Goal: Task Accomplishment & Management: Complete application form

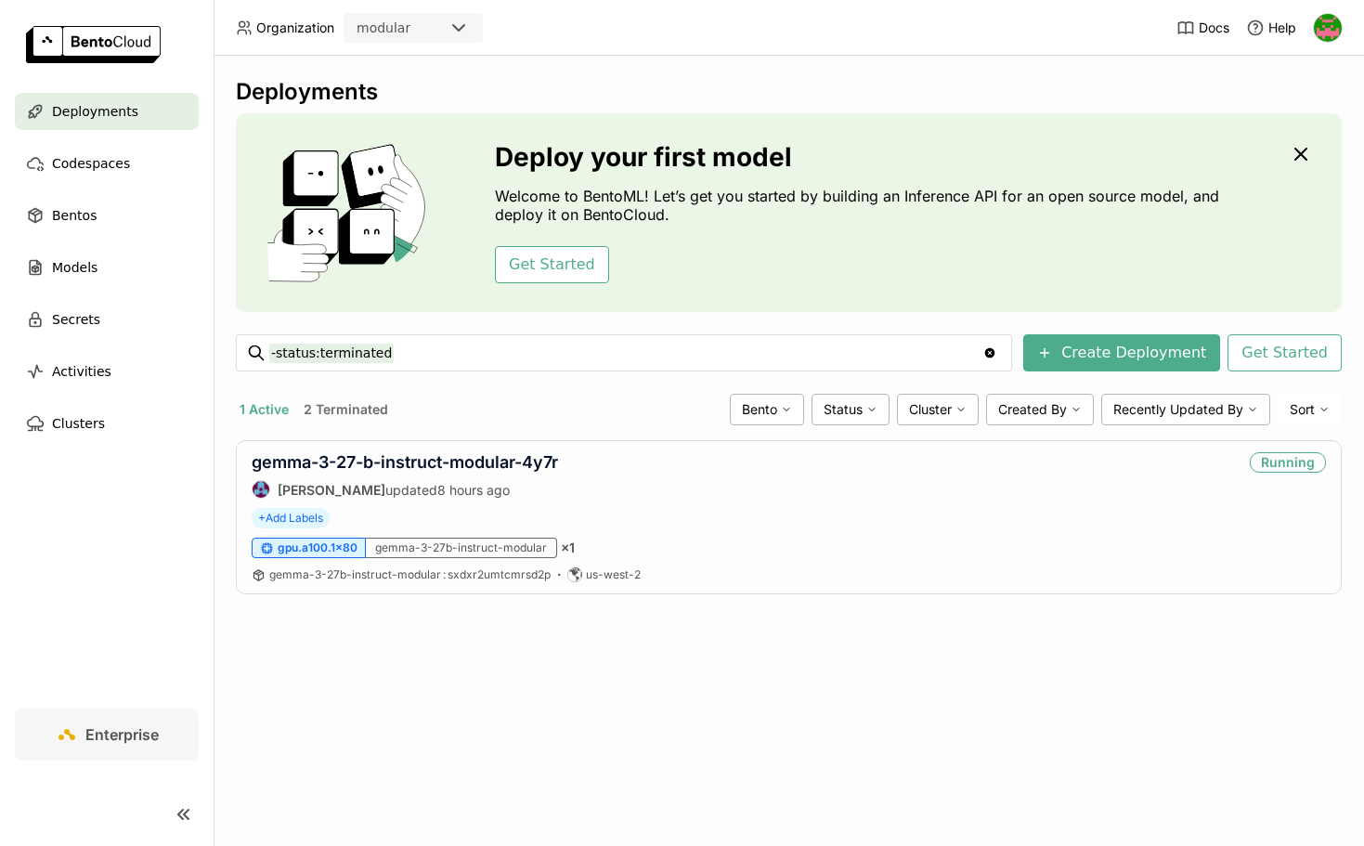
click at [436, 26] on div "modular" at bounding box center [396, 28] width 102 height 26
click at [543, 30] on header "Organization modular Docs Help" at bounding box center [682, 28] width 1364 height 56
click at [184, 813] on icon at bounding box center [186, 814] width 5 height 9
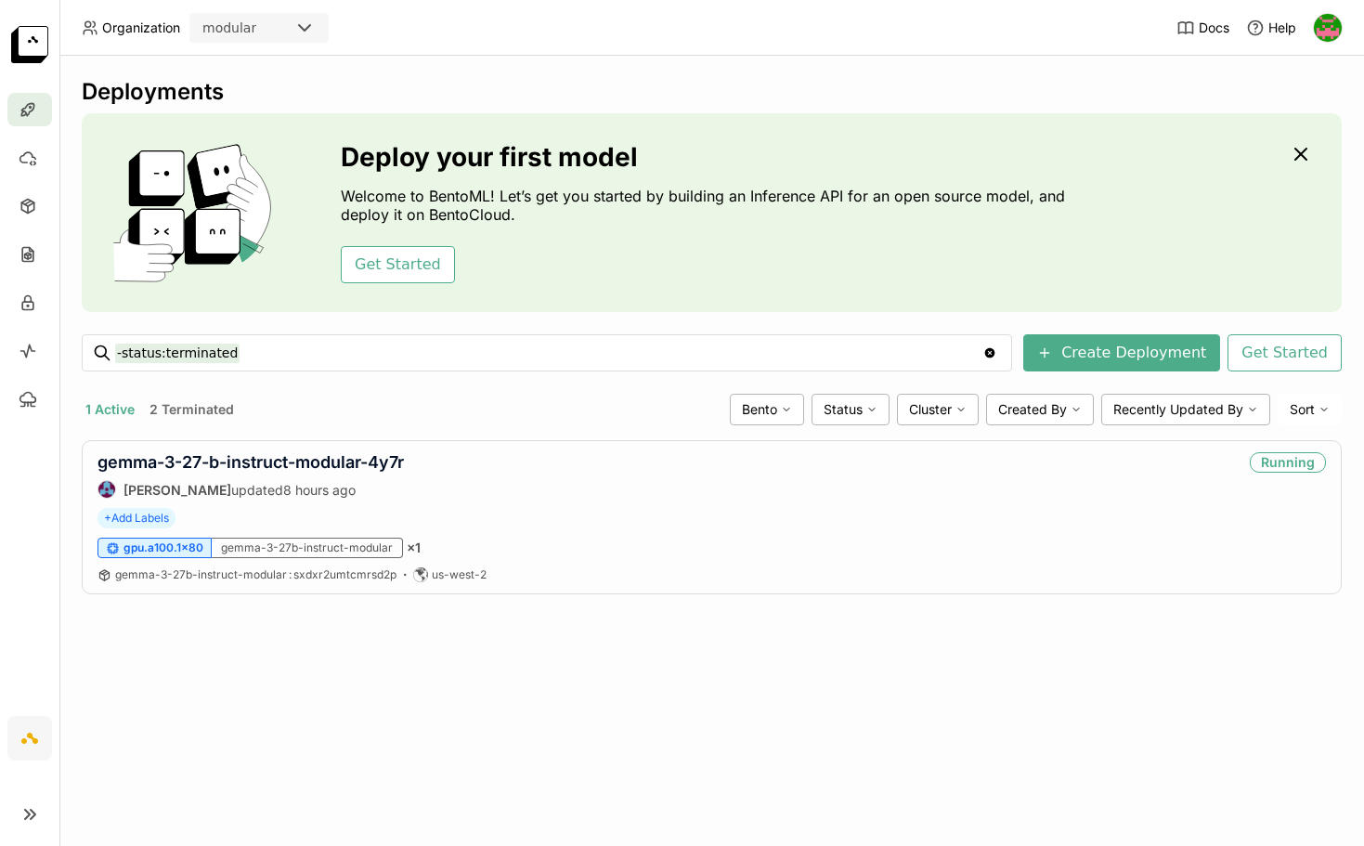
click at [29, 807] on icon at bounding box center [30, 814] width 22 height 22
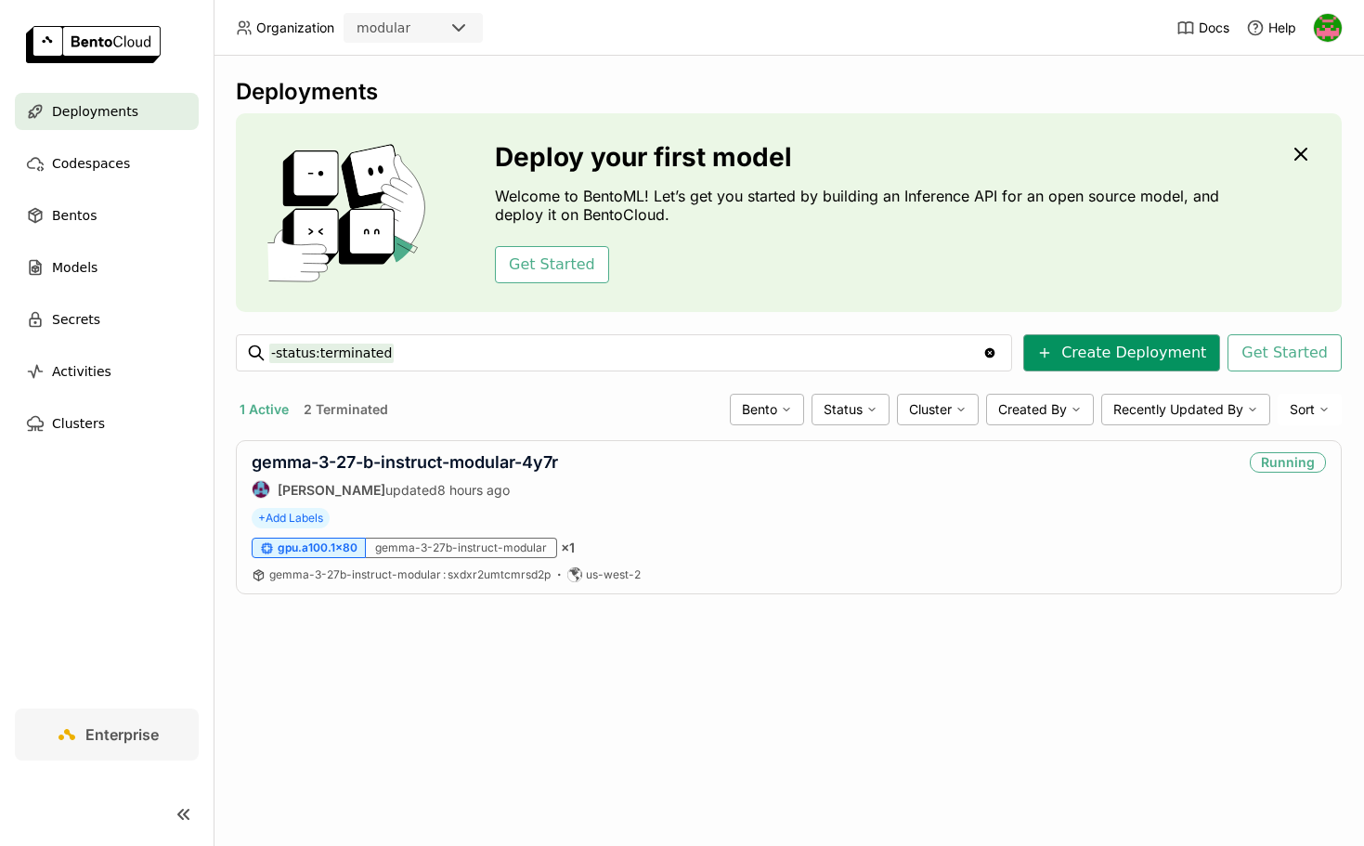
click at [1114, 360] on button "Create Deployment" at bounding box center [1121, 352] width 197 height 37
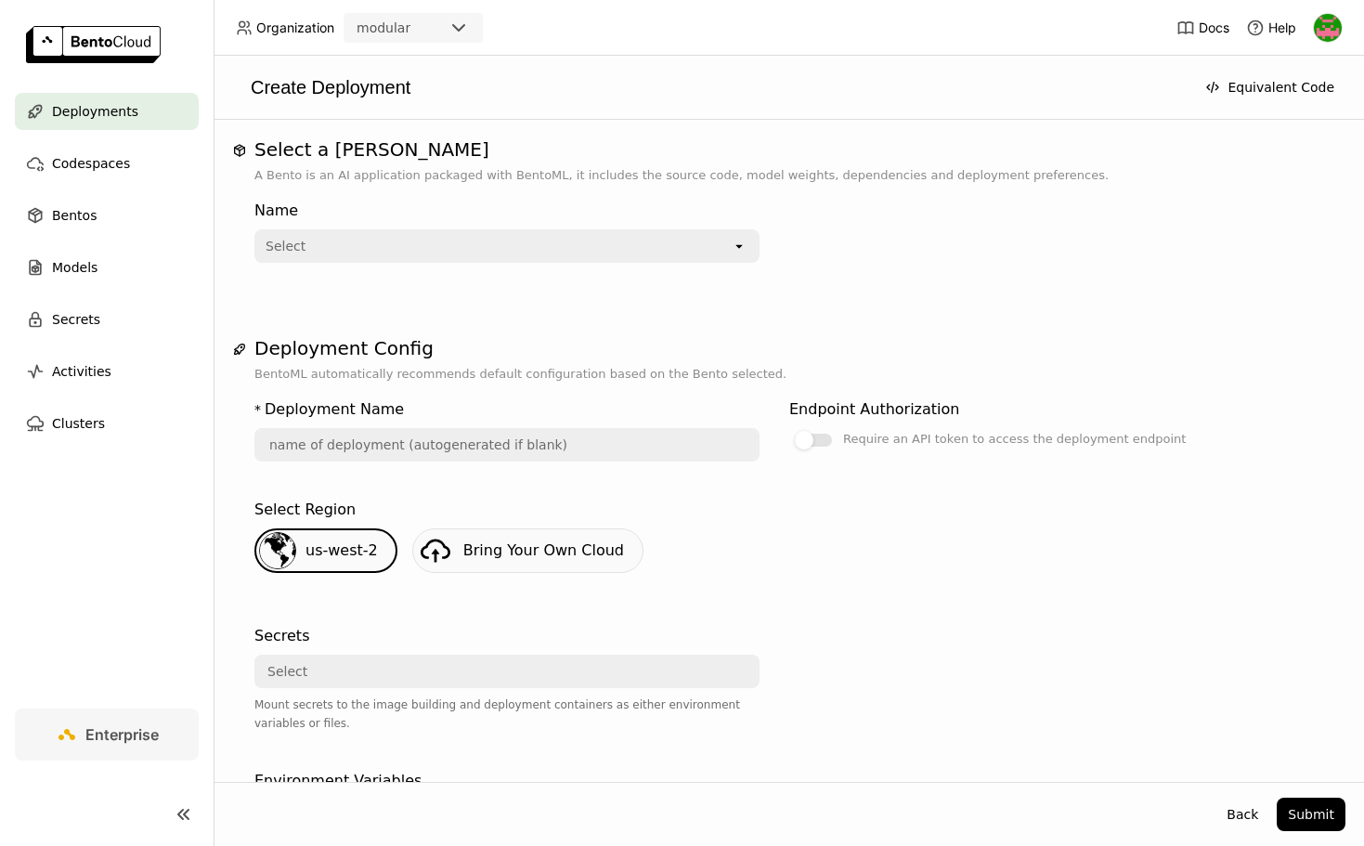
click at [576, 238] on div "Select" at bounding box center [493, 246] width 475 height 30
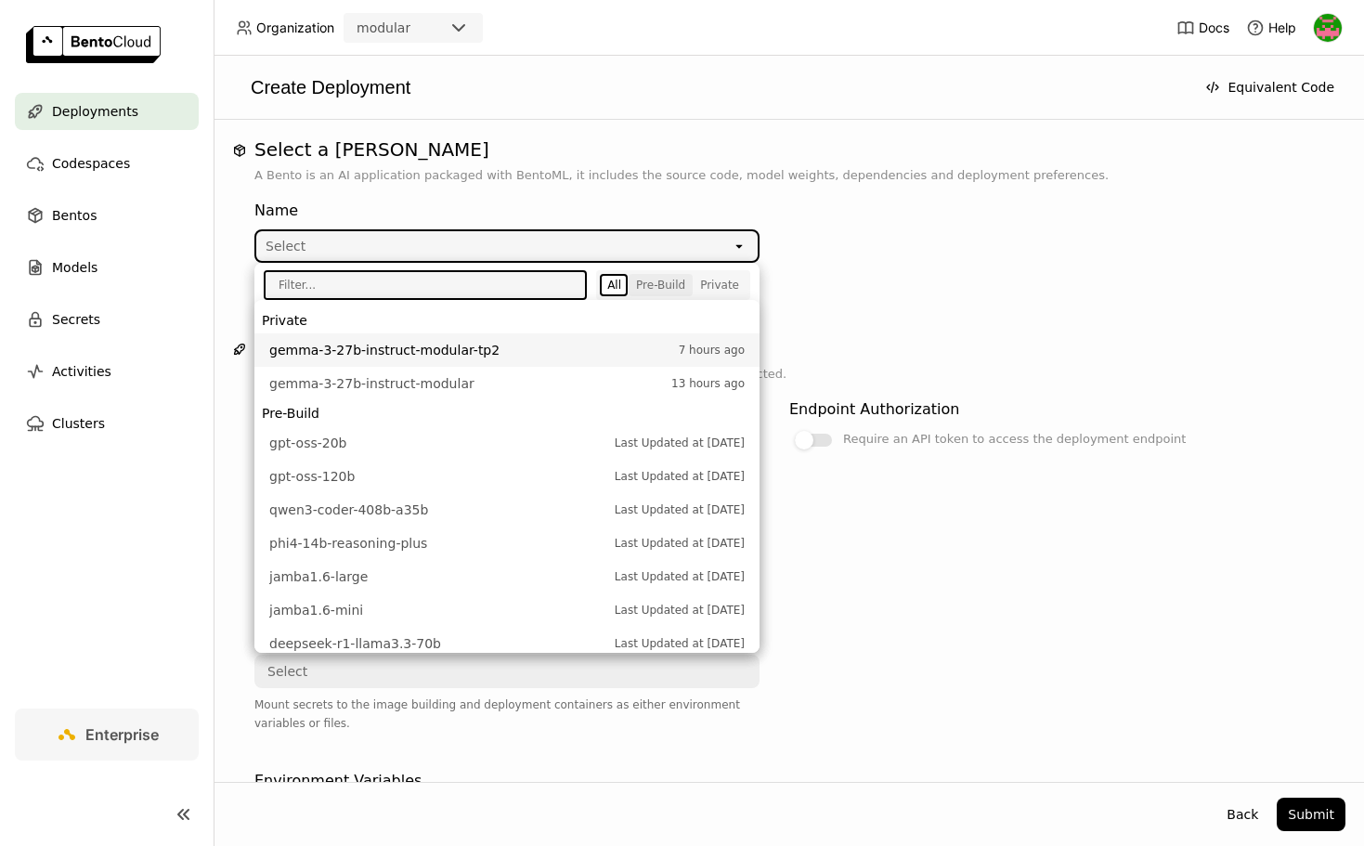
click at [664, 283] on div "Pre-Build" at bounding box center [660, 285] width 49 height 15
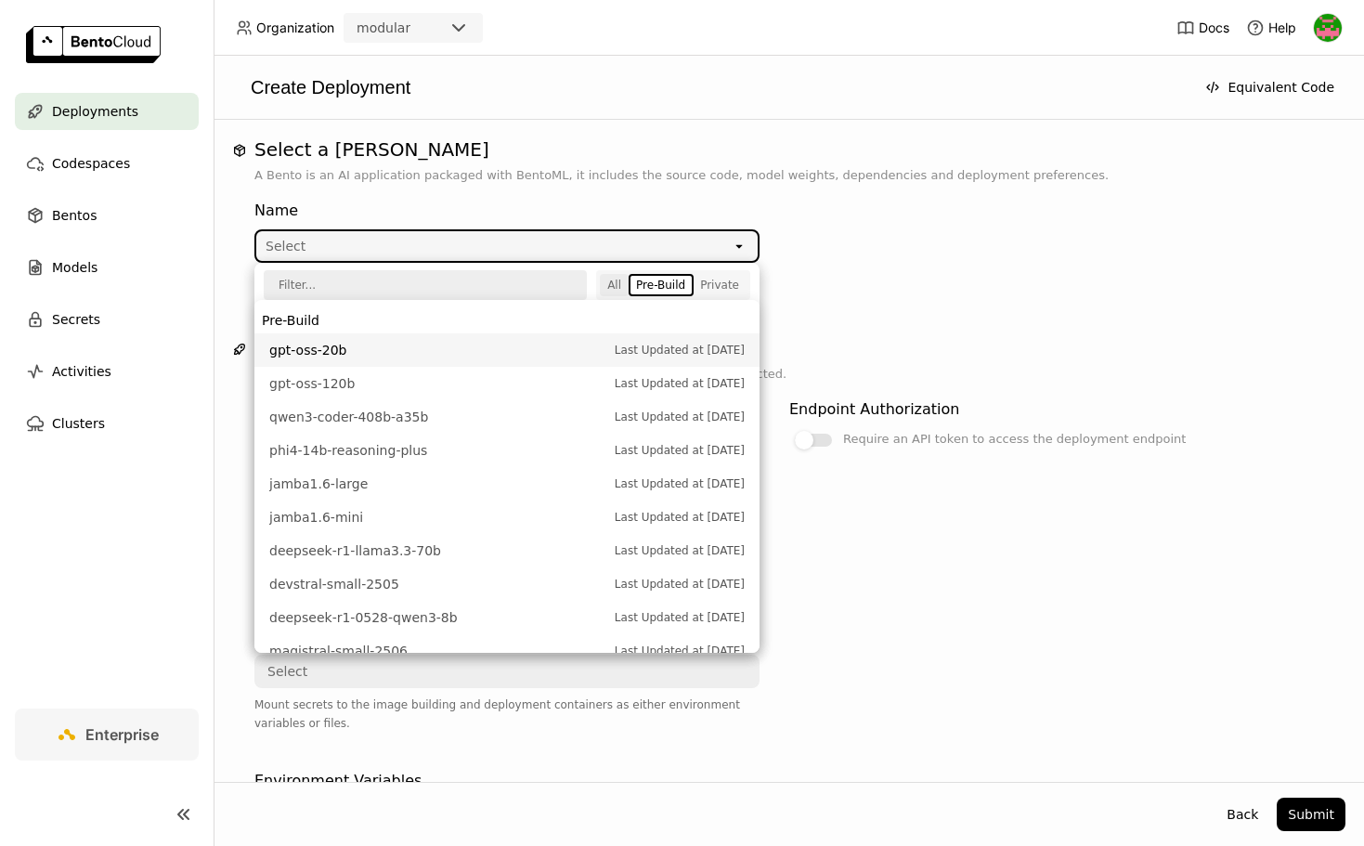
click at [617, 283] on div "All" at bounding box center [614, 285] width 14 height 15
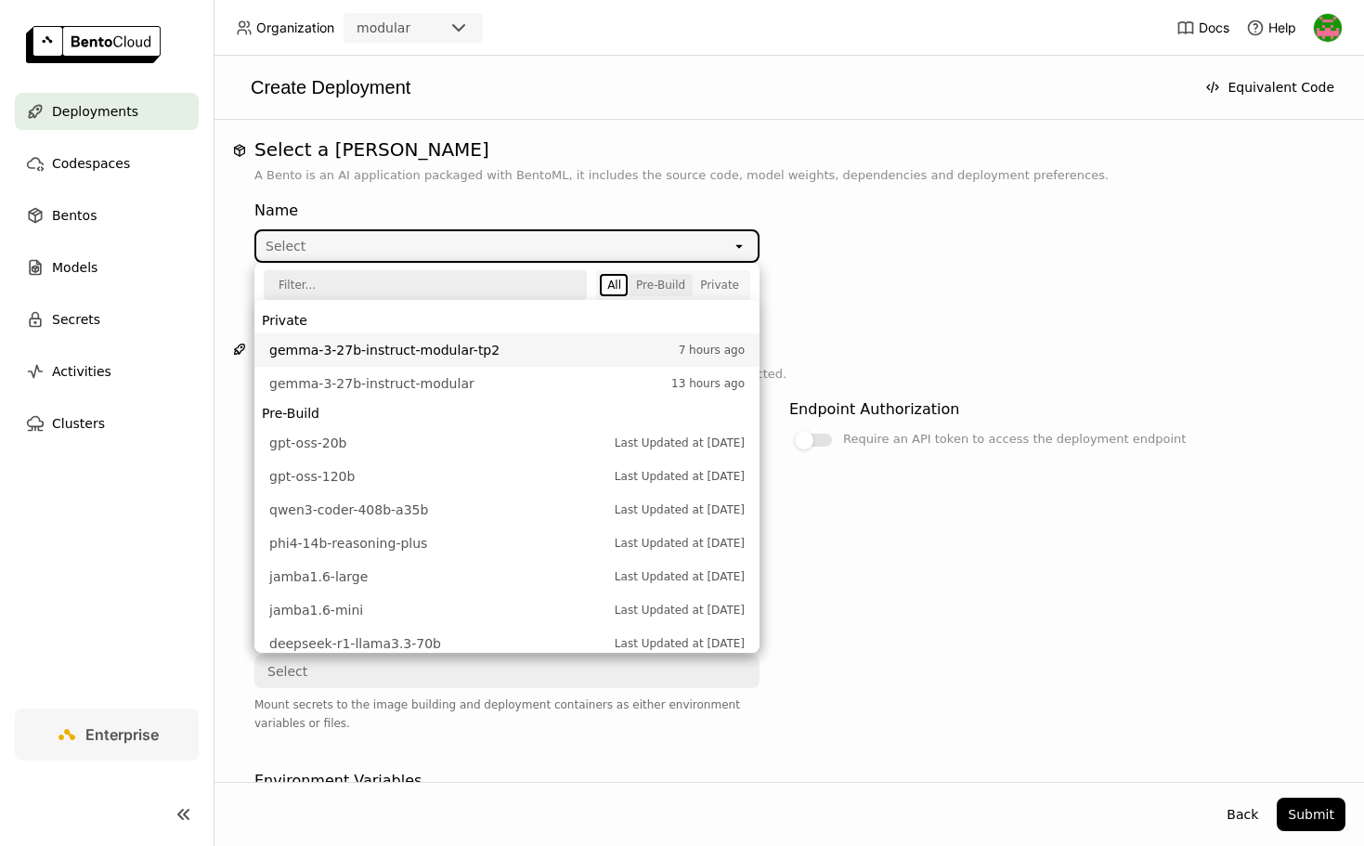
click at [668, 287] on div "Pre-Build" at bounding box center [660, 285] width 49 height 15
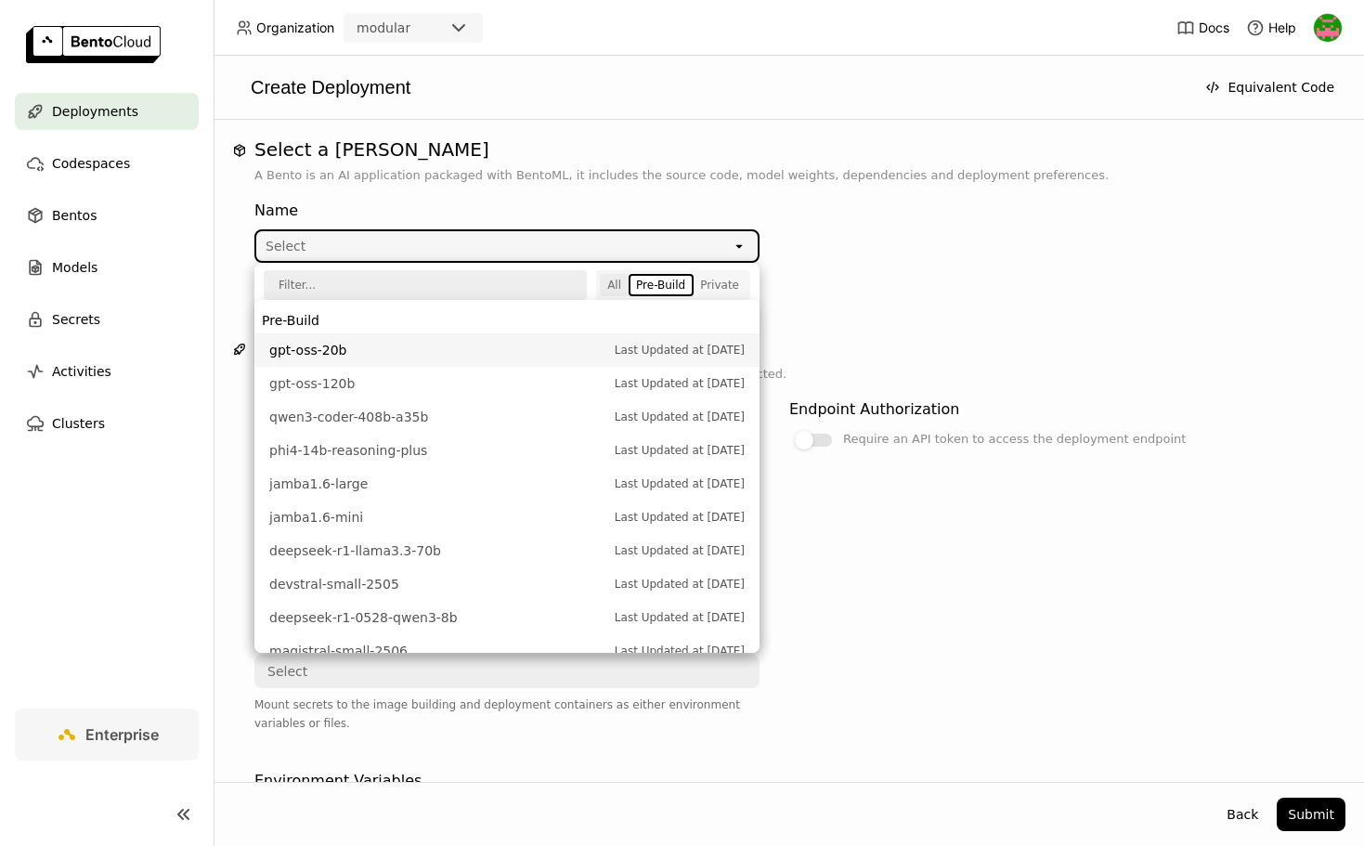
click at [615, 286] on div "All" at bounding box center [614, 285] width 14 height 15
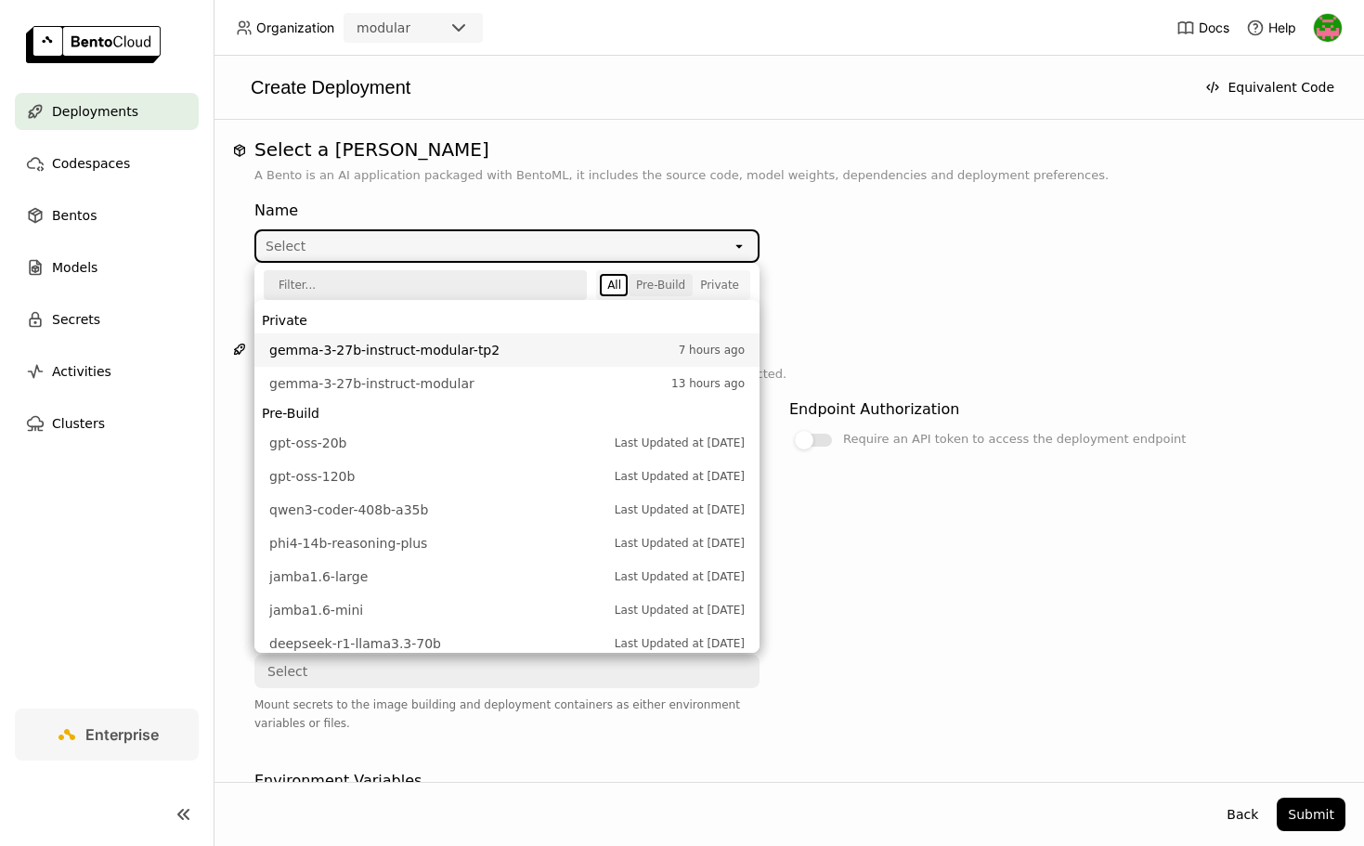
click at [680, 285] on div "Pre-Build" at bounding box center [660, 285] width 49 height 15
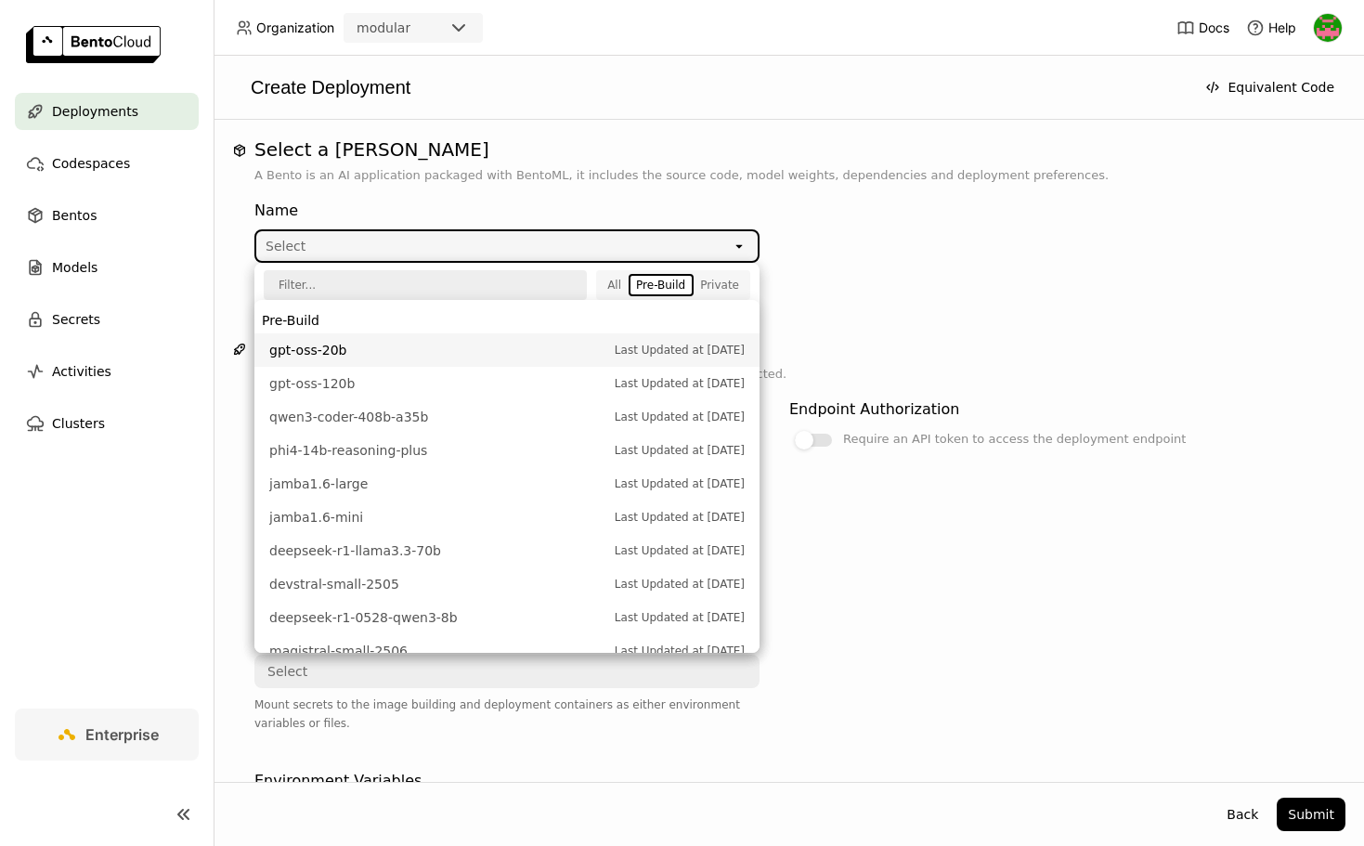
click at [336, 353] on span "gpt-oss-20b" at bounding box center [437, 350] width 336 height 19
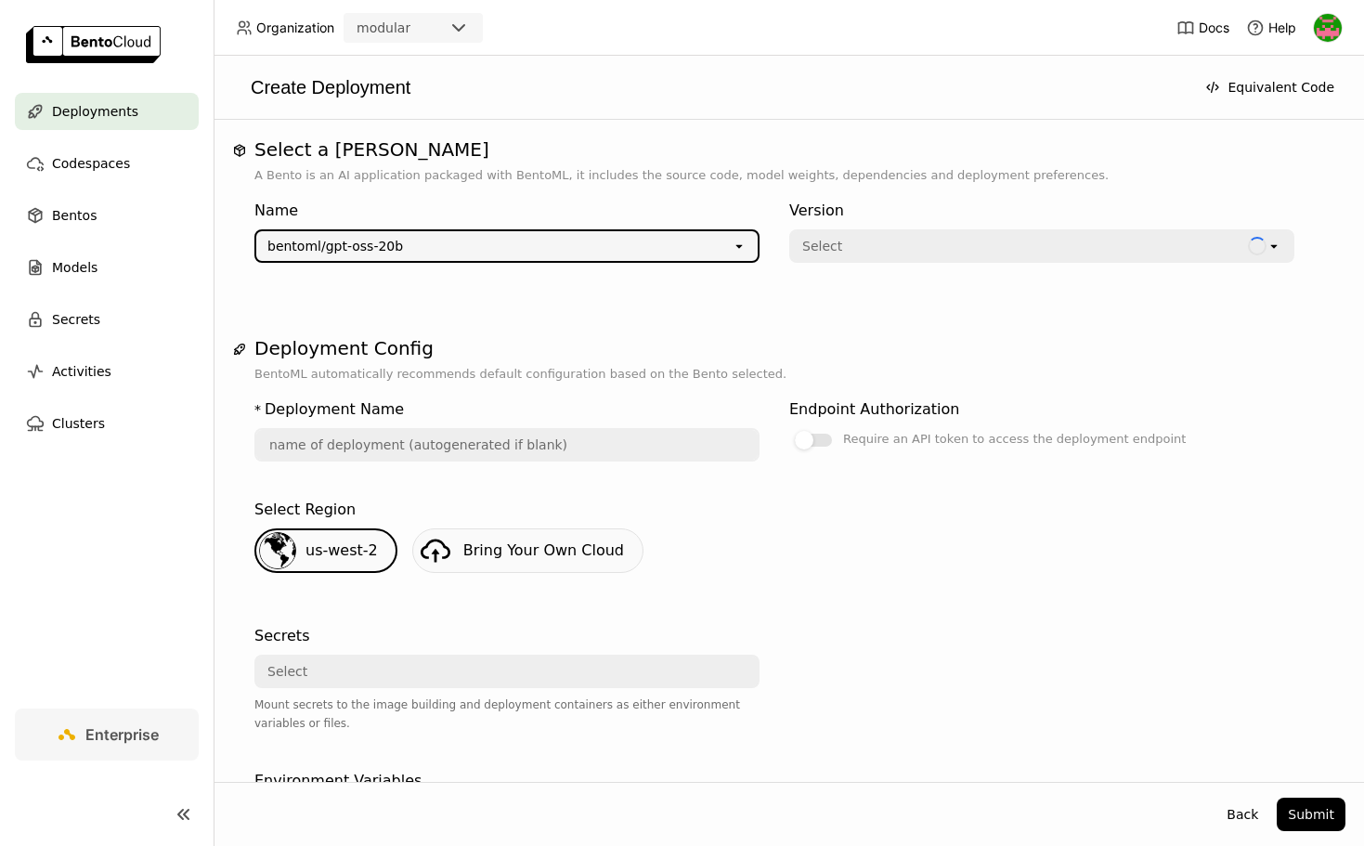
type input "gpt-oss-20-b-ekn5"
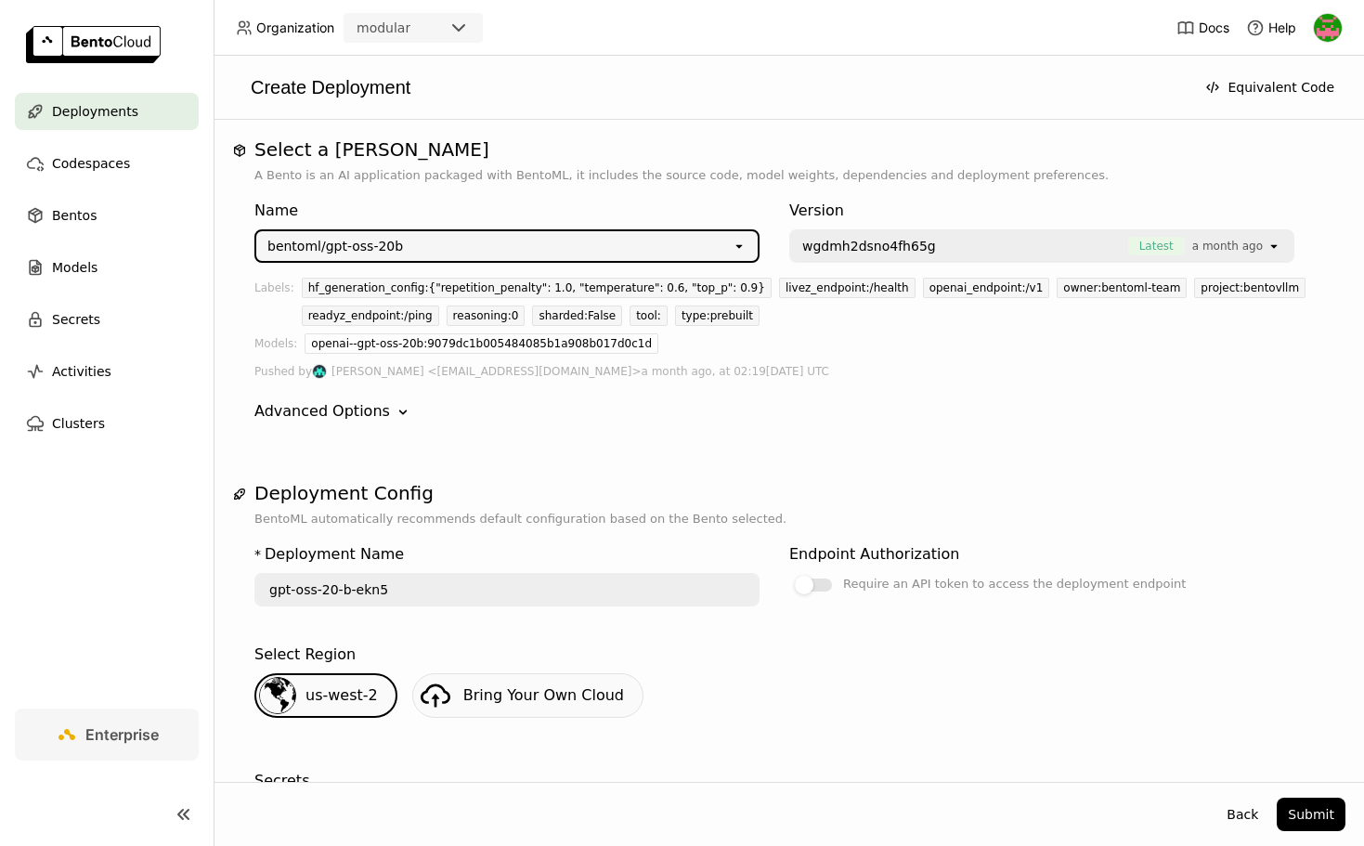
click at [871, 249] on span "wgdmh2dsno4fh65g" at bounding box center [869, 246] width 134 height 19
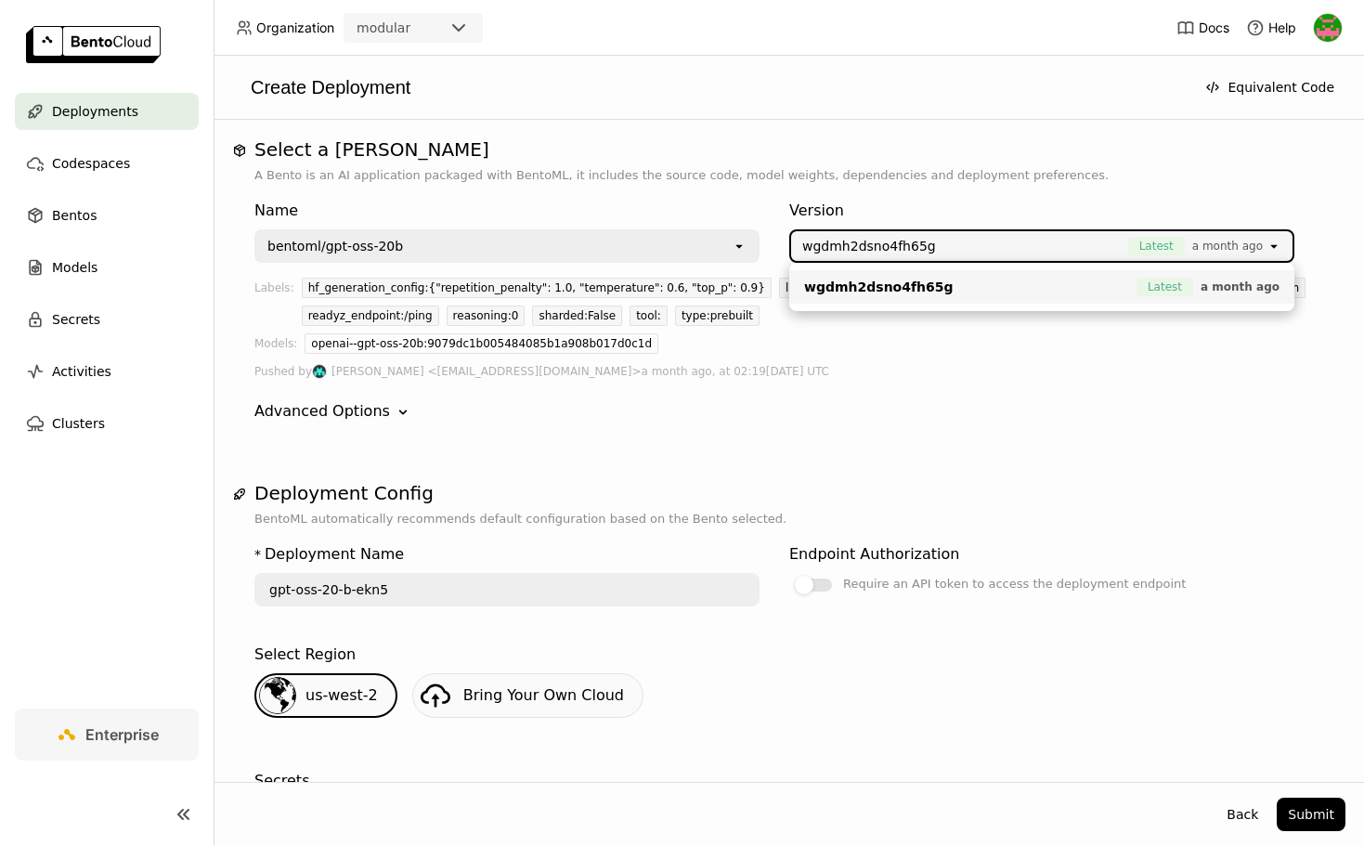
click at [914, 208] on div "Version" at bounding box center [1041, 211] width 505 height 22
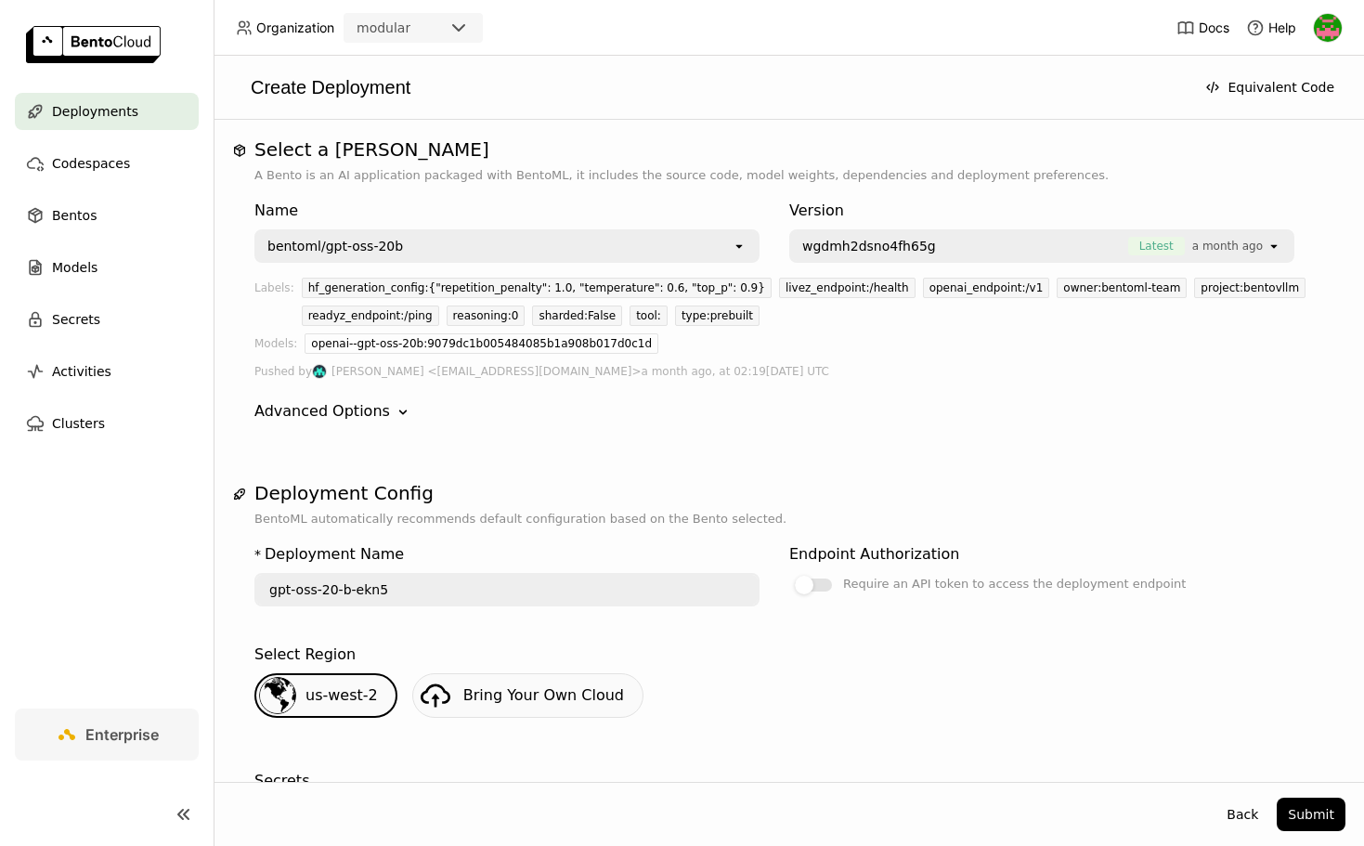
click at [364, 411] on div "Advanced Options" at bounding box center [322, 411] width 136 height 22
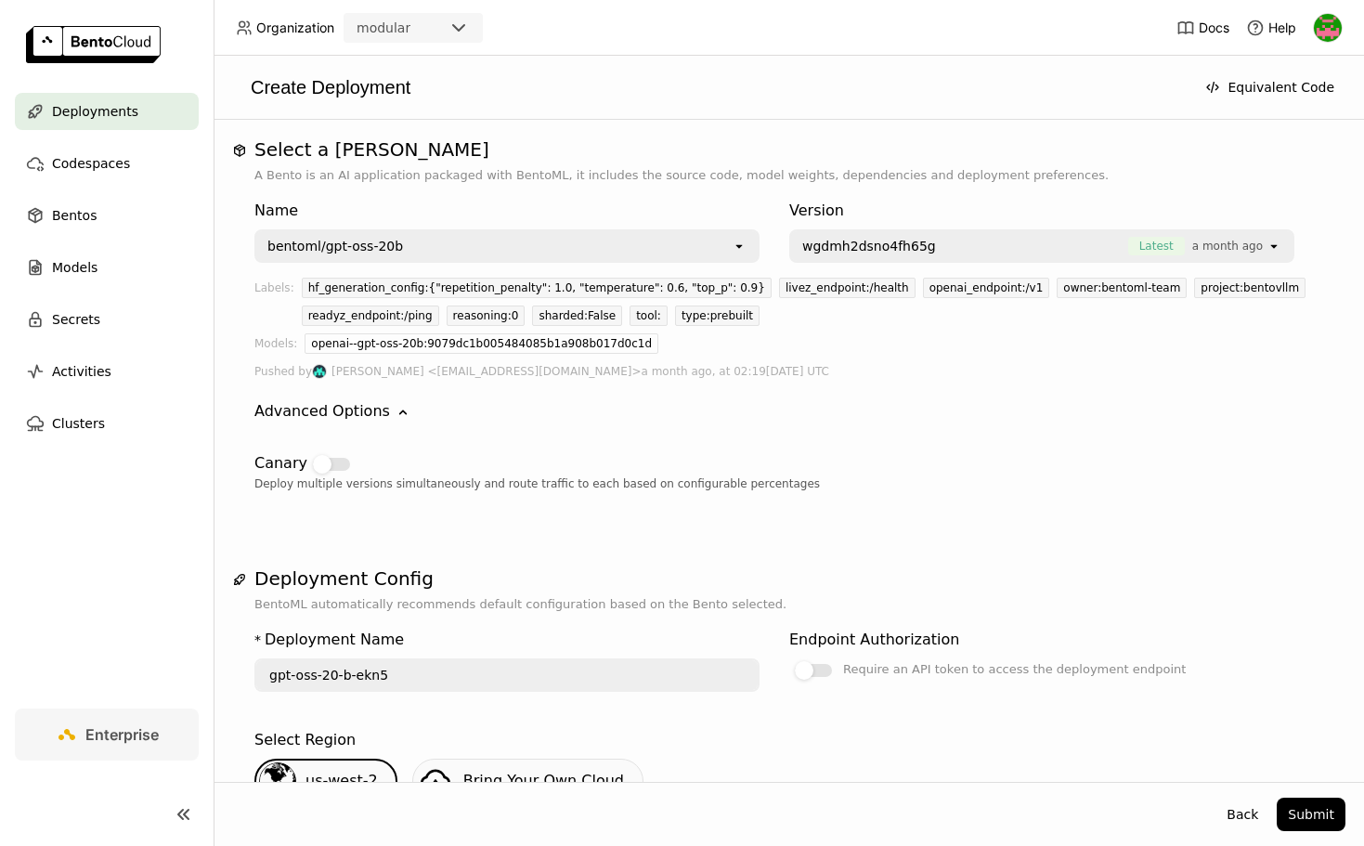
click at [367, 411] on div "Advanced Options" at bounding box center [322, 411] width 136 height 22
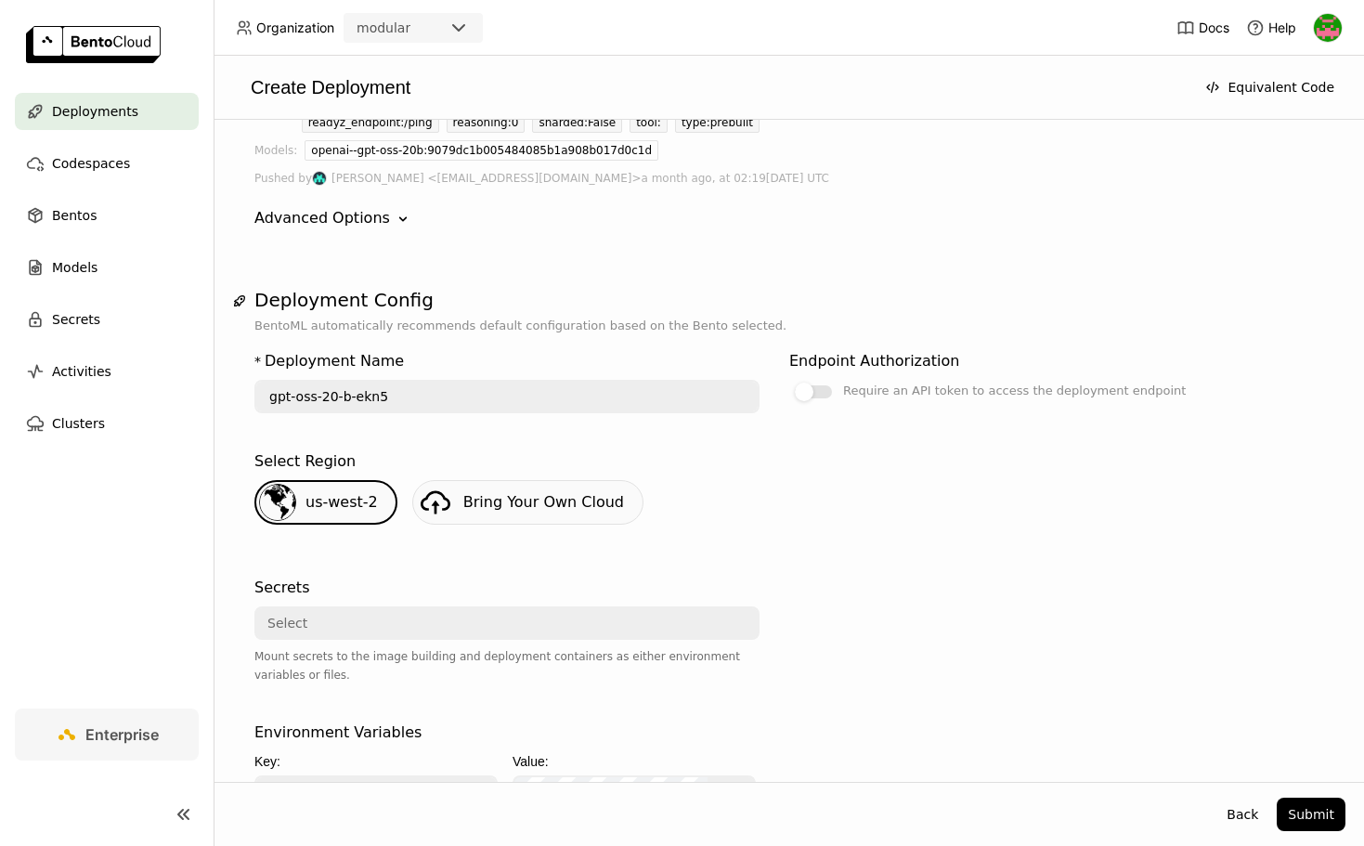
scroll to position [194, 0]
click at [465, 506] on span "Bring Your Own Cloud" at bounding box center [543, 501] width 161 height 18
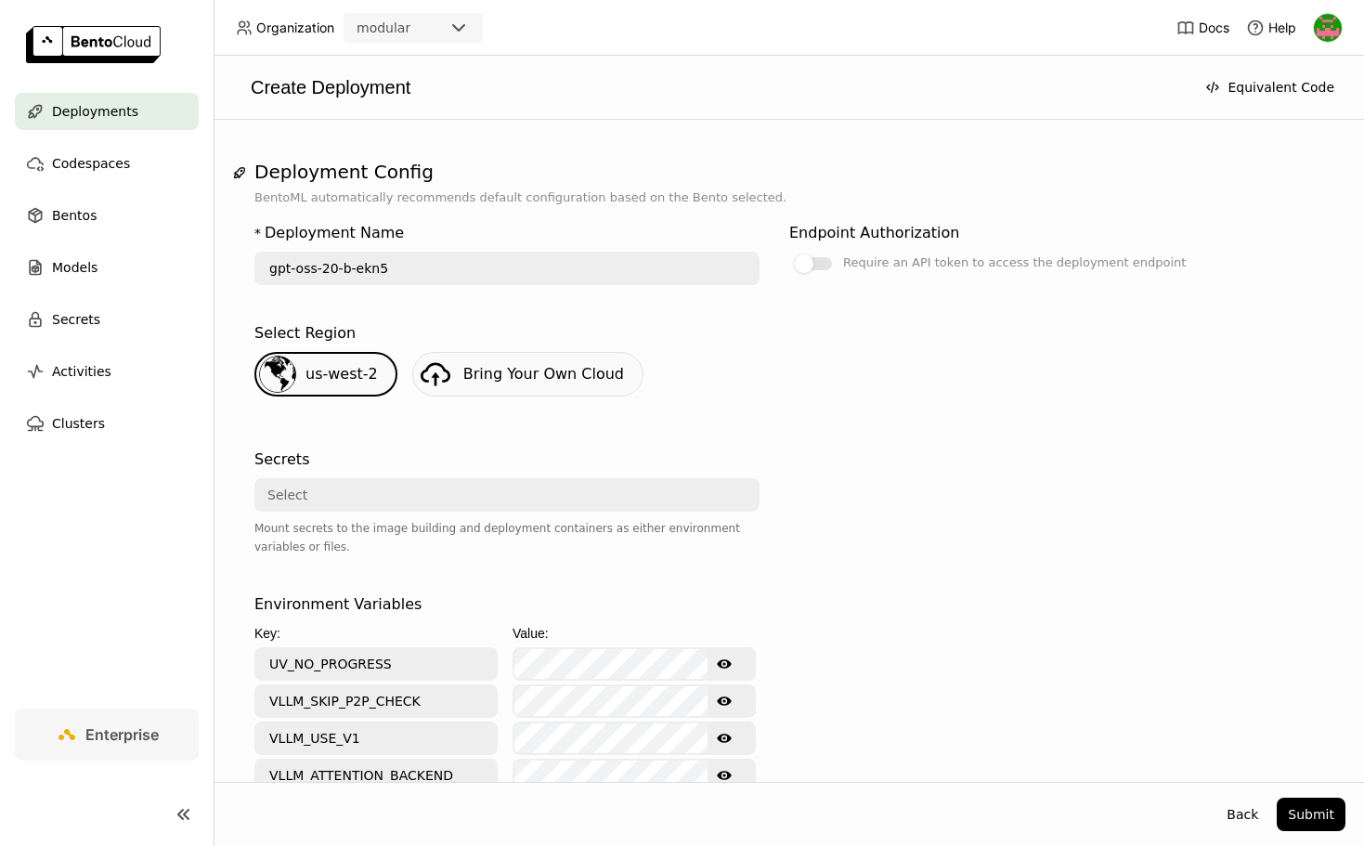
scroll to position [334, 0]
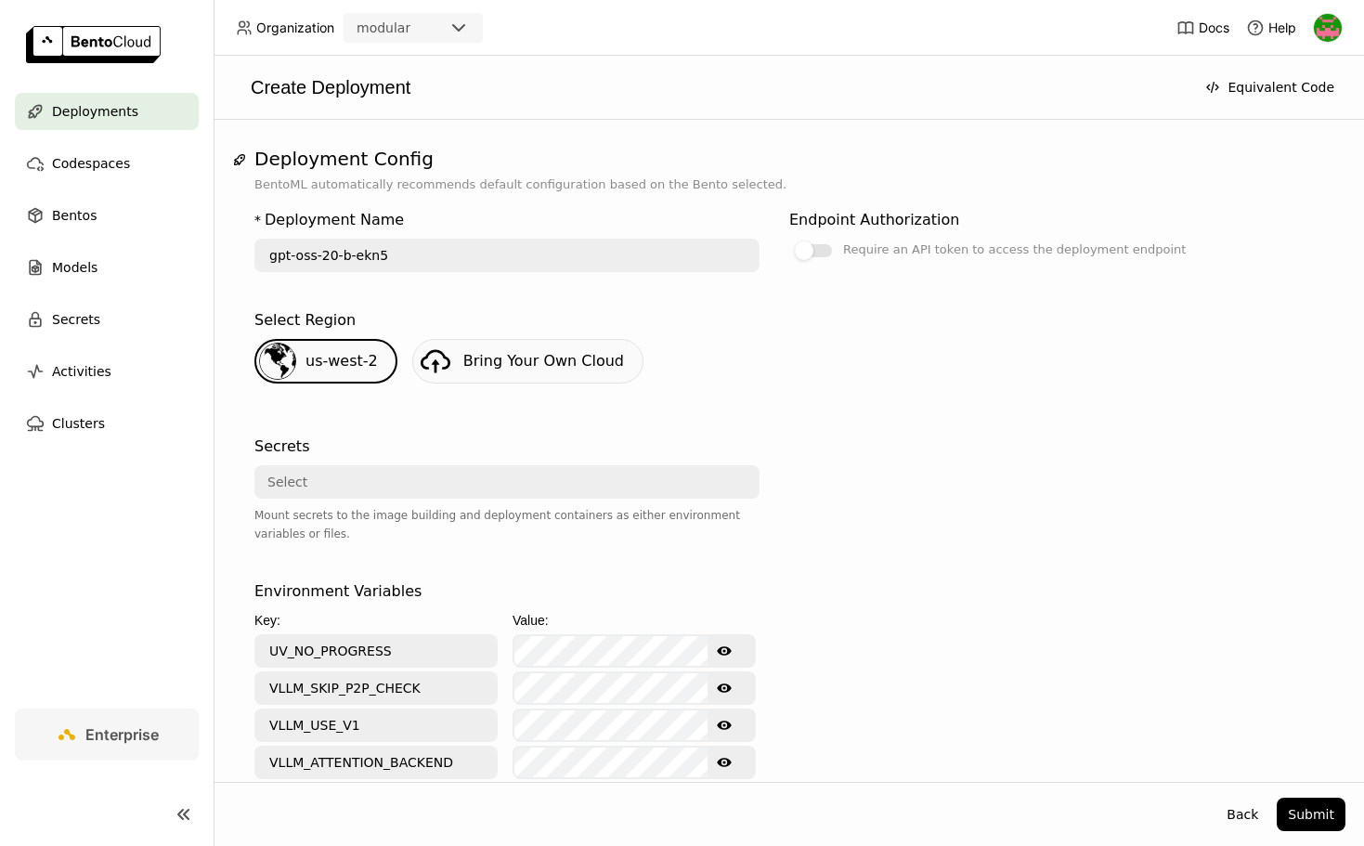
click at [575, 490] on div "Select" at bounding box center [501, 482] width 490 height 30
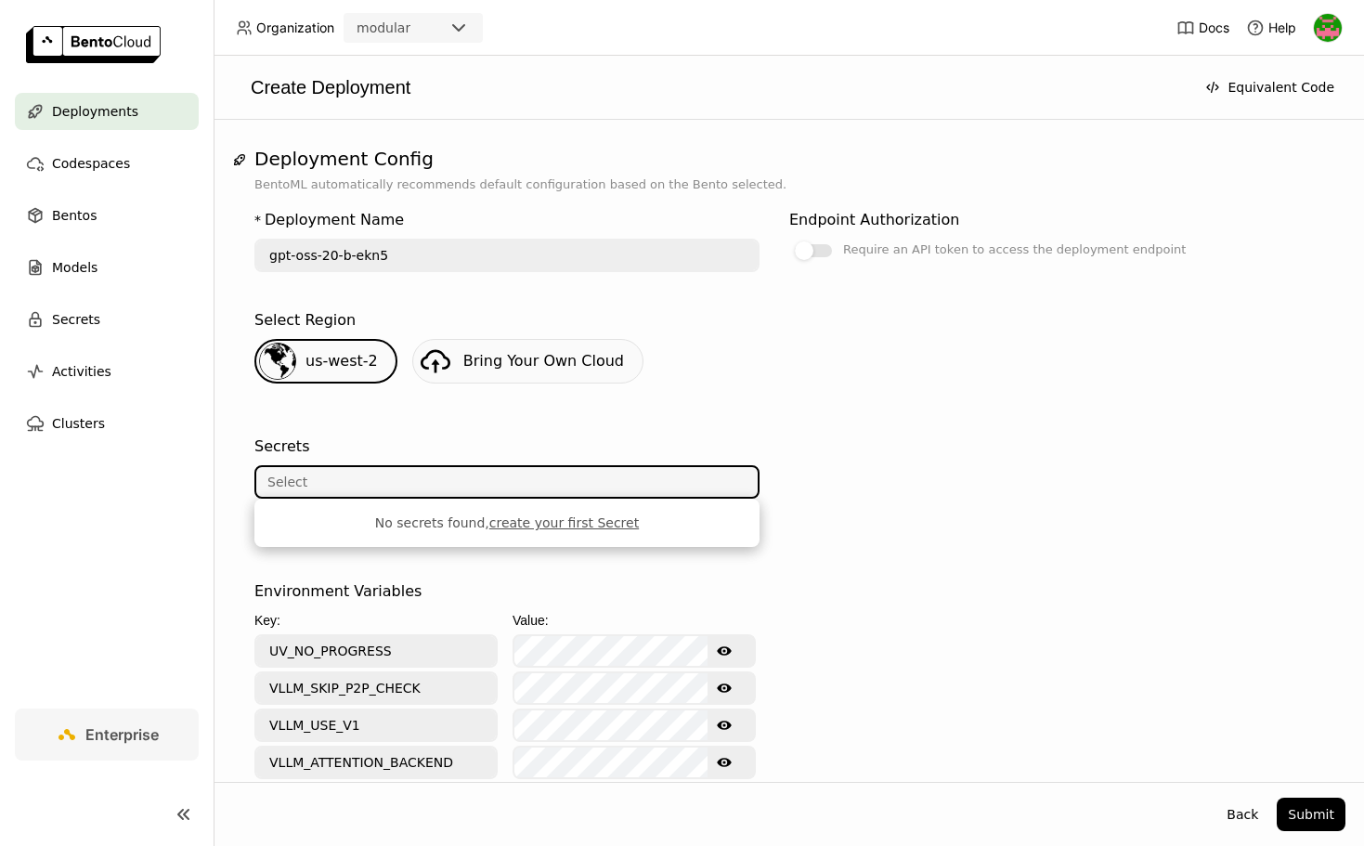
scroll to position [336, 0]
click at [982, 500] on div at bounding box center [1041, 498] width 505 height 145
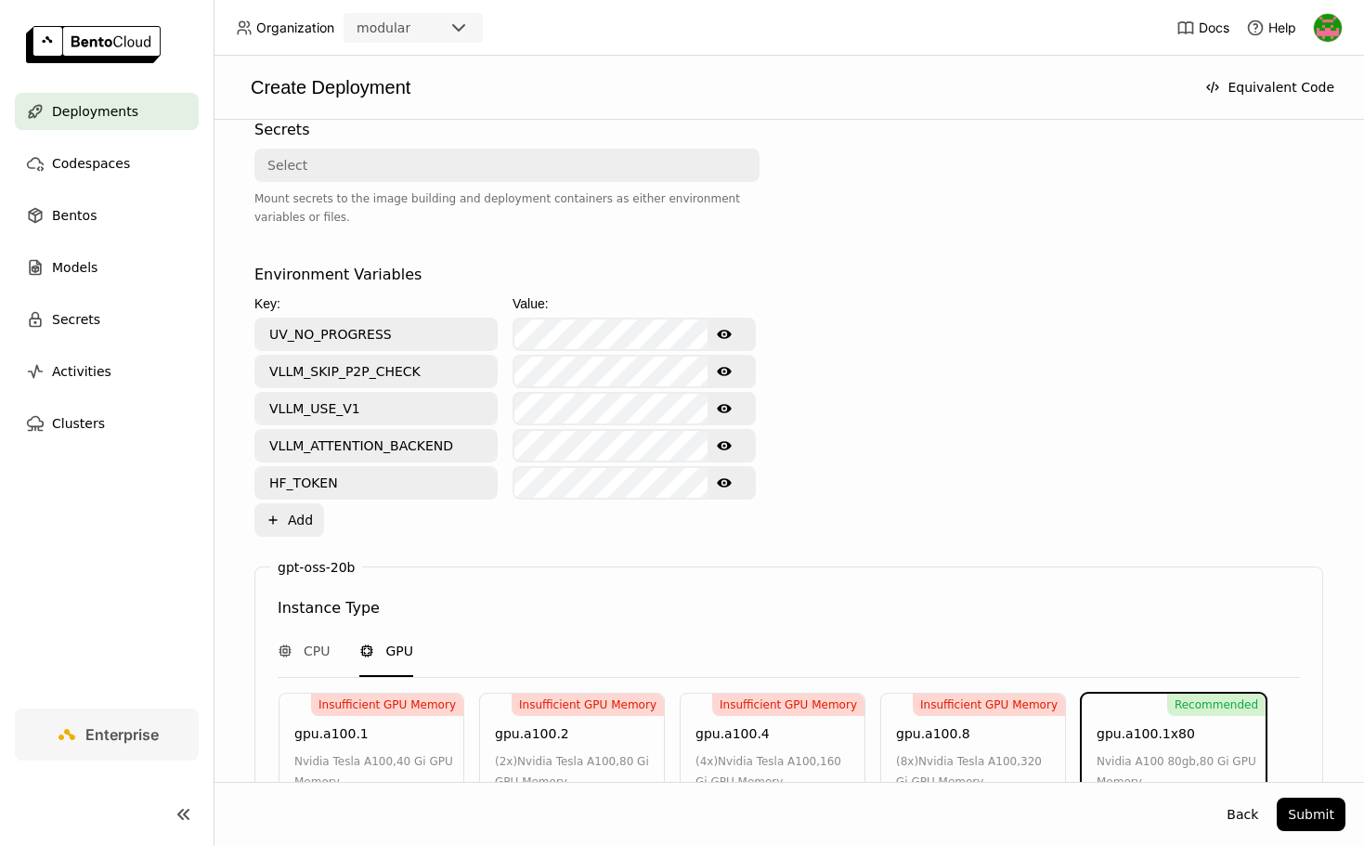
scroll to position [670, 0]
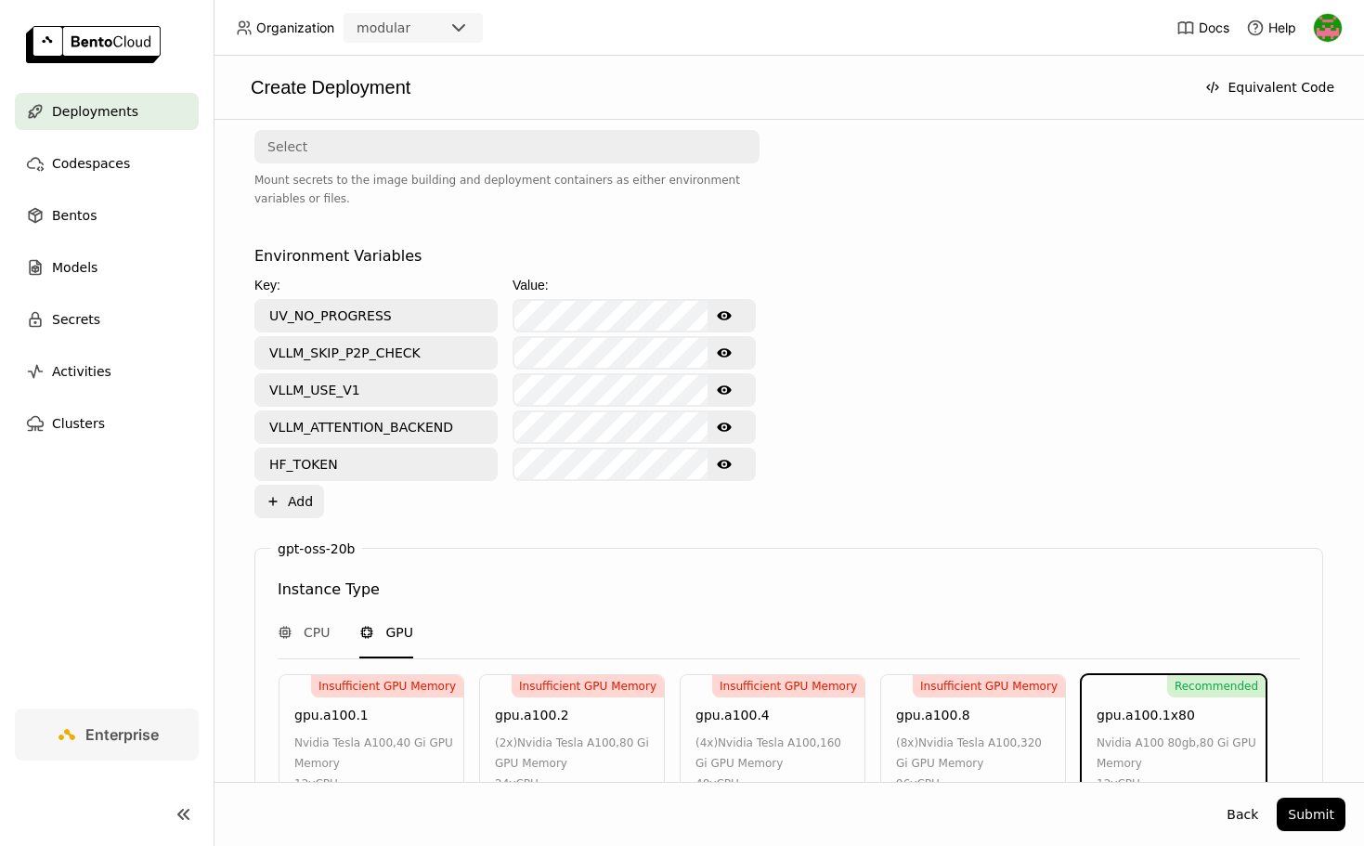
click at [722, 315] on icon "Show password text" at bounding box center [724, 315] width 15 height 15
click at [722, 315] on icon "Hide password text" at bounding box center [724, 315] width 15 height 15
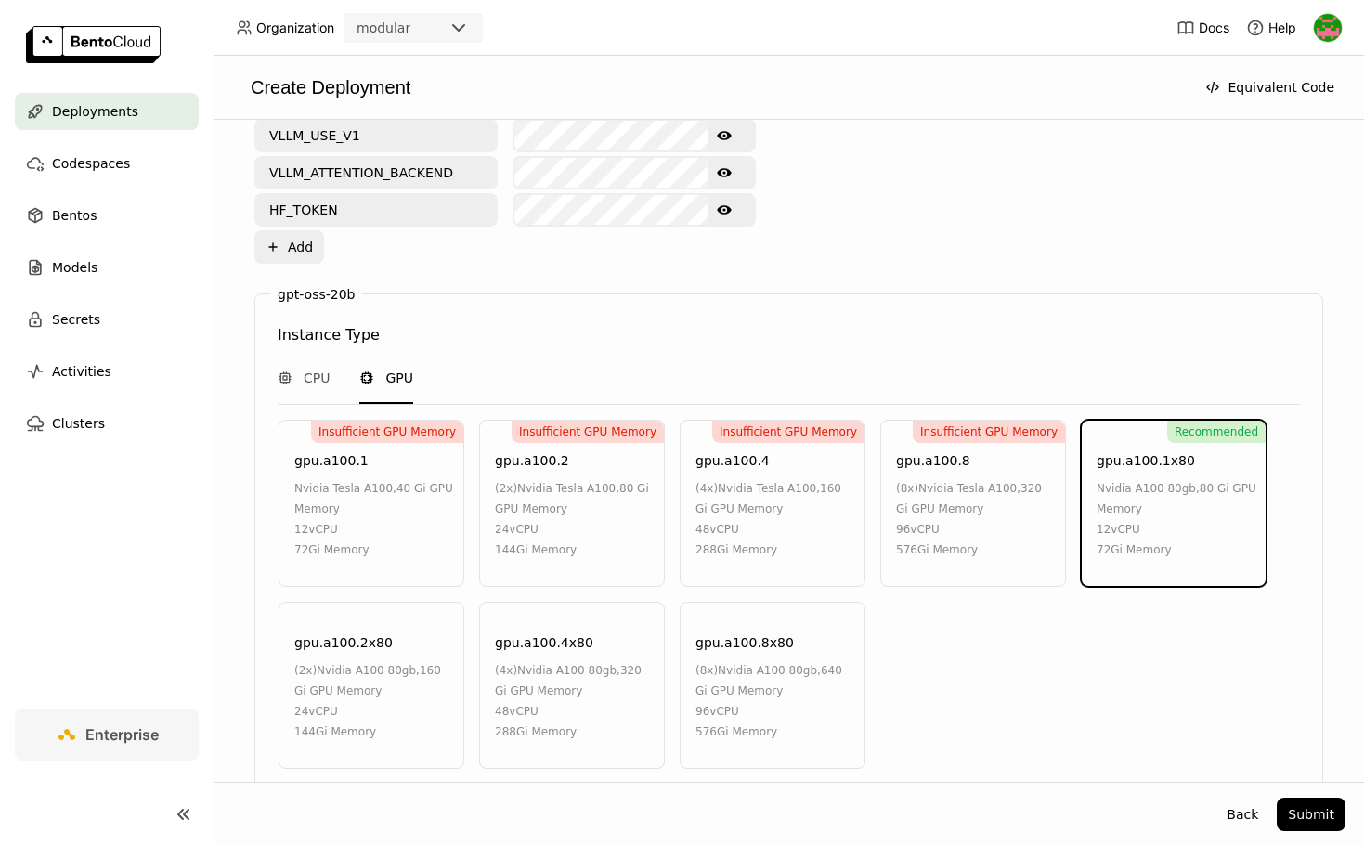
scroll to position [1002, 0]
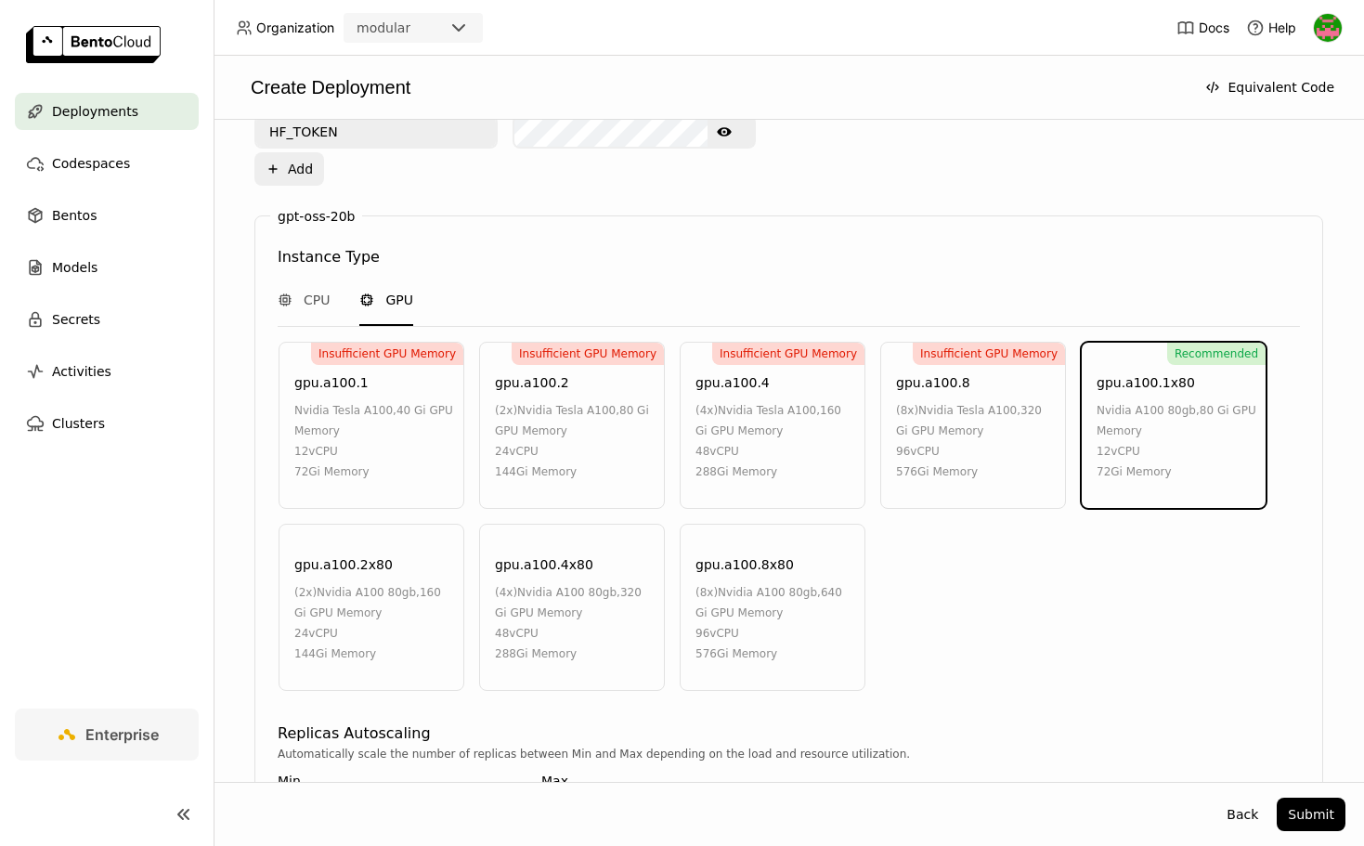
click at [1187, 406] on span "nvidia a100 80gb" at bounding box center [1146, 410] width 99 height 13
click at [931, 453] on div "96 vCPU" at bounding box center [976, 451] width 160 height 20
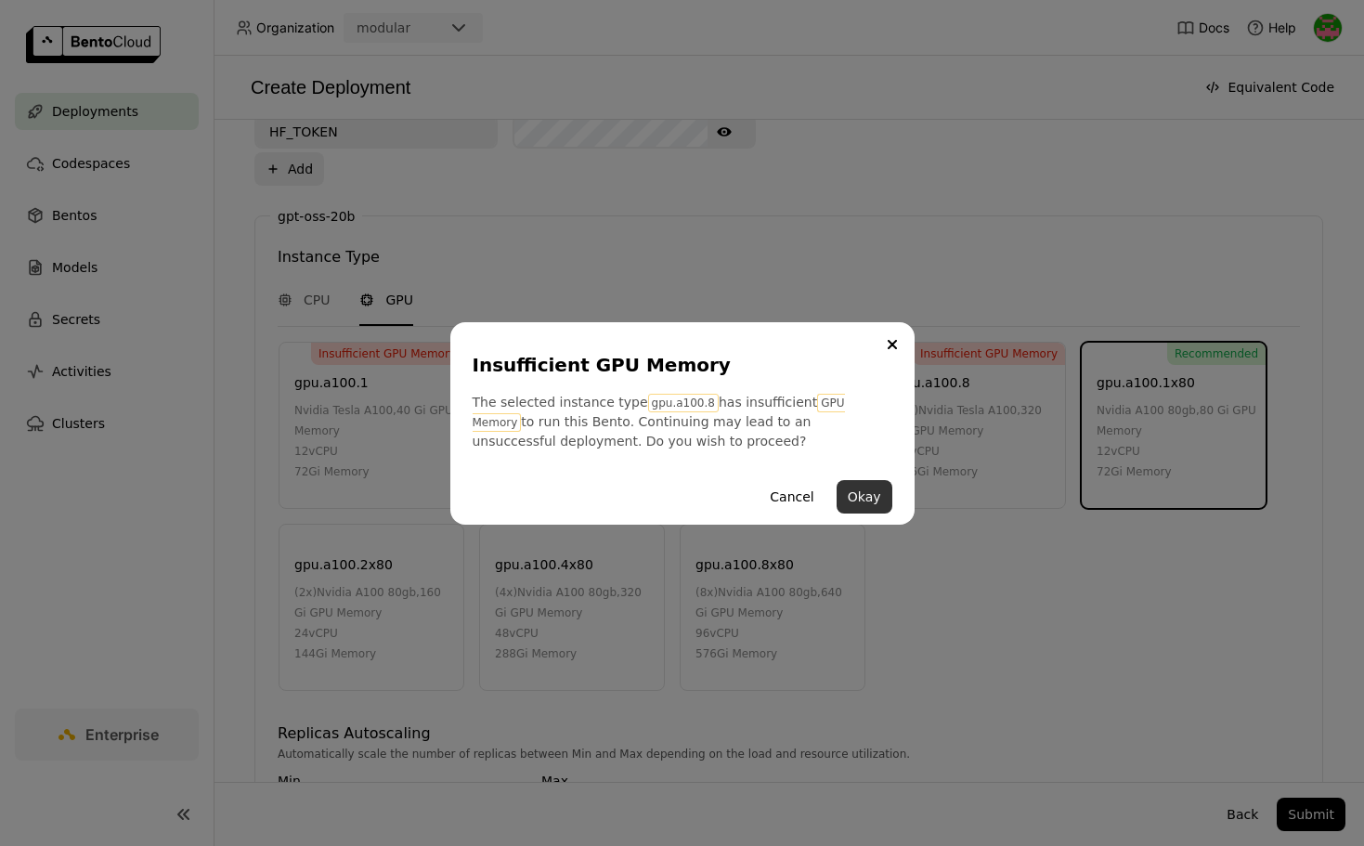
click at [859, 492] on button "Okay" at bounding box center [865, 496] width 56 height 33
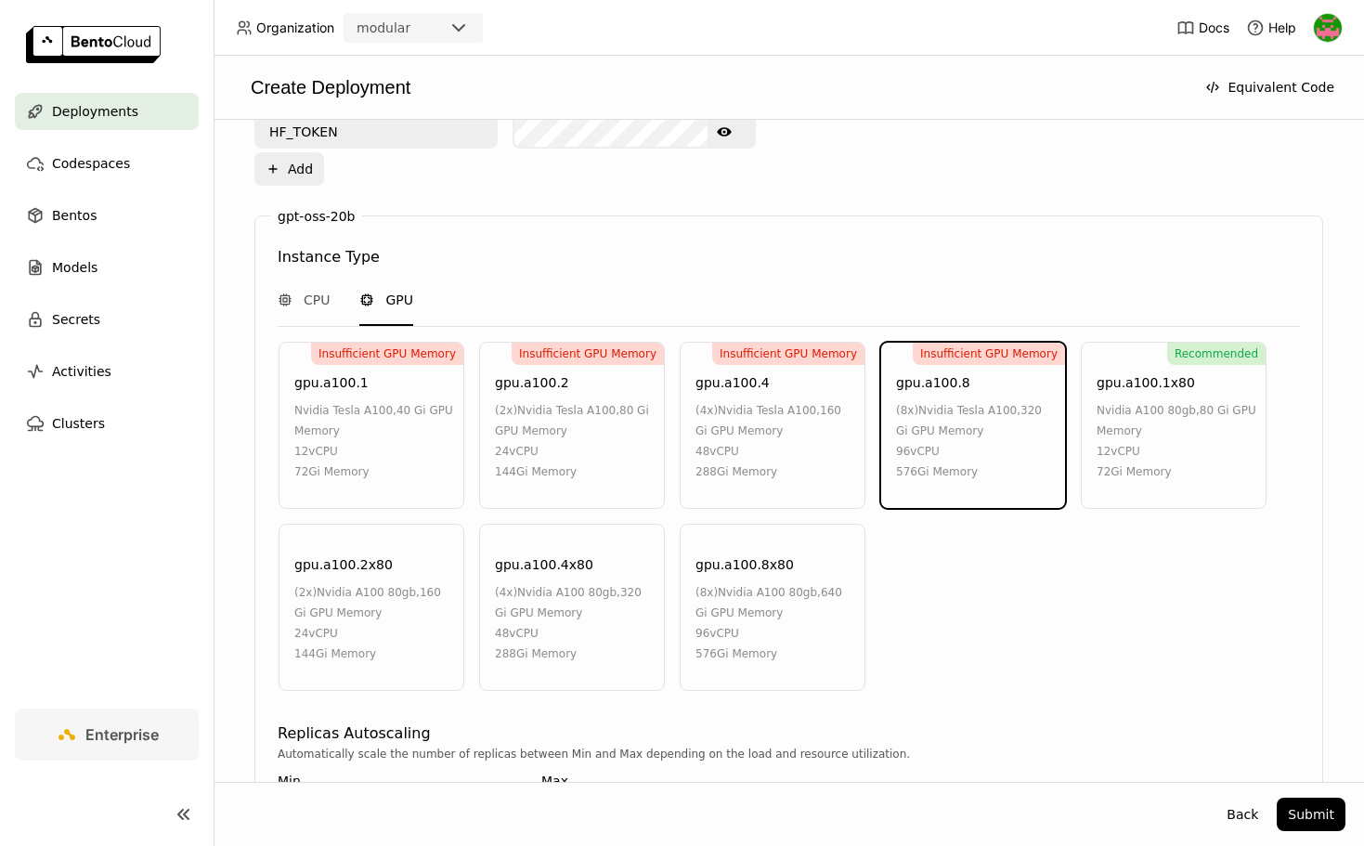
click at [774, 586] on span "nvidia a100 80gb" at bounding box center [767, 592] width 99 height 13
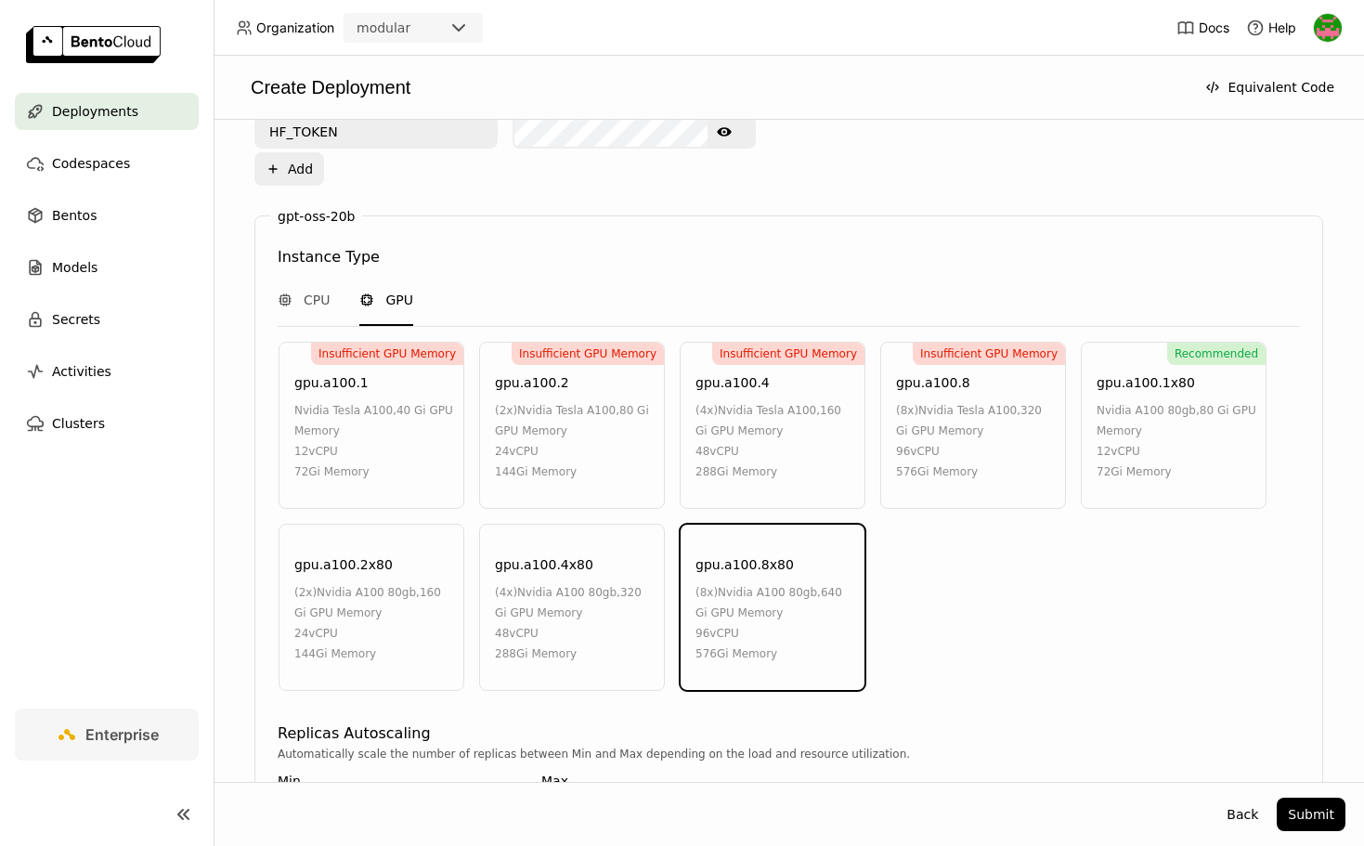
click at [1187, 465] on div "72Gi Memory" at bounding box center [1177, 472] width 160 height 20
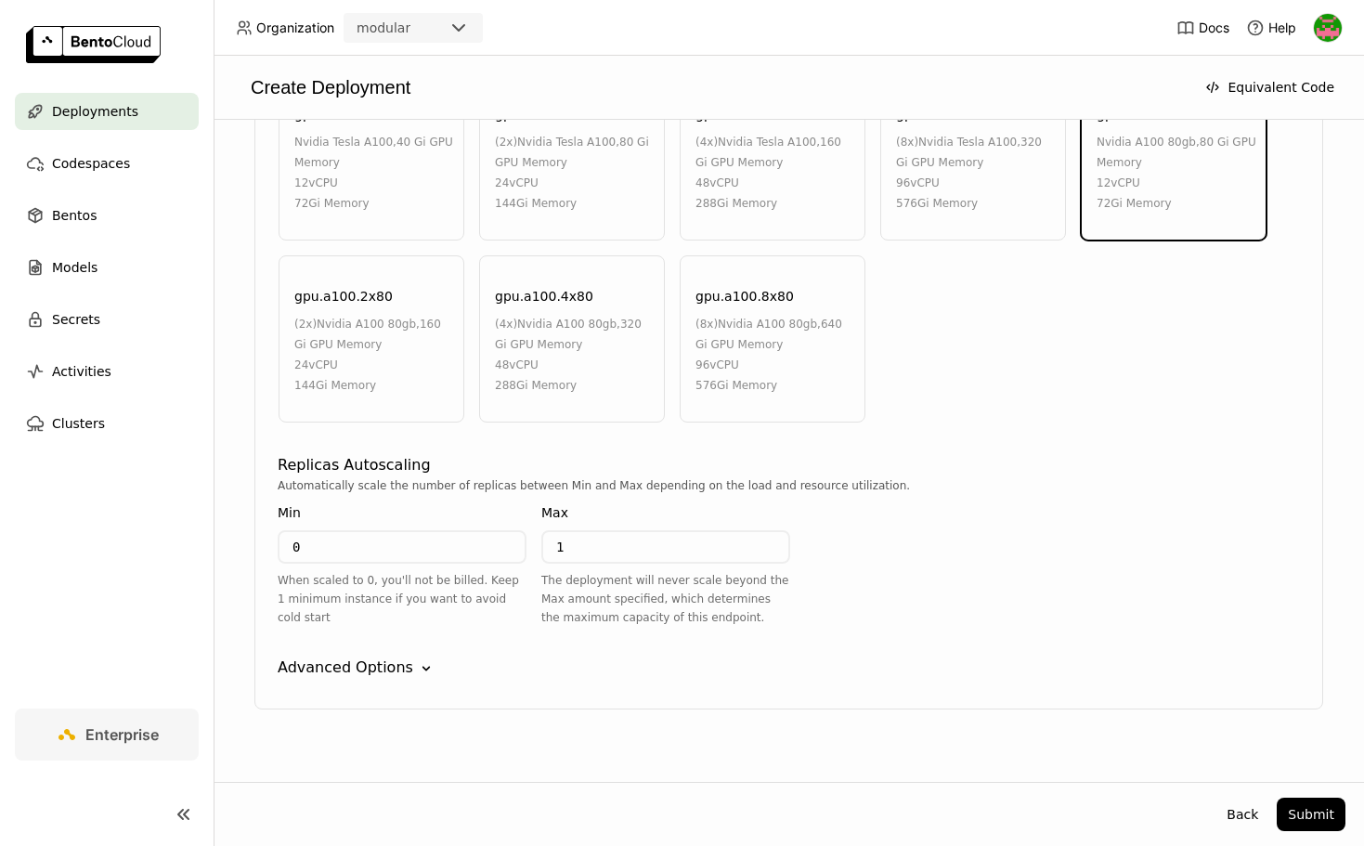
scroll to position [1290, 0]
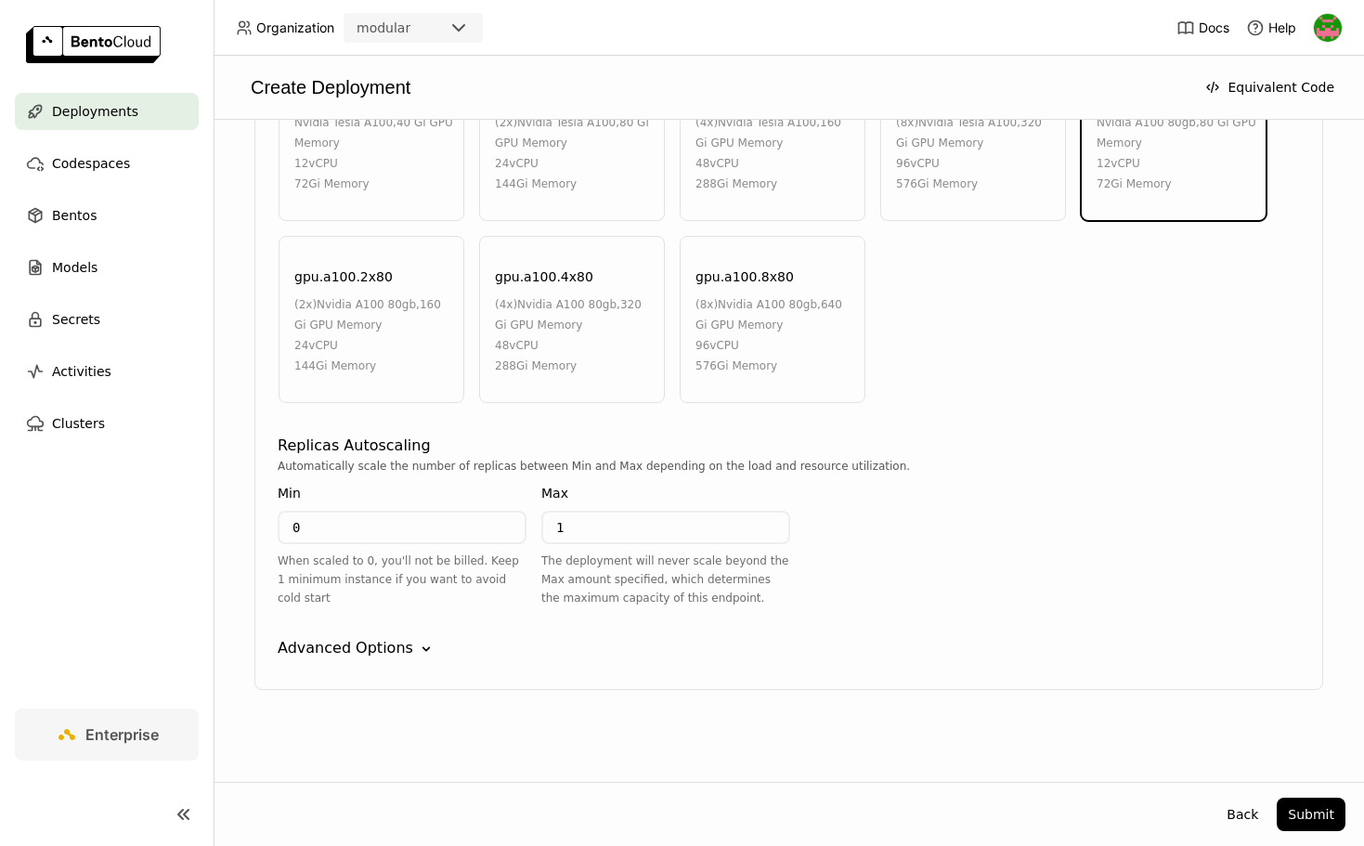
click at [367, 642] on div "Advanced Options" at bounding box center [346, 648] width 136 height 22
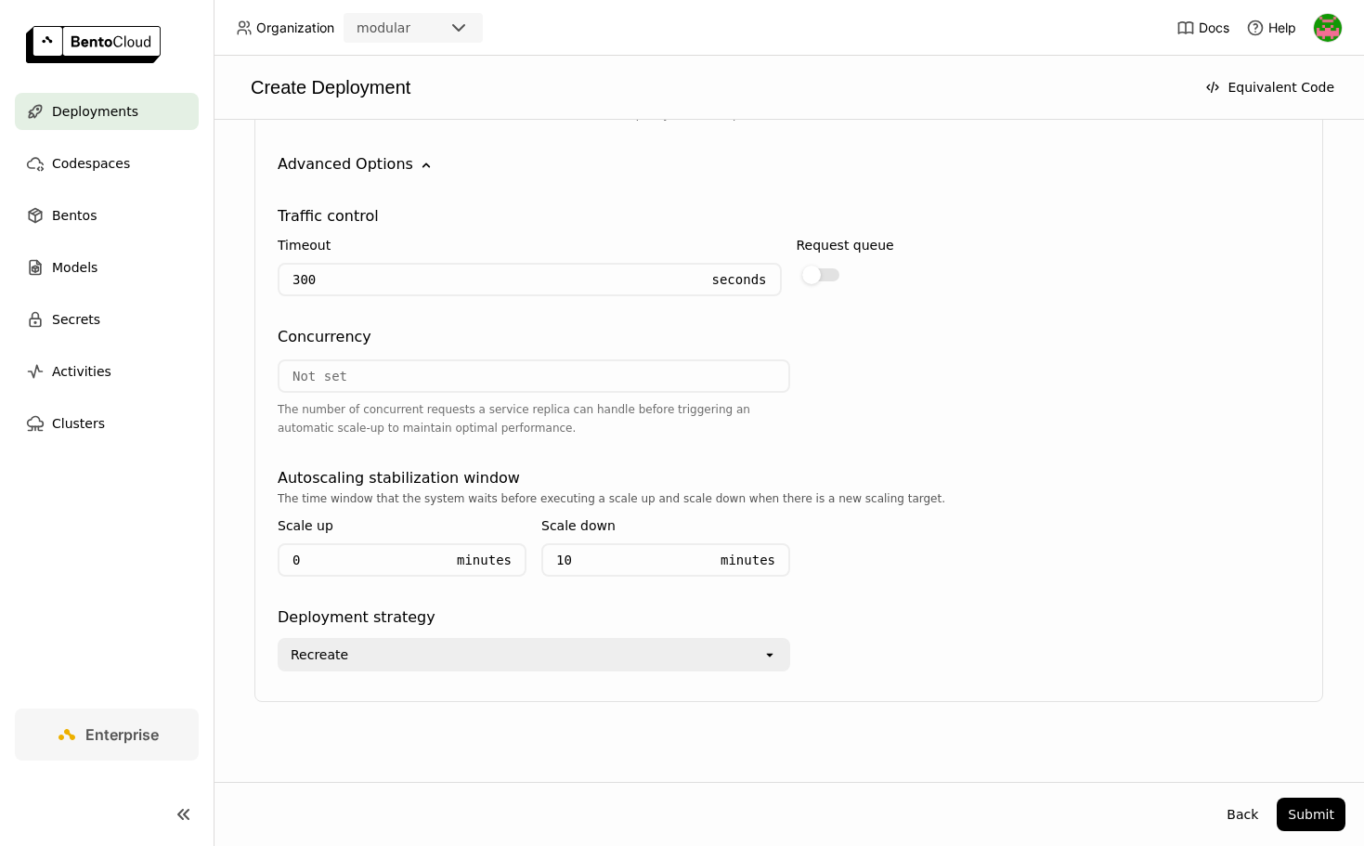
scroll to position [1786, 0]
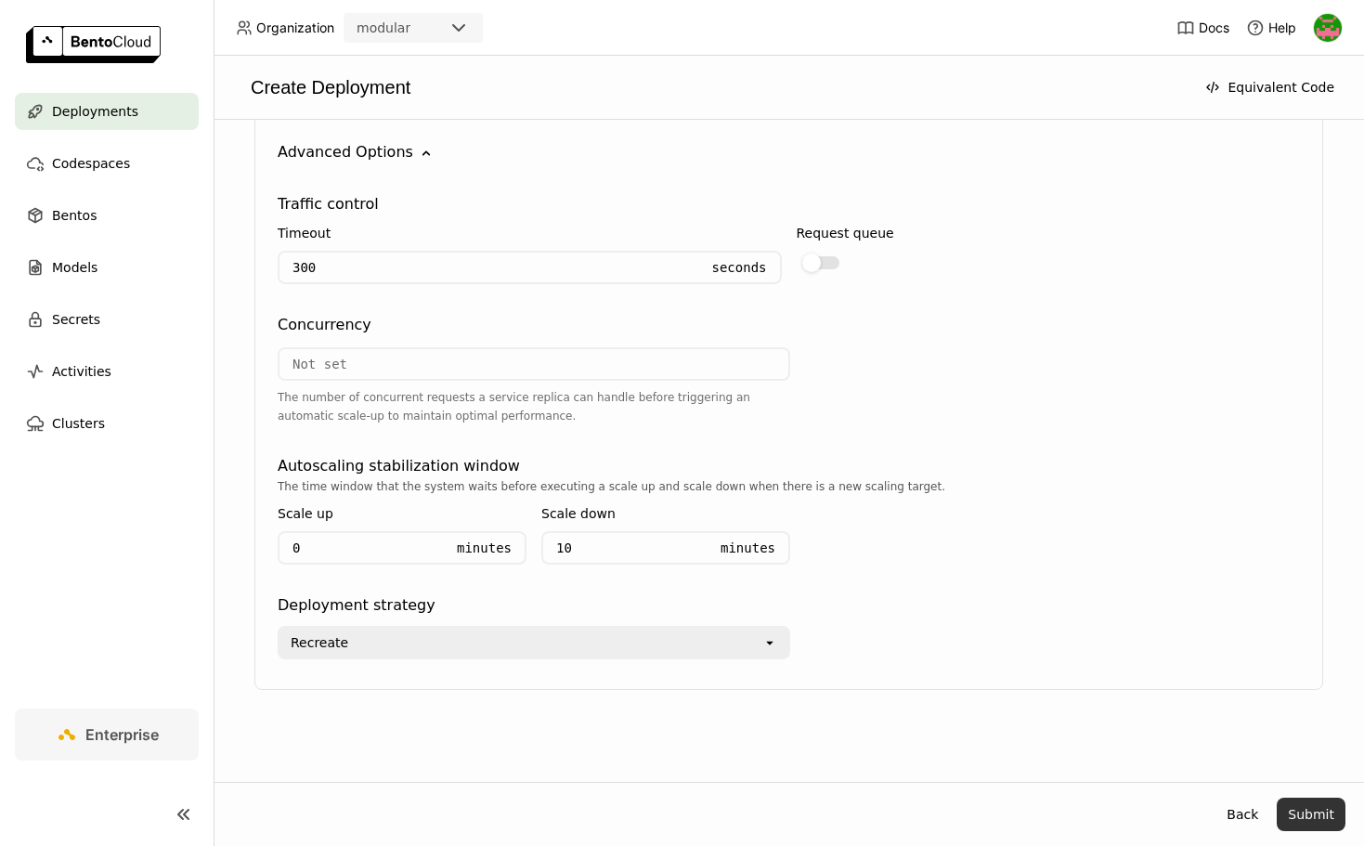
click at [1313, 815] on button "Submit" at bounding box center [1311, 814] width 69 height 33
click at [1318, 814] on button "Submit" at bounding box center [1311, 814] width 69 height 33
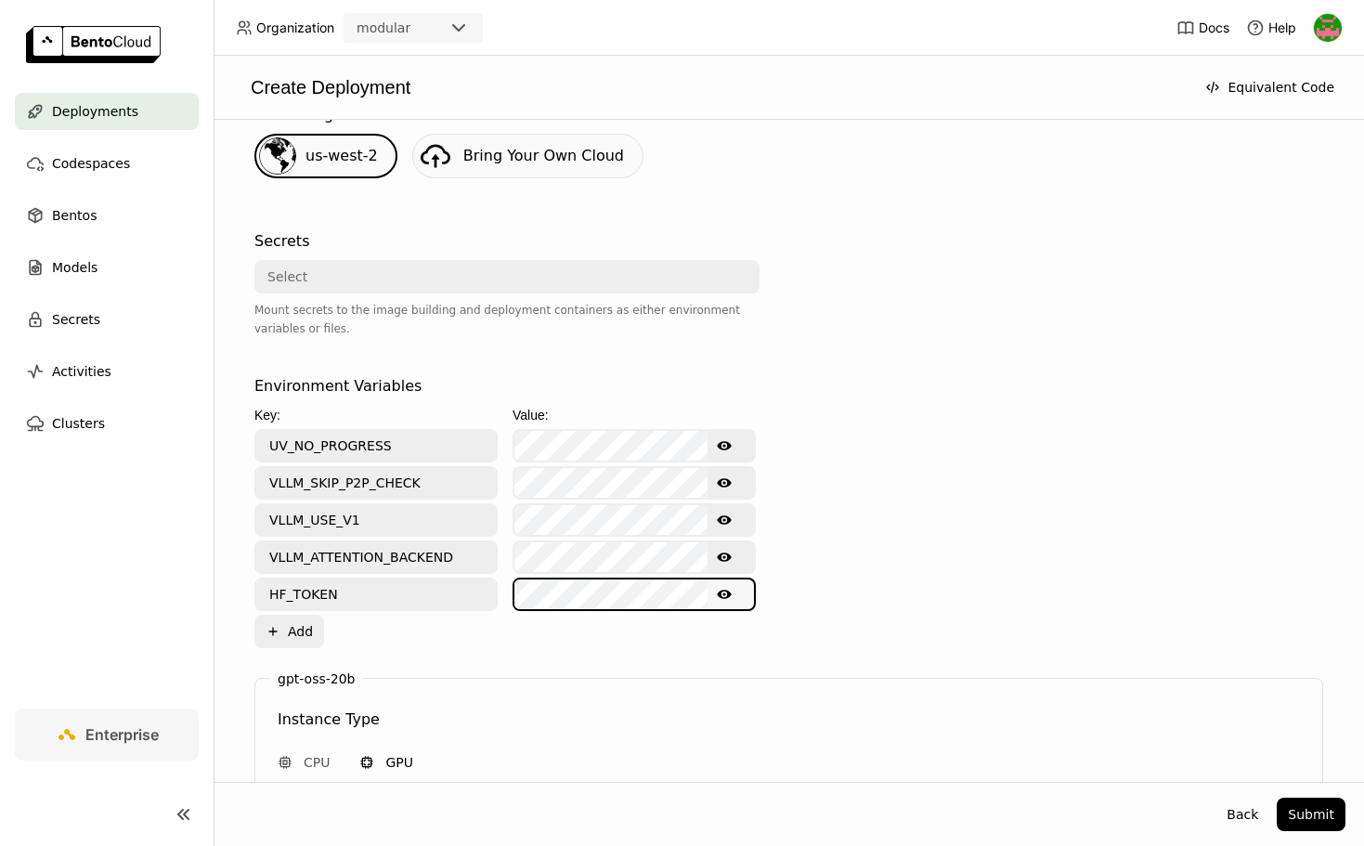
scroll to position [0, 54]
click at [1297, 810] on button "Submit" at bounding box center [1311, 814] width 69 height 33
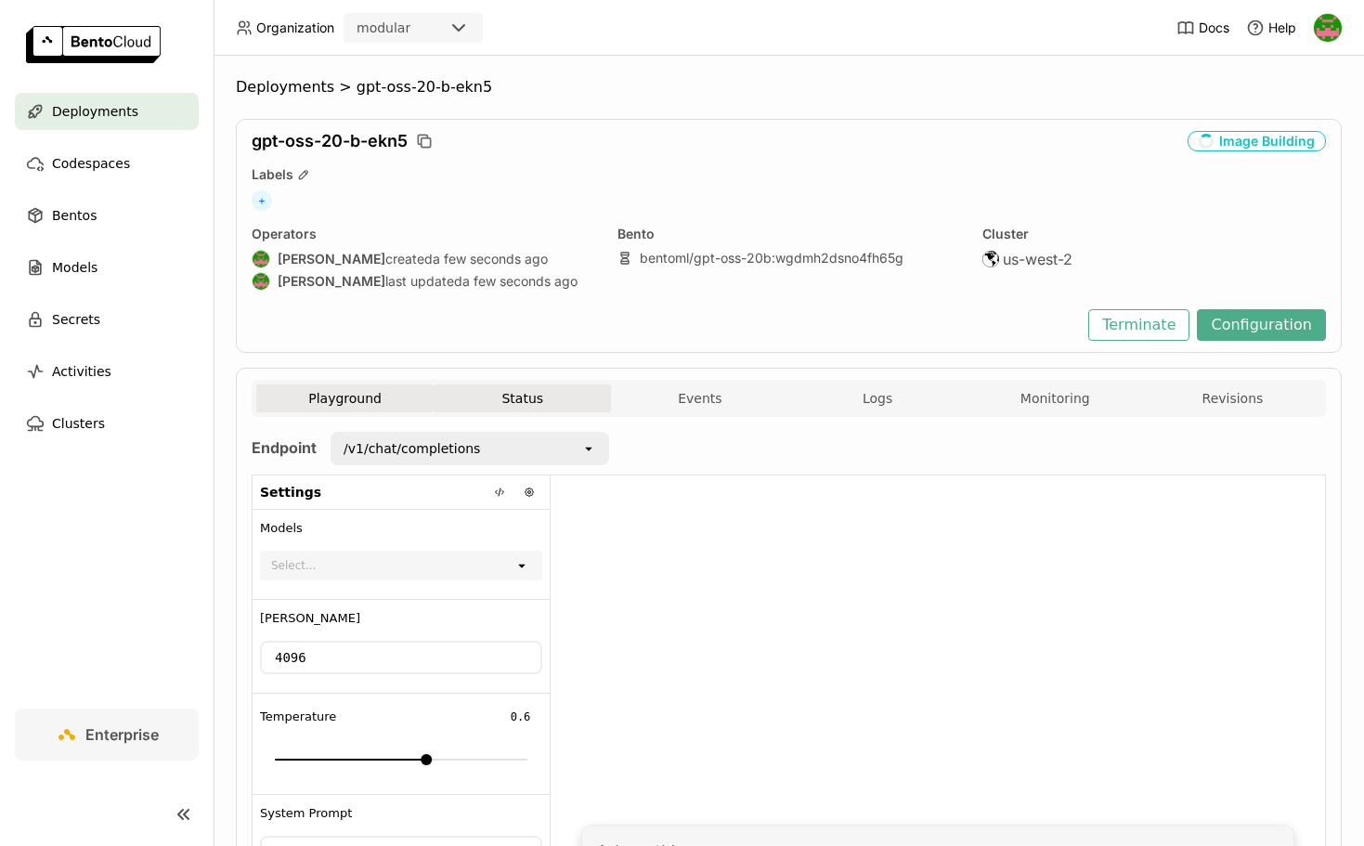
click at [520, 401] on button "Status" at bounding box center [522, 398] width 177 height 28
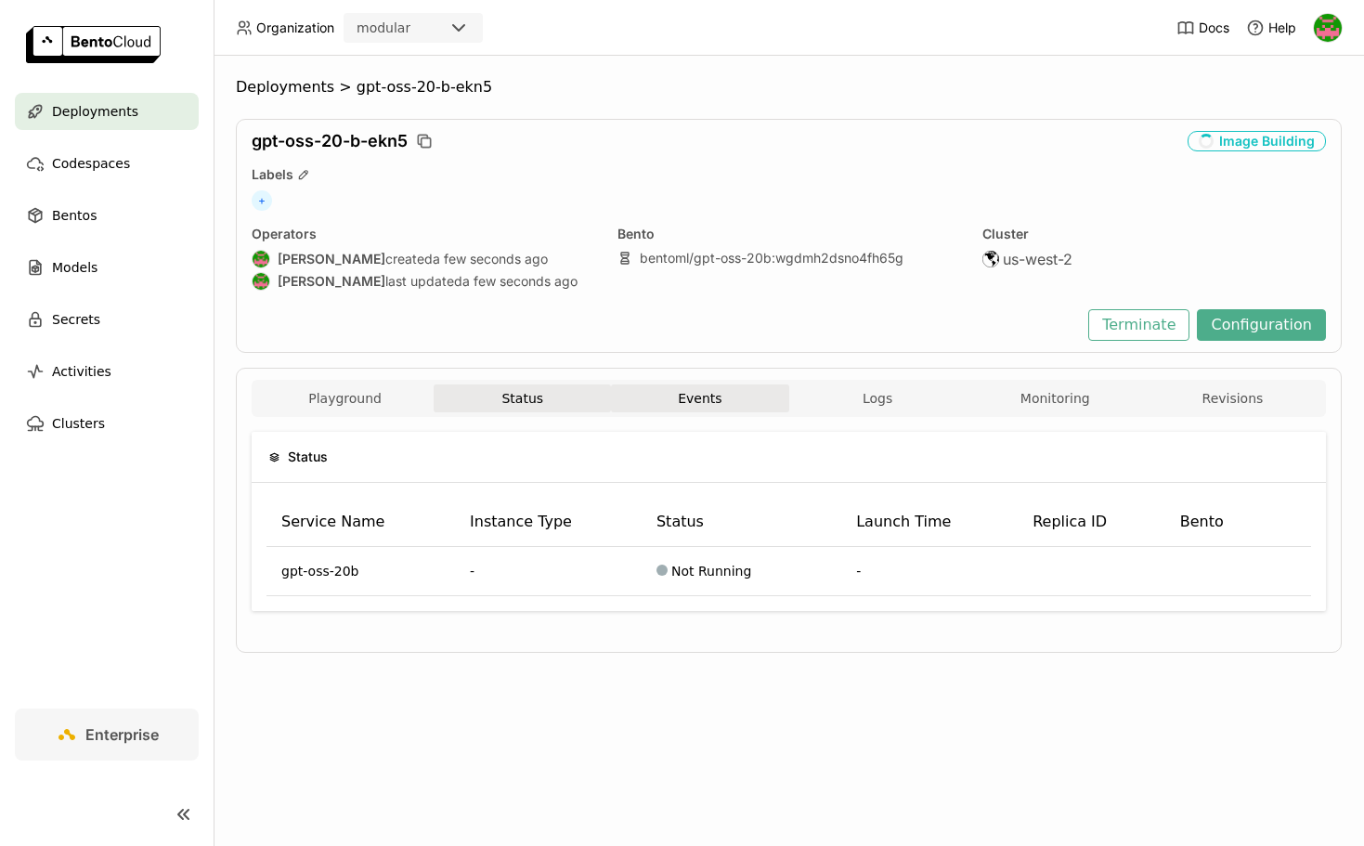
click at [710, 396] on button "Events" at bounding box center [699, 398] width 177 height 28
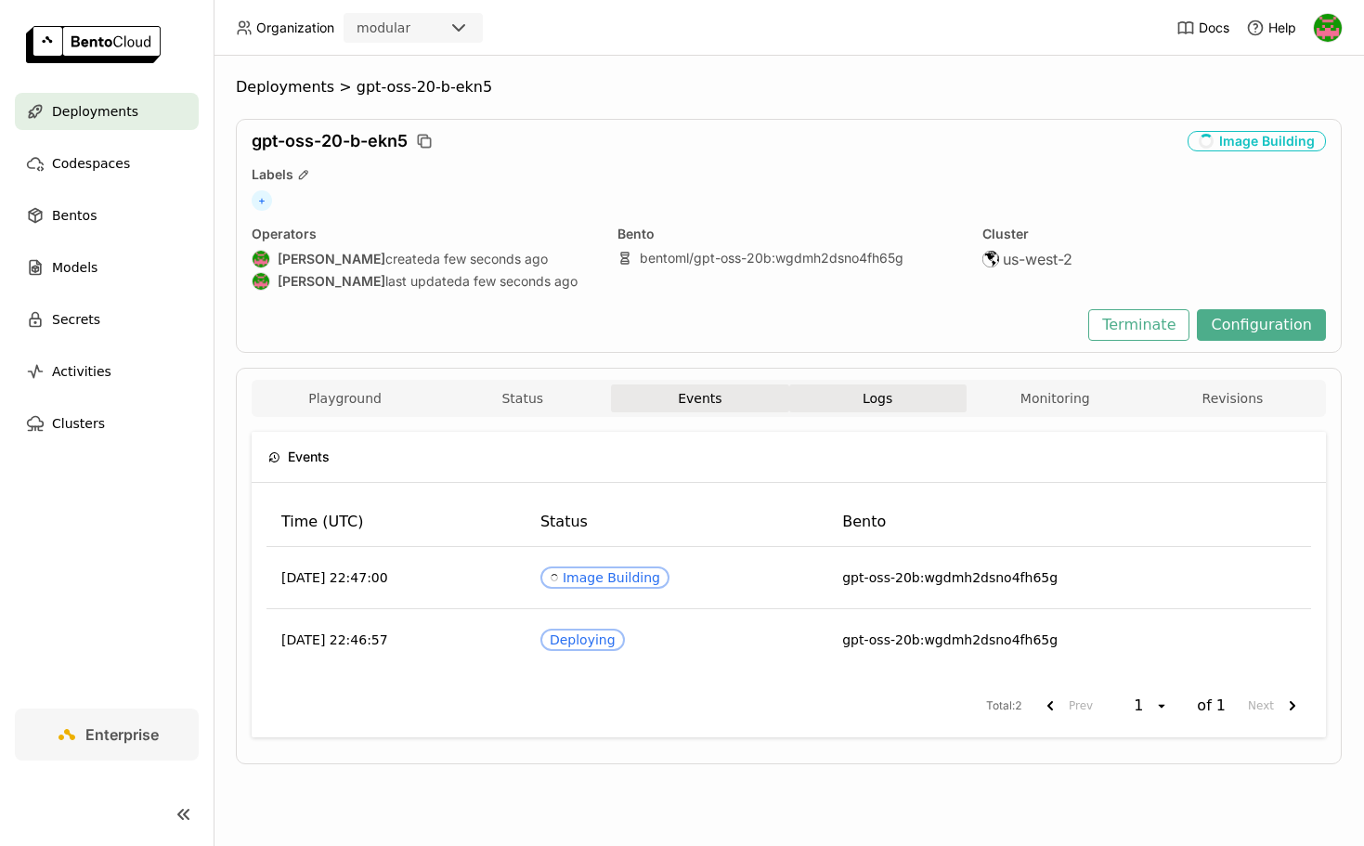
click at [885, 397] on span "Logs" at bounding box center [878, 398] width 30 height 17
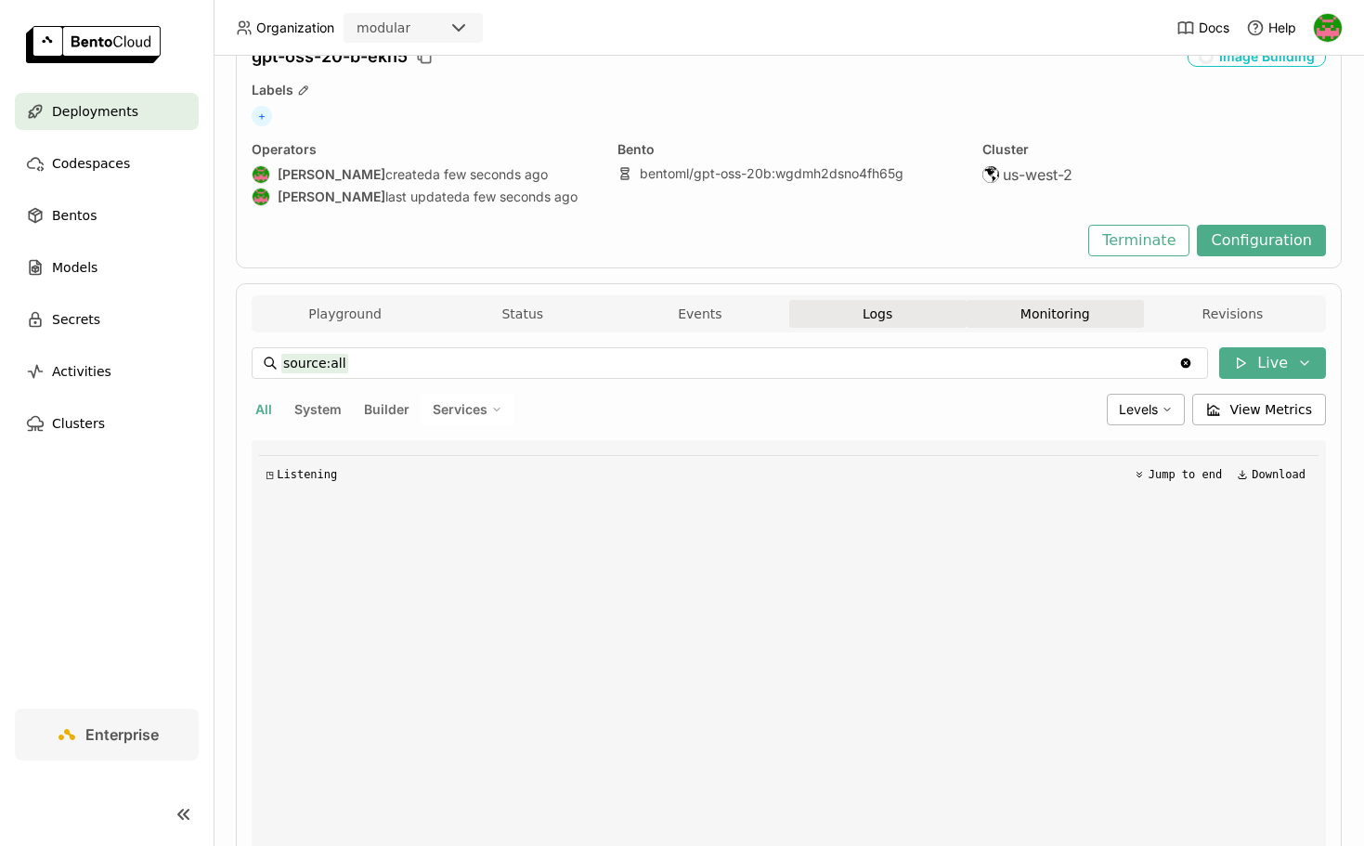
scroll to position [111, 0]
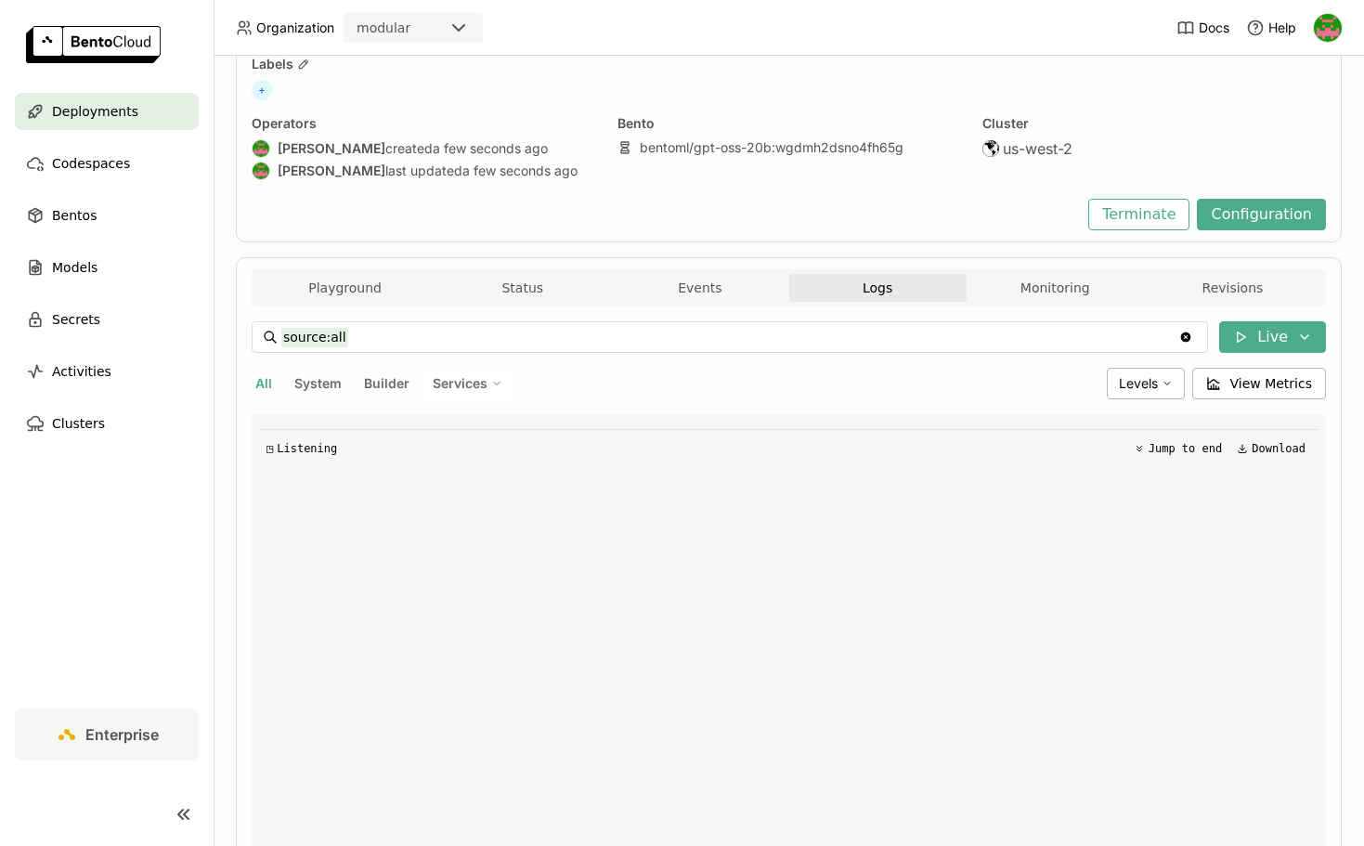
click at [303, 394] on button "System" at bounding box center [318, 383] width 55 height 24
click at [400, 384] on span "Builder" at bounding box center [387, 383] width 46 height 16
click at [448, 385] on span "Services" at bounding box center [460, 383] width 55 height 17
click at [264, 383] on span "All" at bounding box center [263, 383] width 17 height 16
type input "source:all"
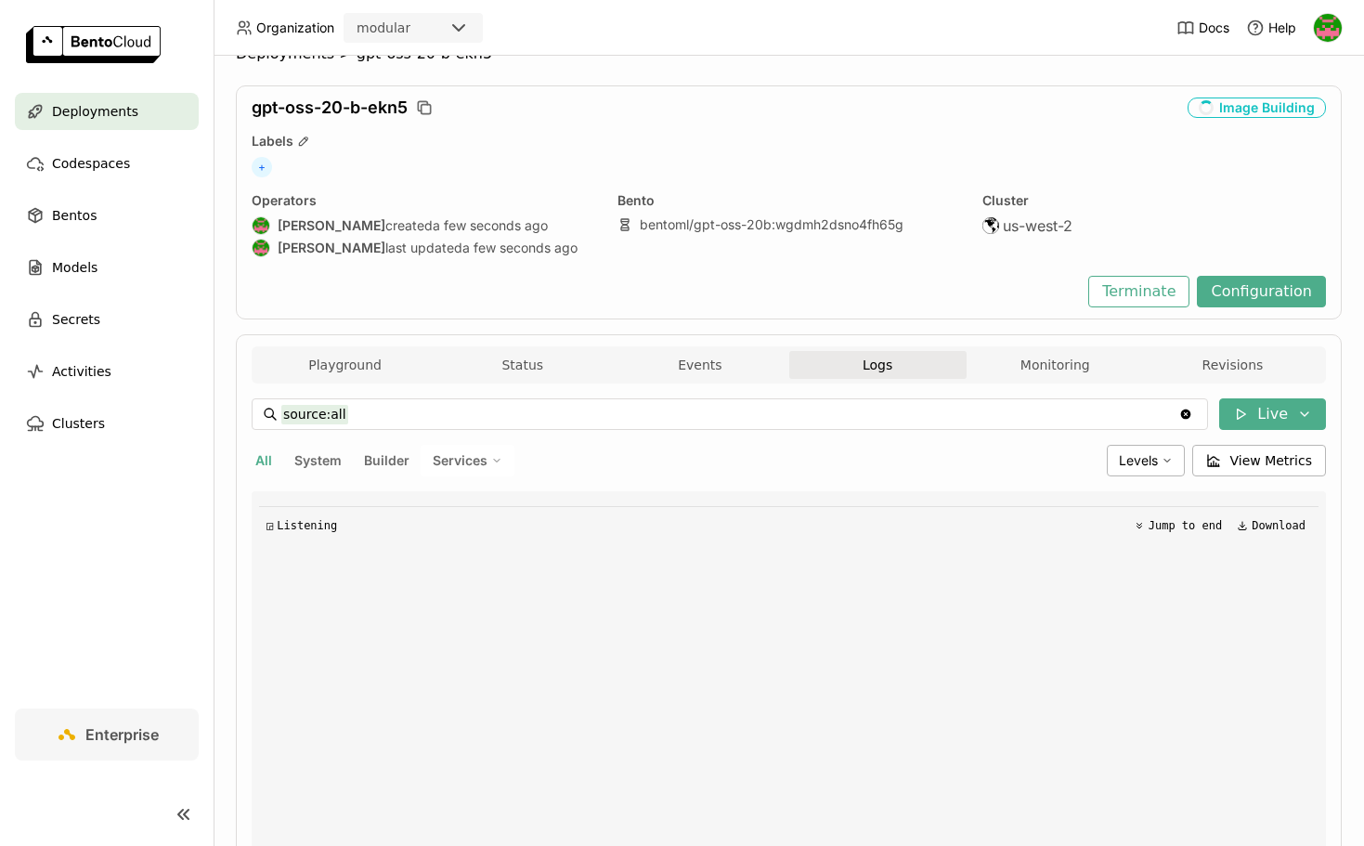
scroll to position [0, 0]
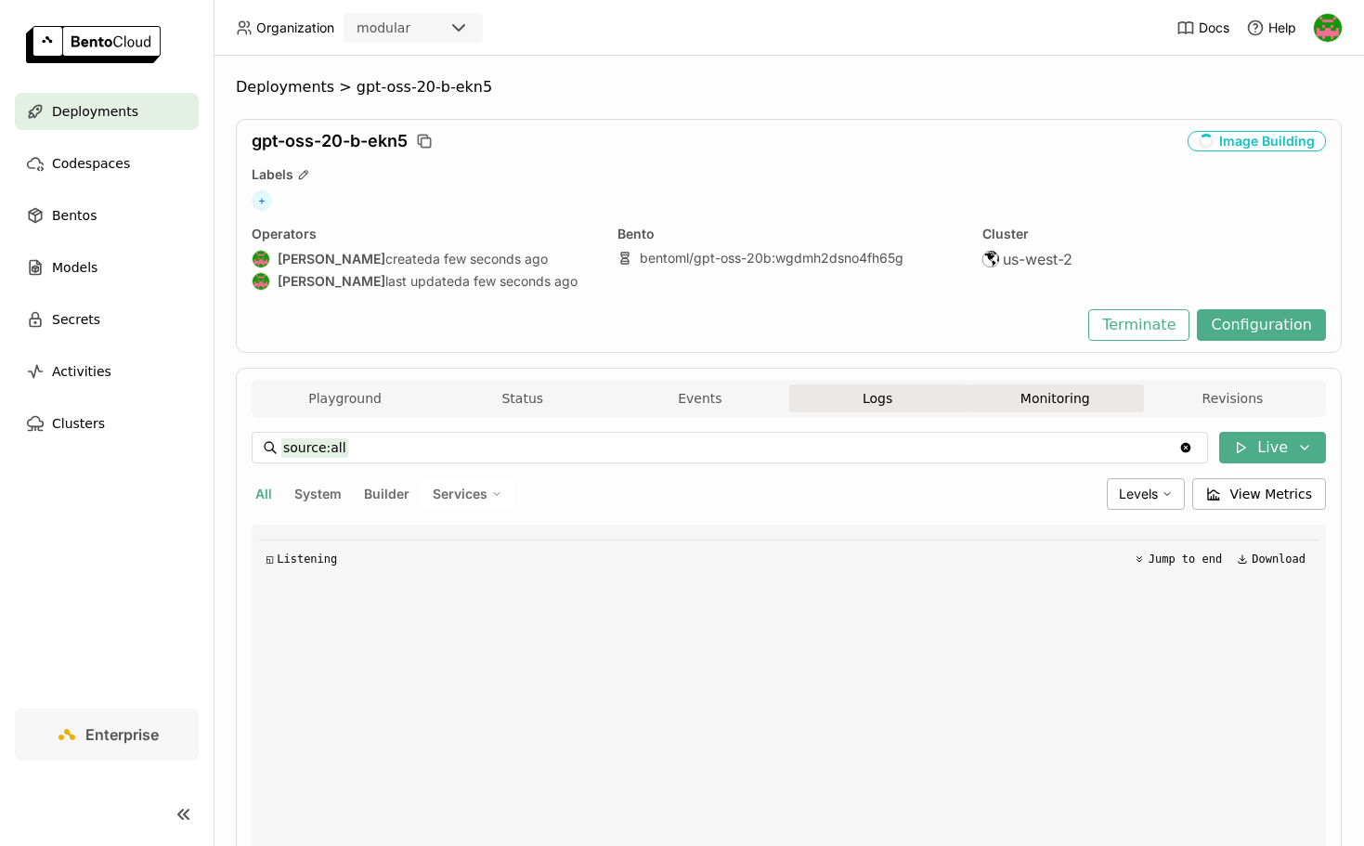
click at [1035, 396] on button "Monitoring" at bounding box center [1055, 398] width 177 height 28
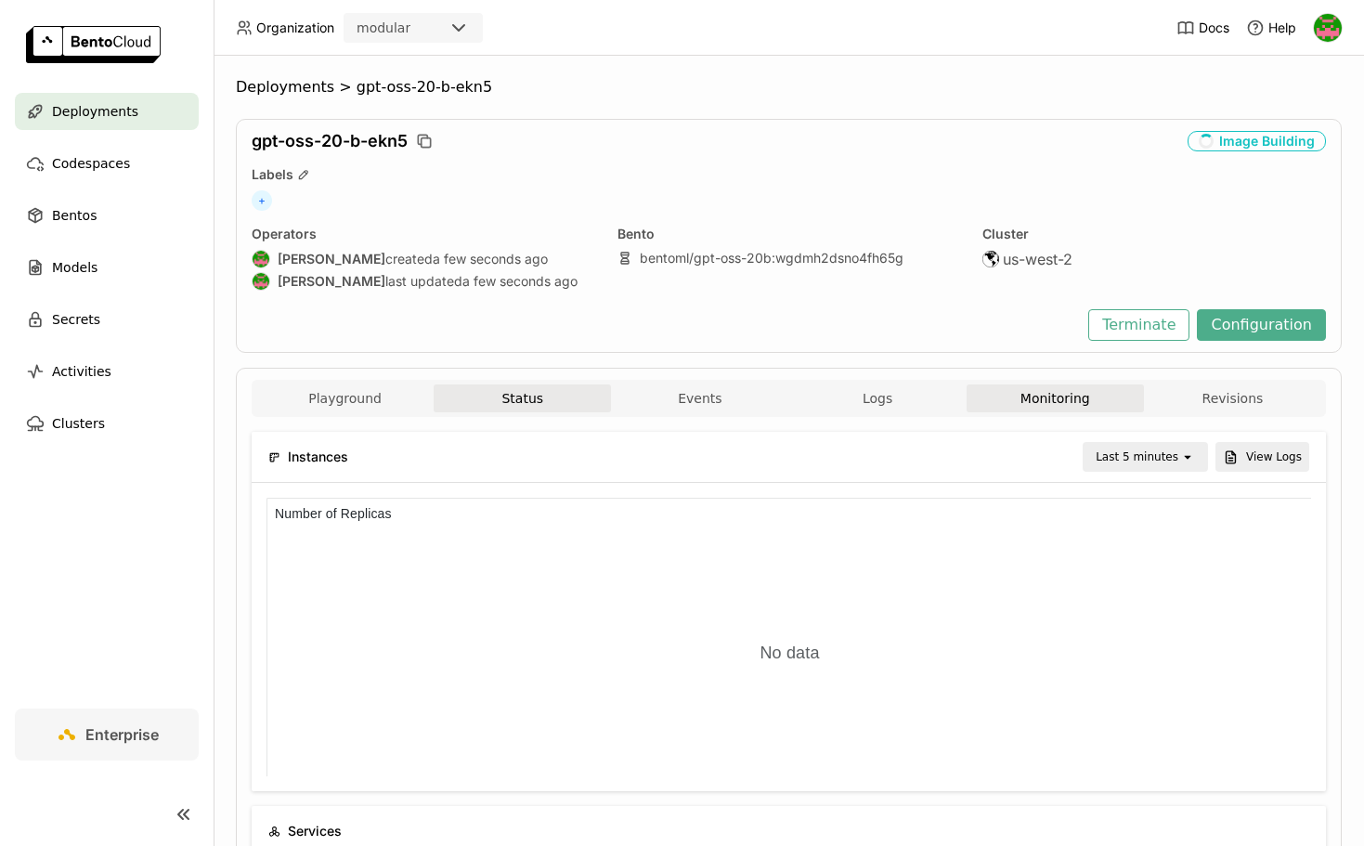
click at [521, 403] on button "Status" at bounding box center [522, 398] width 177 height 28
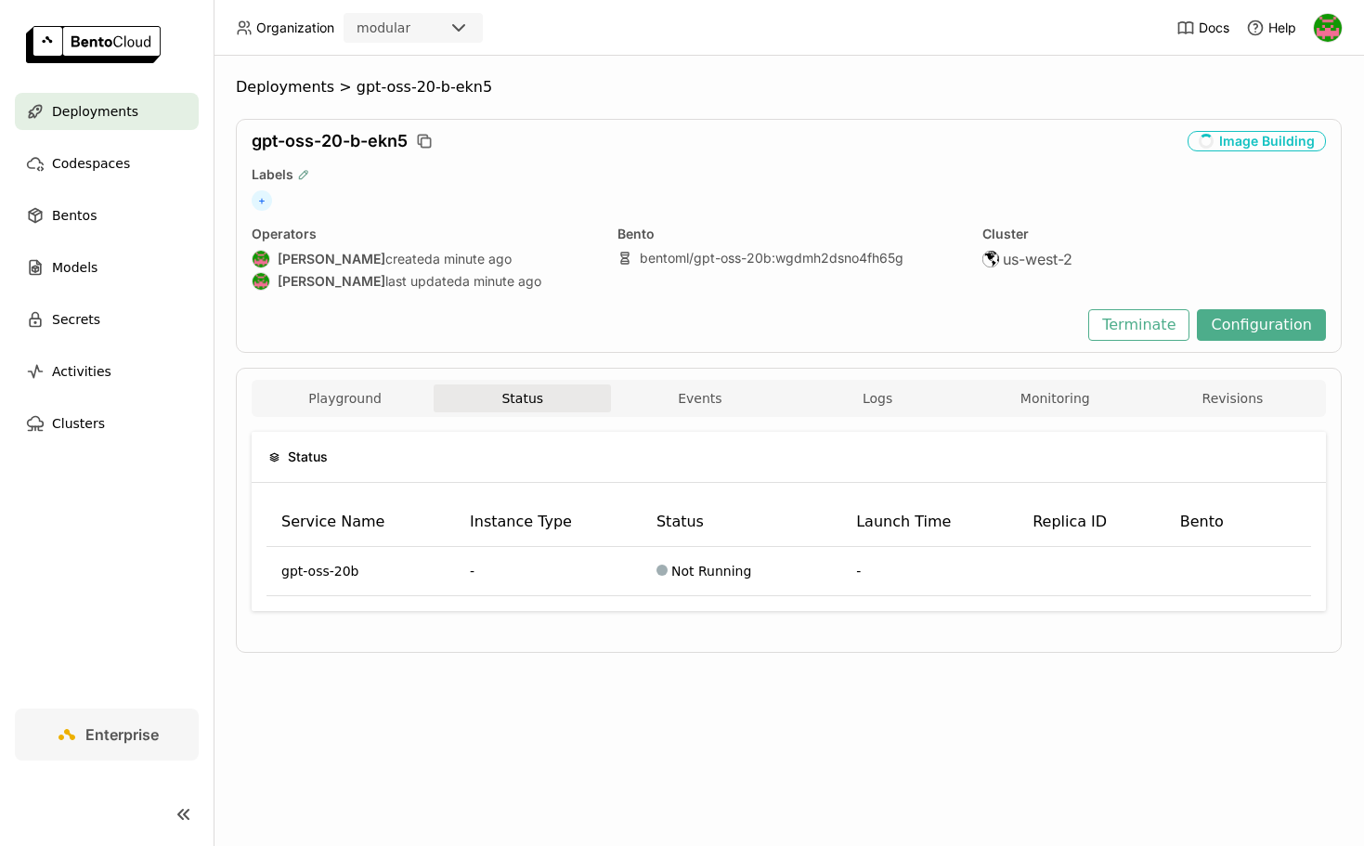
click at [297, 173] on icon "button" at bounding box center [303, 174] width 13 height 13
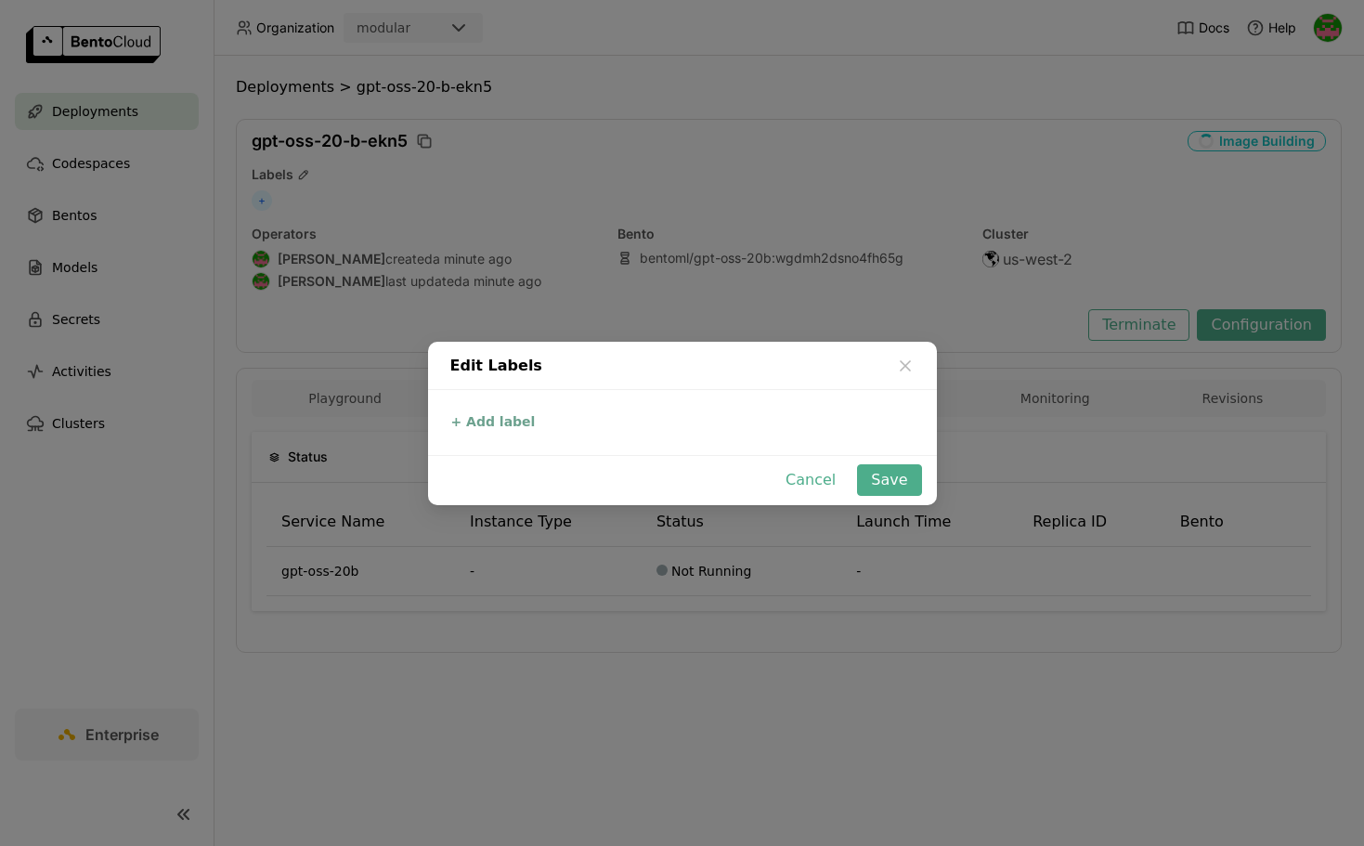
click at [475, 419] on button "+ Add label" at bounding box center [494, 421] width 96 height 22
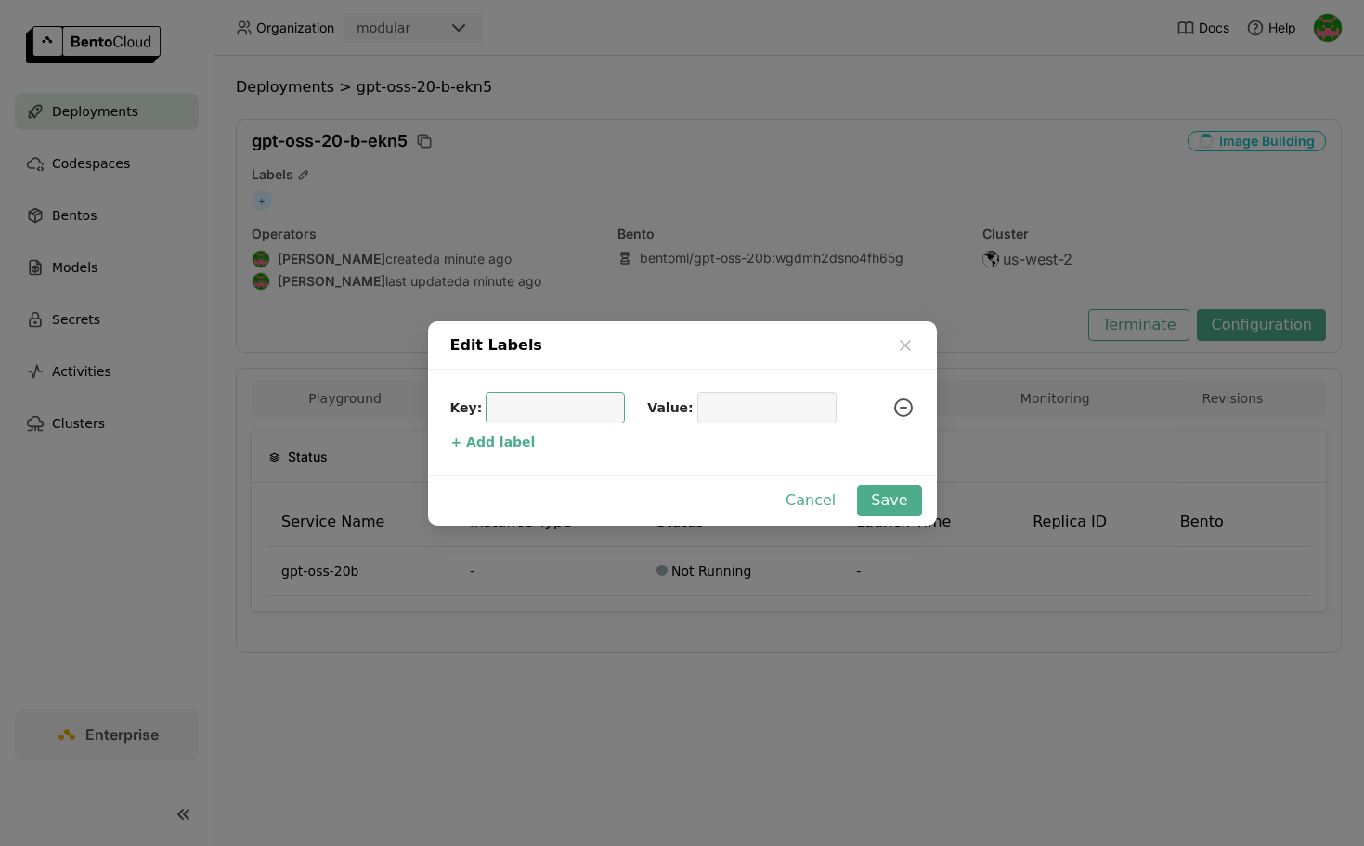
click at [517, 413] on input "dialog" at bounding box center [555, 408] width 117 height 30
type input "creator"
click at [729, 412] on input "dialog" at bounding box center [767, 408] width 117 height 30
type input "eve"
click at [900, 494] on button "Save" at bounding box center [889, 501] width 64 height 32
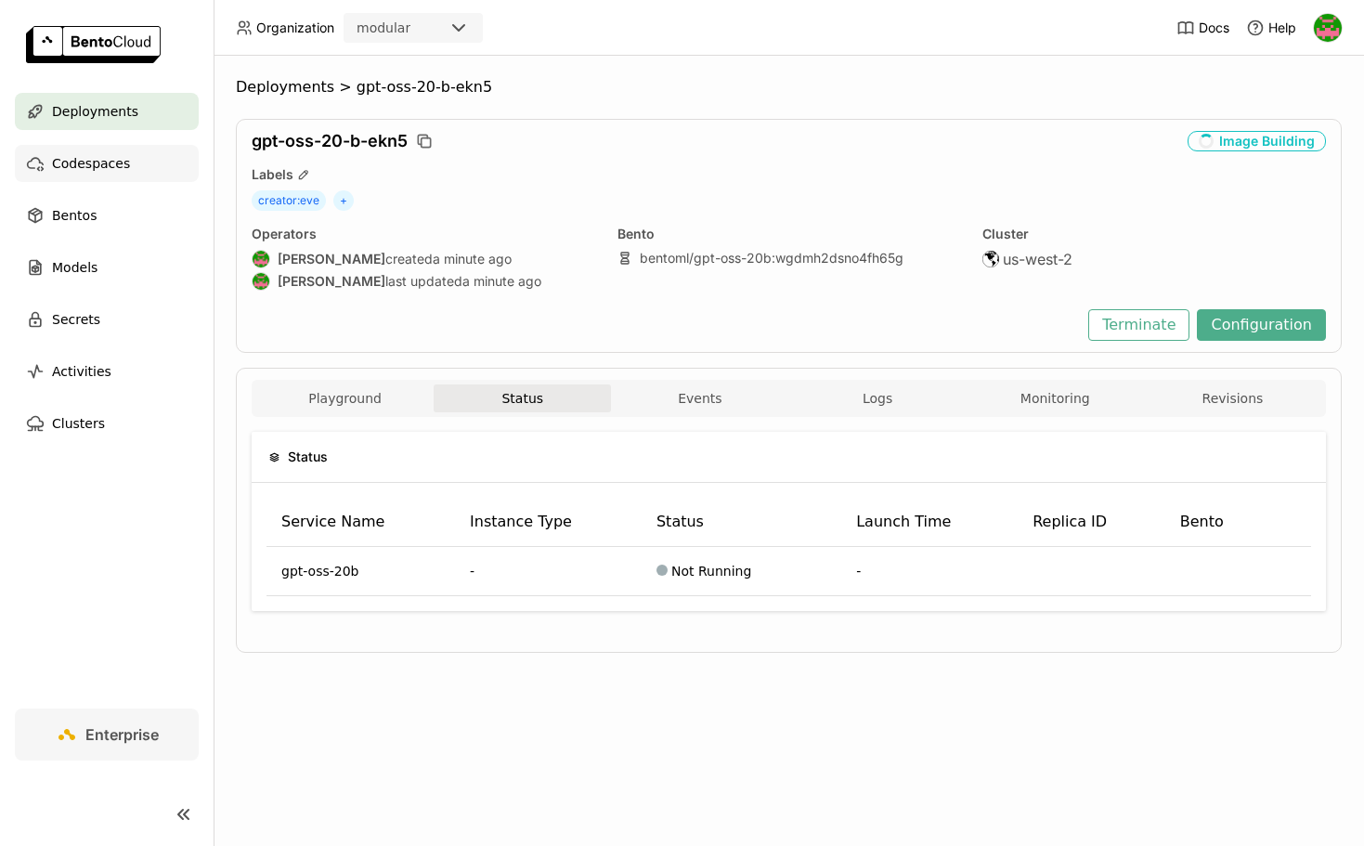
click at [118, 163] on span "Codespaces" at bounding box center [91, 163] width 78 height 22
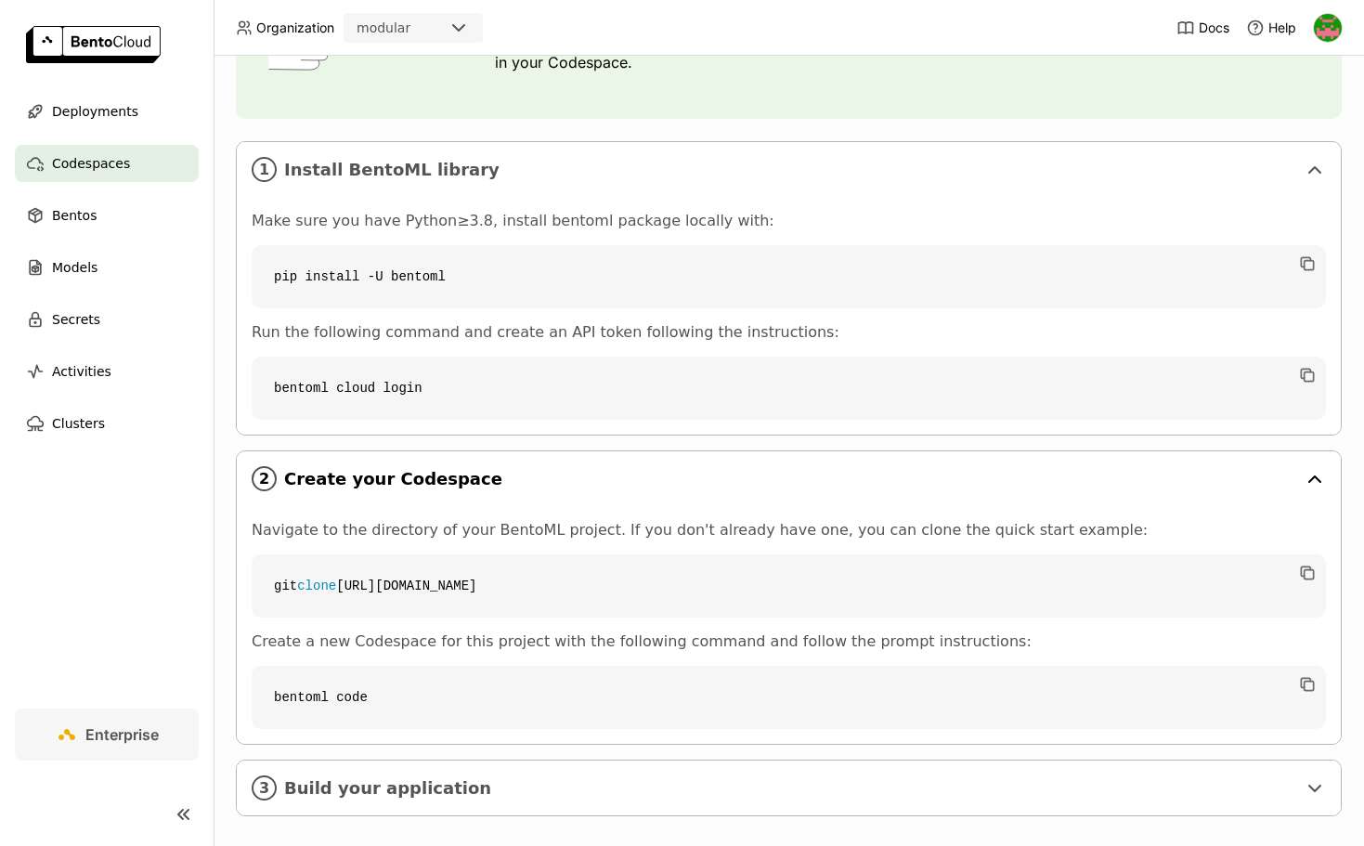
scroll to position [251, 0]
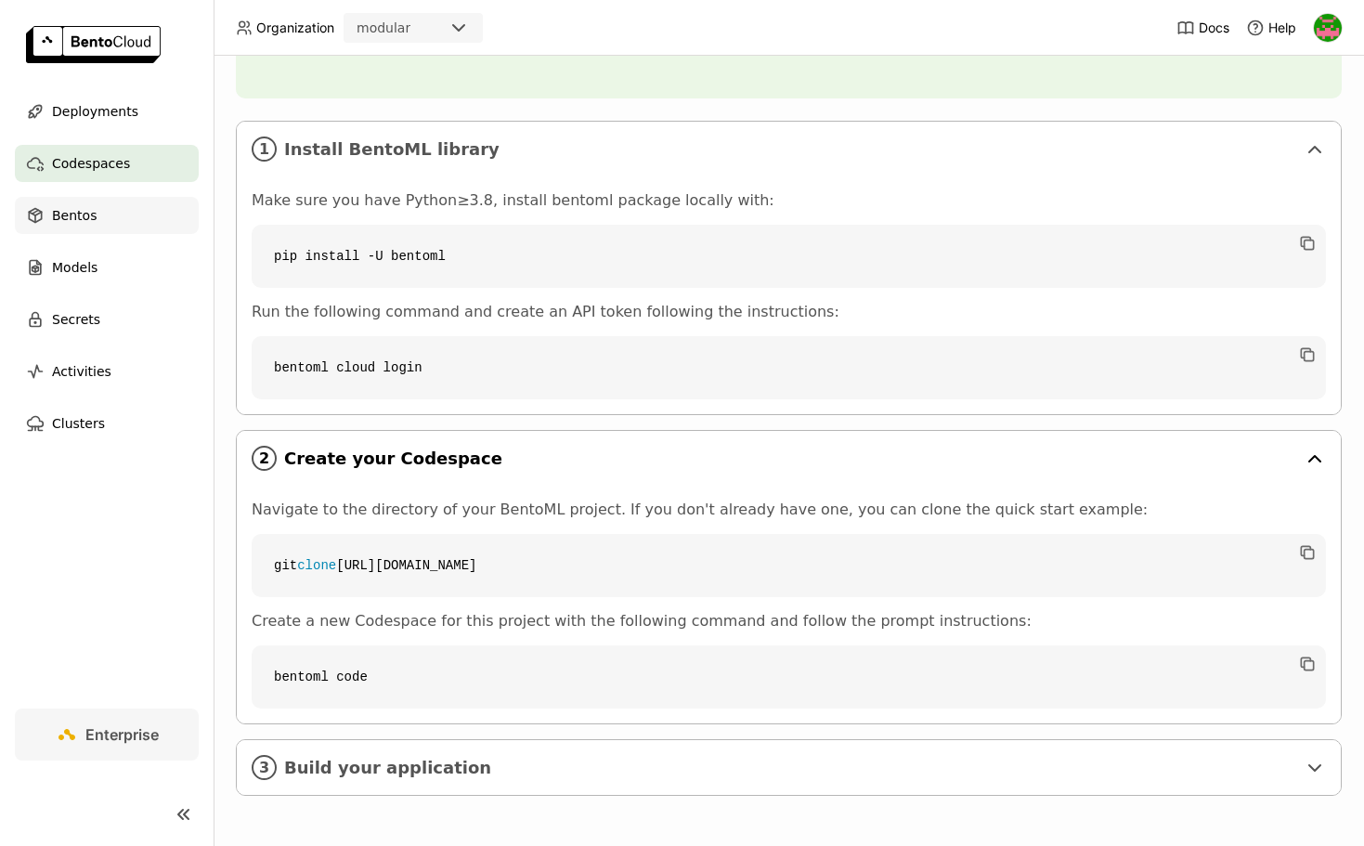
click at [50, 206] on div "Bentos" at bounding box center [107, 215] width 184 height 37
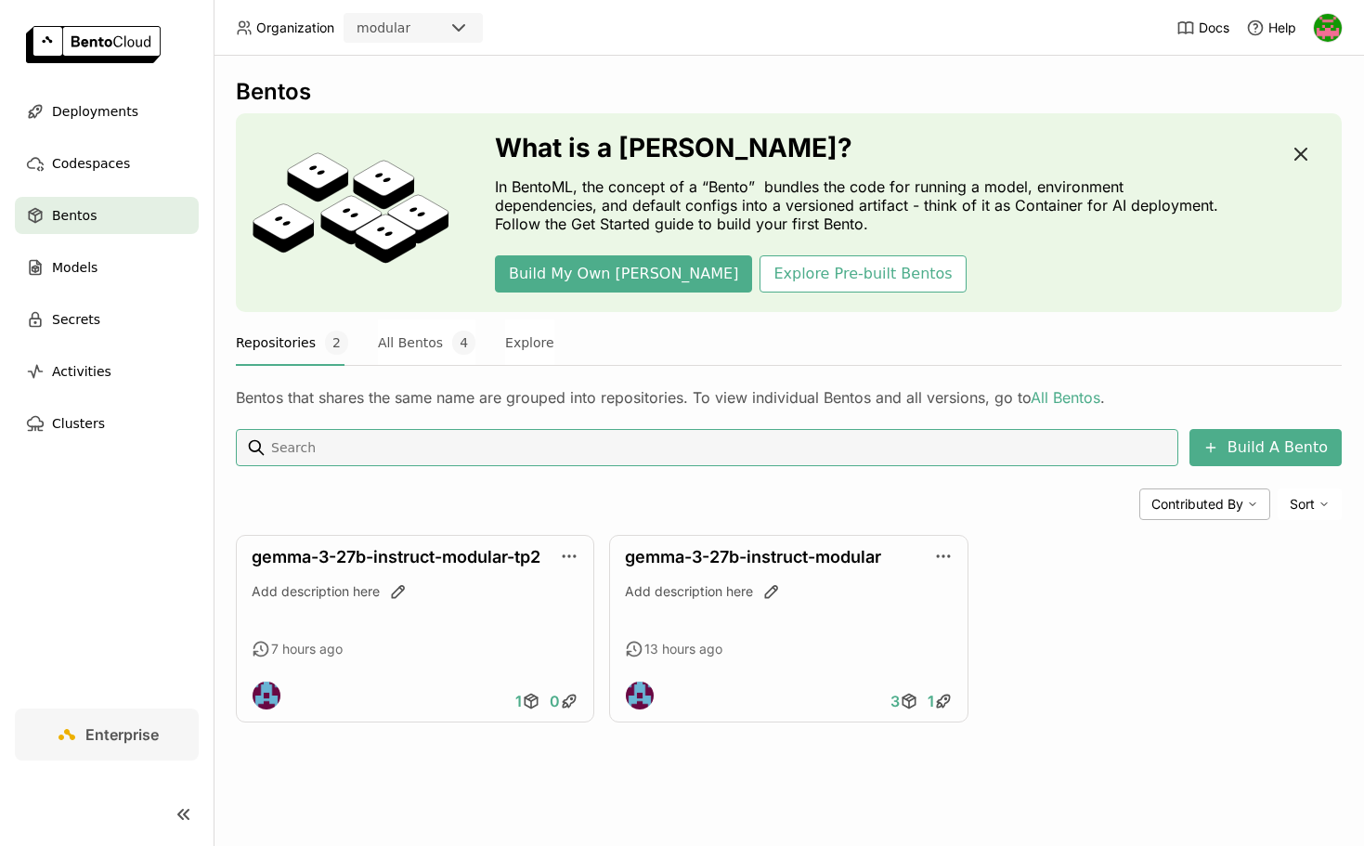
click at [1298, 152] on icon "button" at bounding box center [1300, 154] width 11 height 11
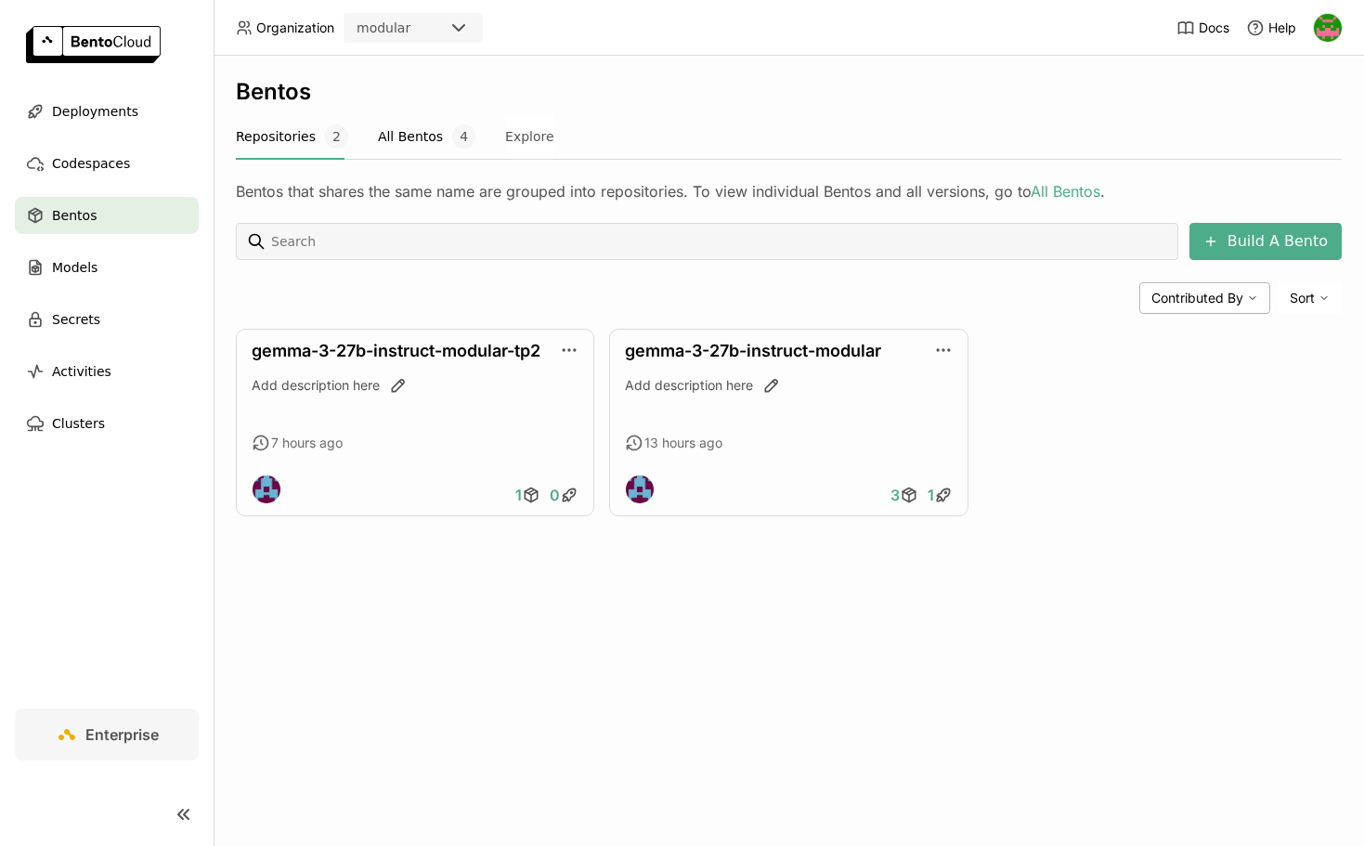
click at [406, 136] on button "All Bentos 4" at bounding box center [427, 136] width 98 height 46
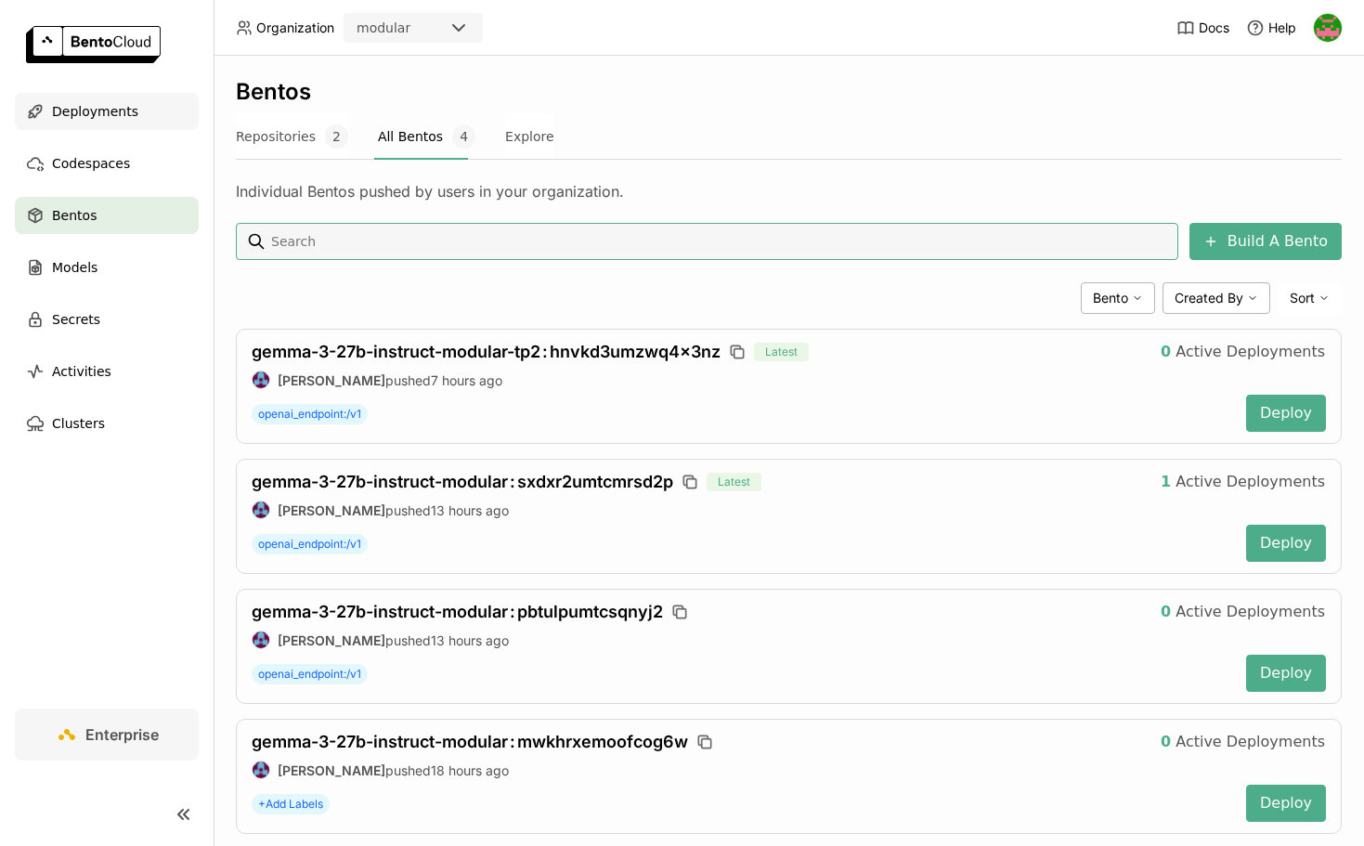
click at [62, 109] on span "Deployments" at bounding box center [95, 111] width 86 height 22
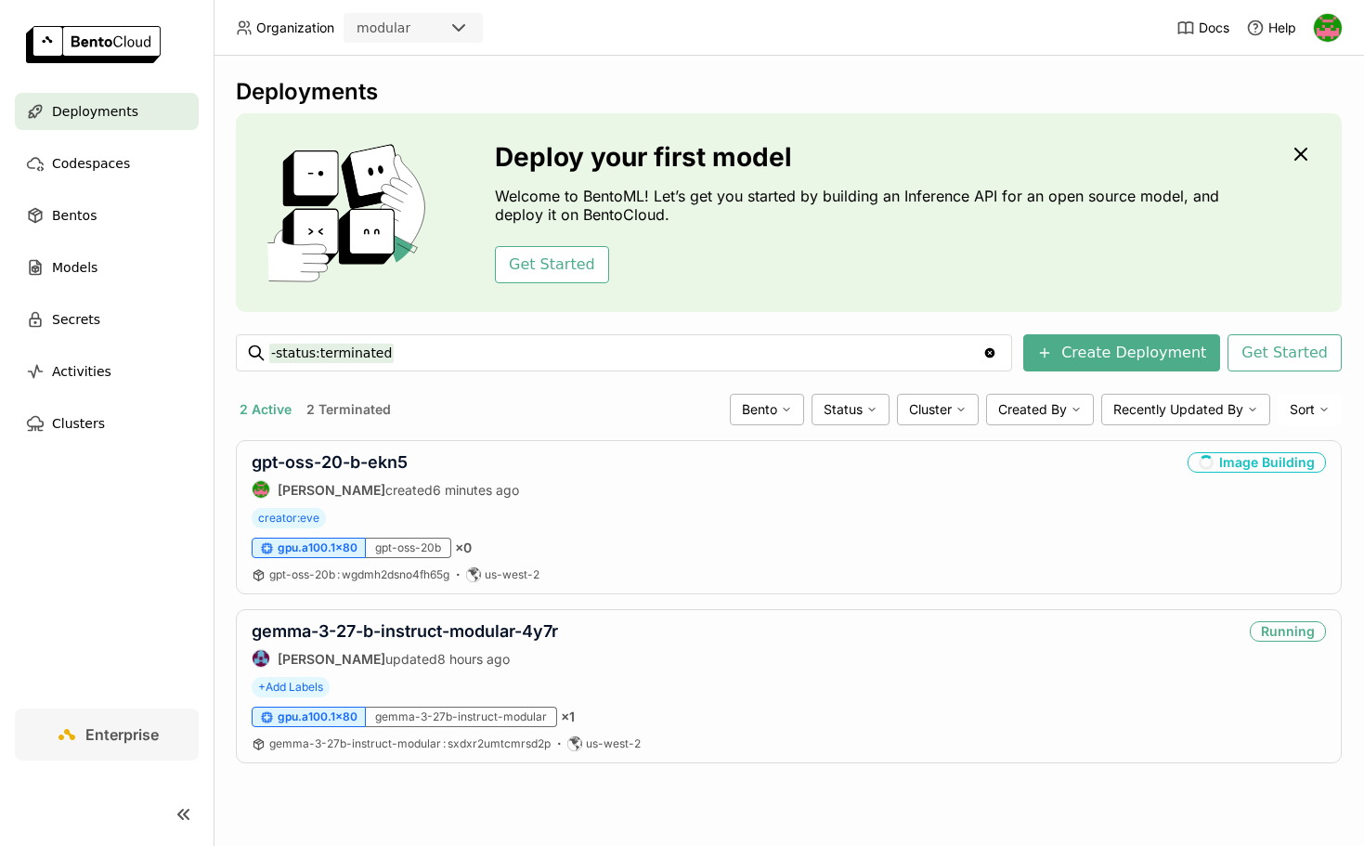
click at [995, 353] on icon "Clear value" at bounding box center [990, 353] width 10 height 10
click at [995, 352] on icon "Clear value" at bounding box center [990, 353] width 10 height 10
click at [995, 353] on icon "Clear value" at bounding box center [990, 353] width 10 height 10
click at [995, 355] on icon "Clear value" at bounding box center [990, 353] width 10 height 10
click at [80, 215] on span "Bentos" at bounding box center [74, 215] width 45 height 22
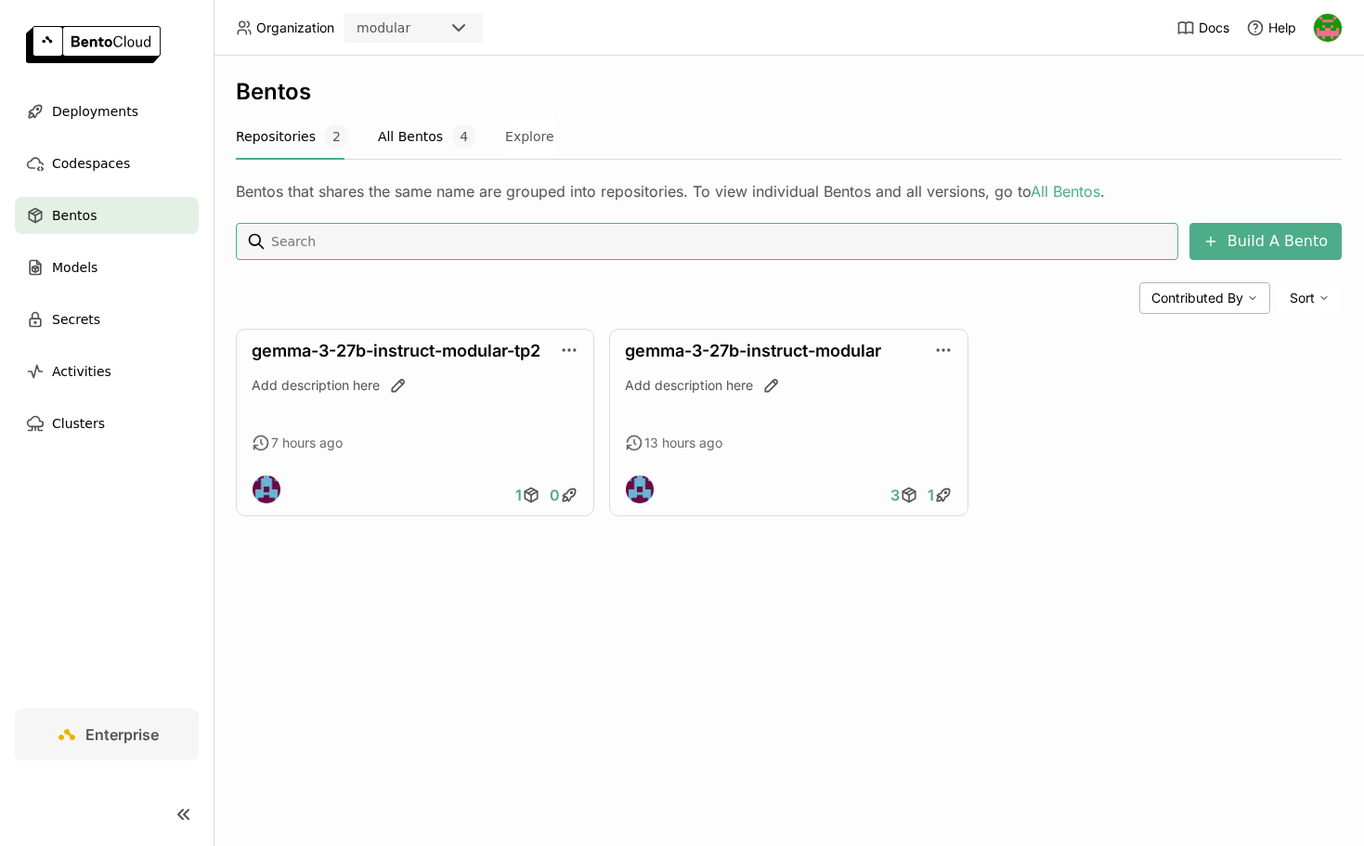
click at [423, 140] on button "All Bentos 4" at bounding box center [427, 136] width 98 height 46
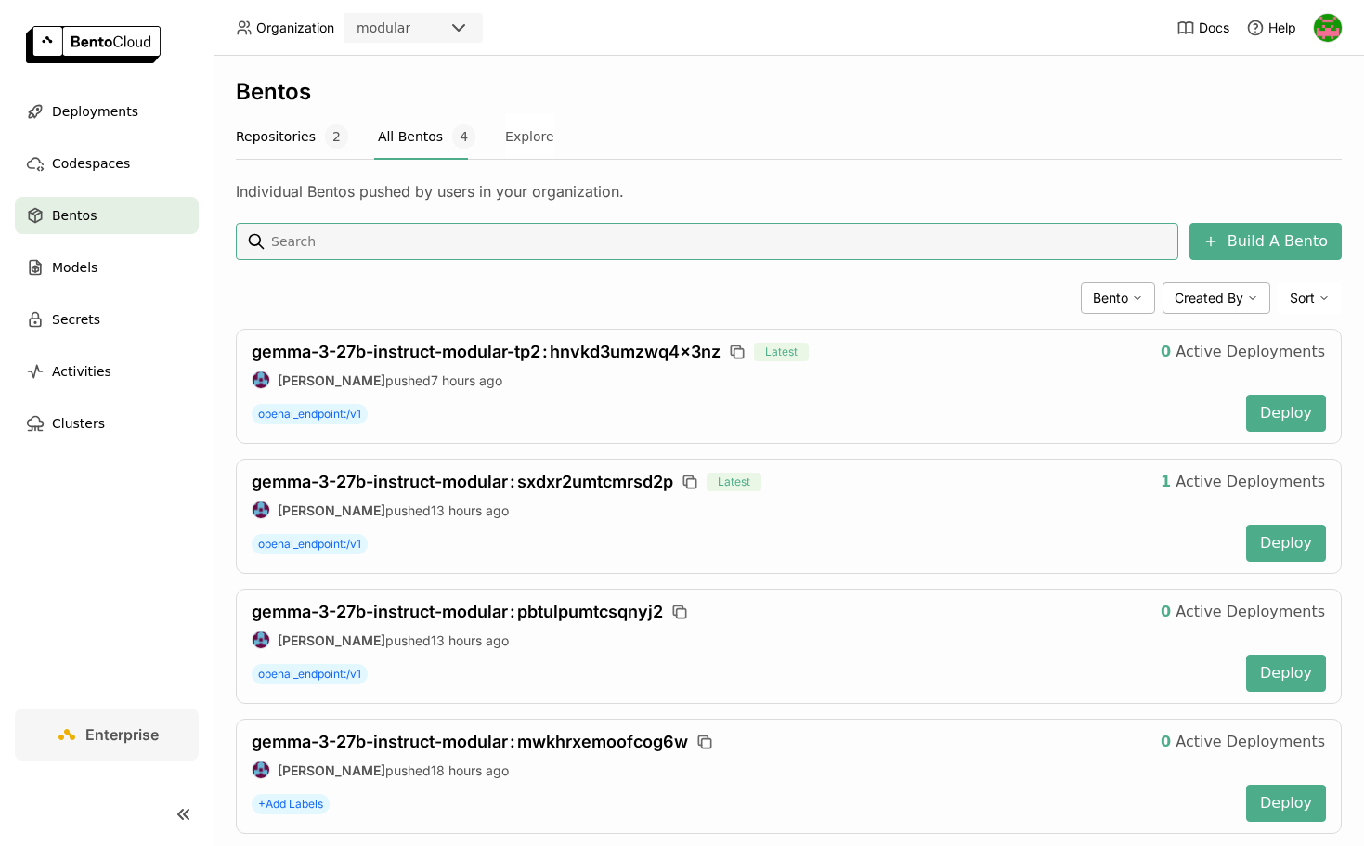
click at [267, 133] on button "Repositories 2" at bounding box center [292, 136] width 112 height 46
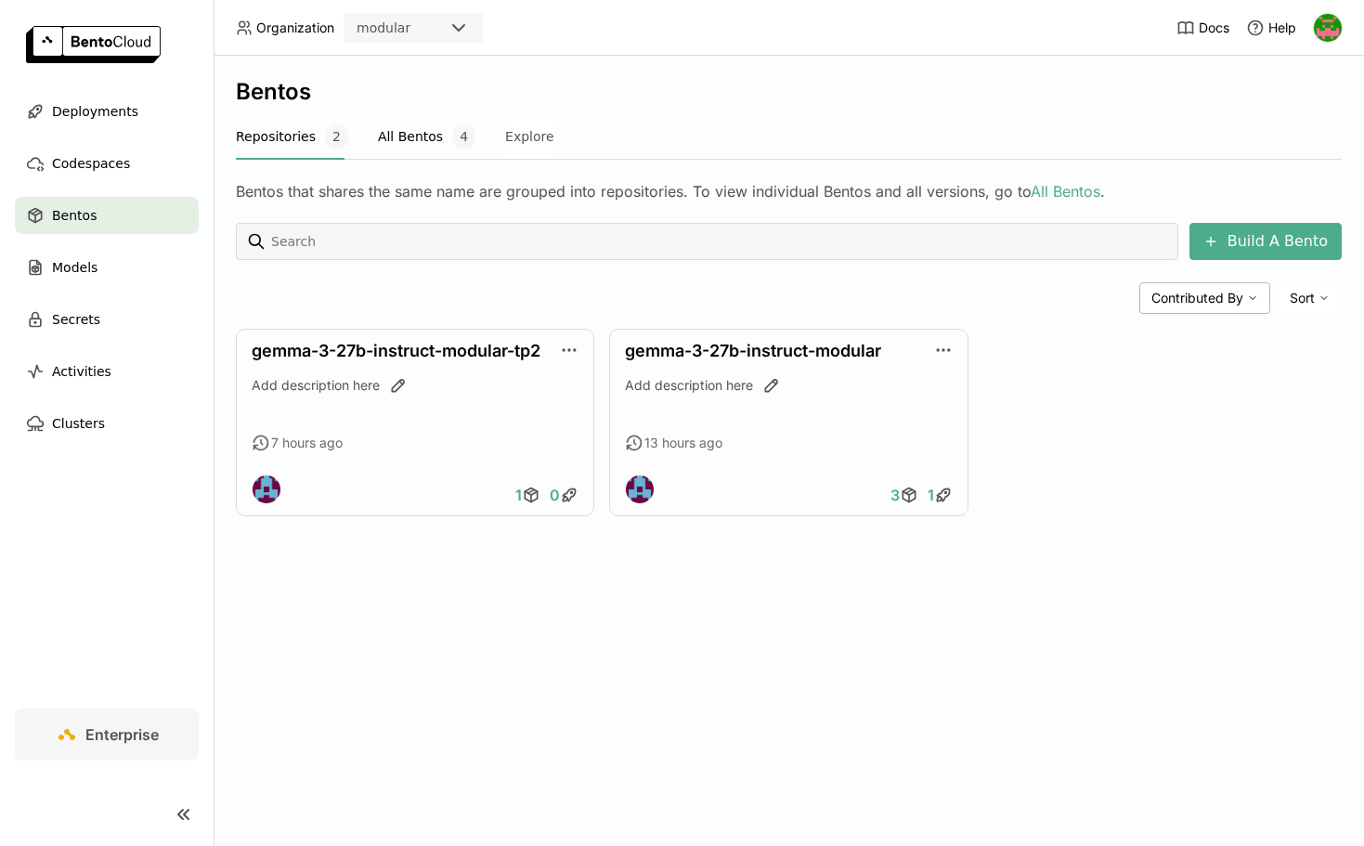
click at [412, 139] on button "All Bentos 4" at bounding box center [427, 136] width 98 height 46
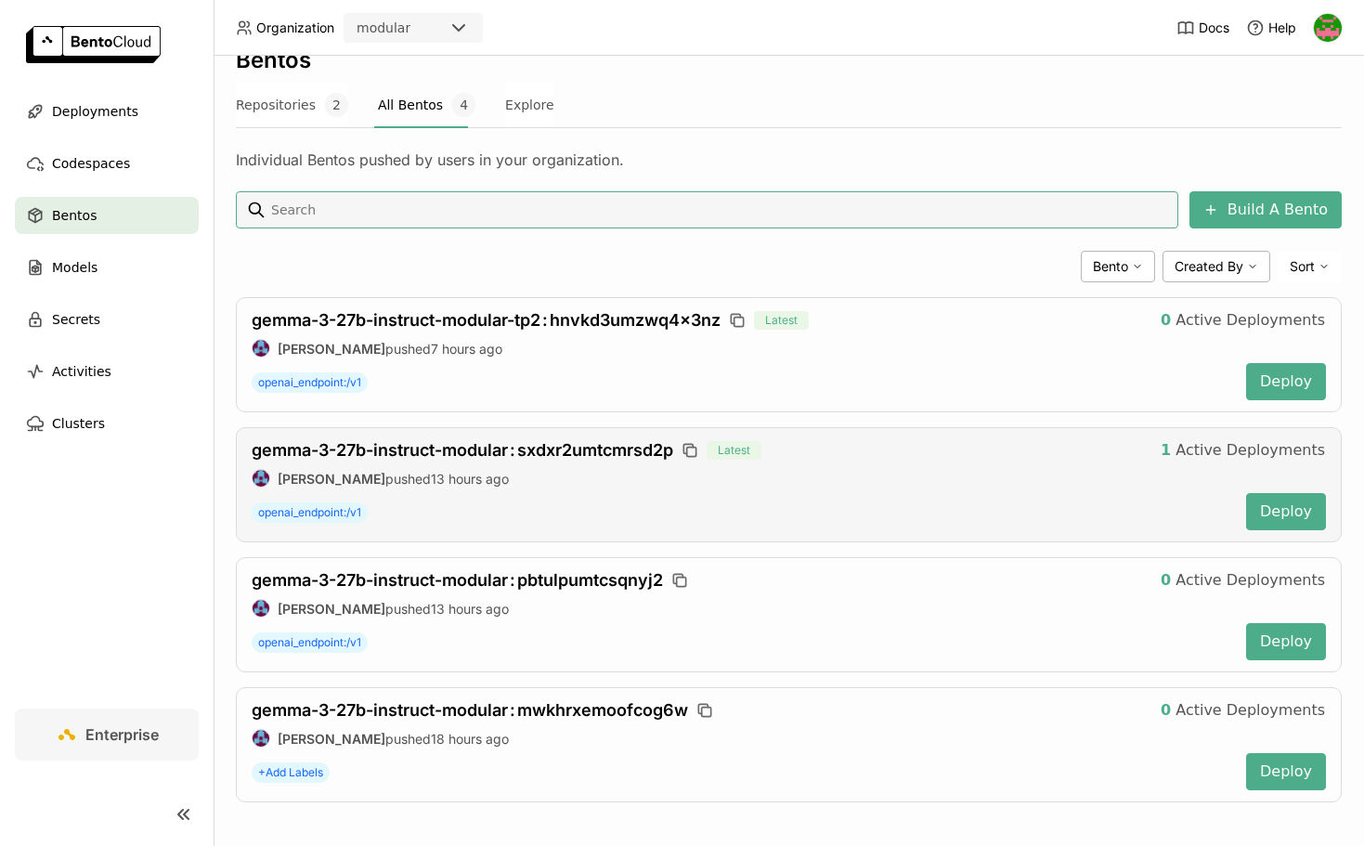
scroll to position [38, 0]
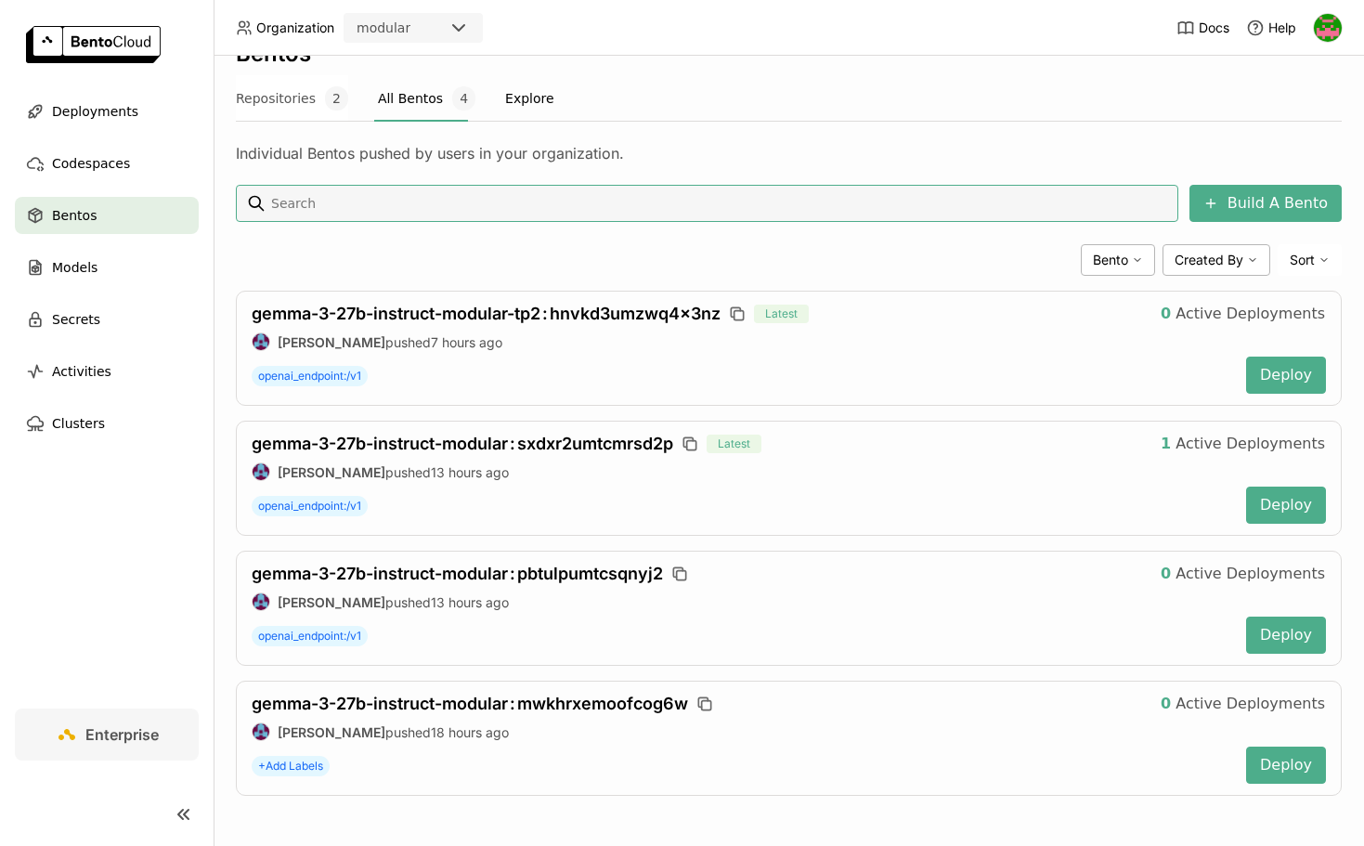
click at [521, 104] on button "Explore" at bounding box center [529, 98] width 49 height 46
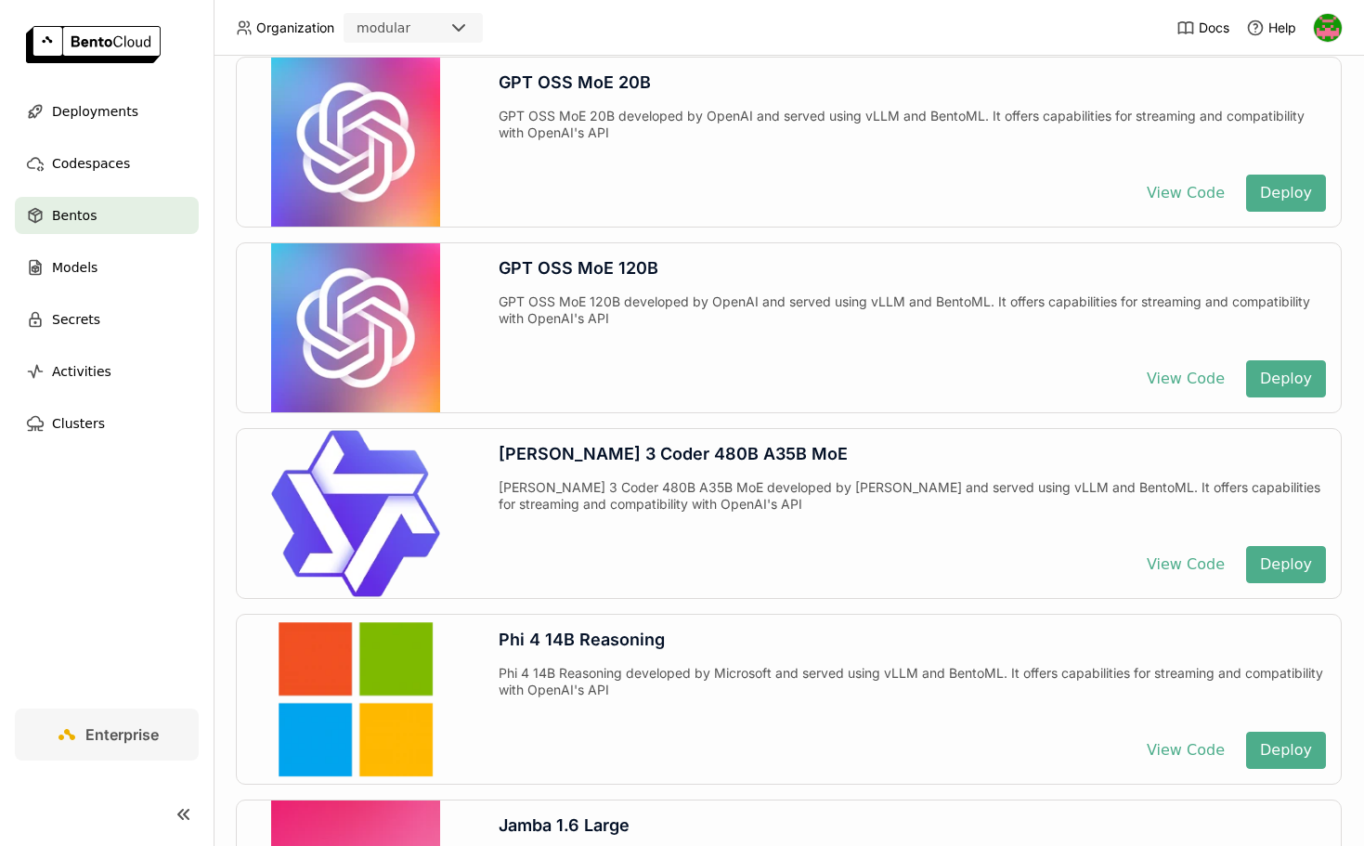
scroll to position [259, 0]
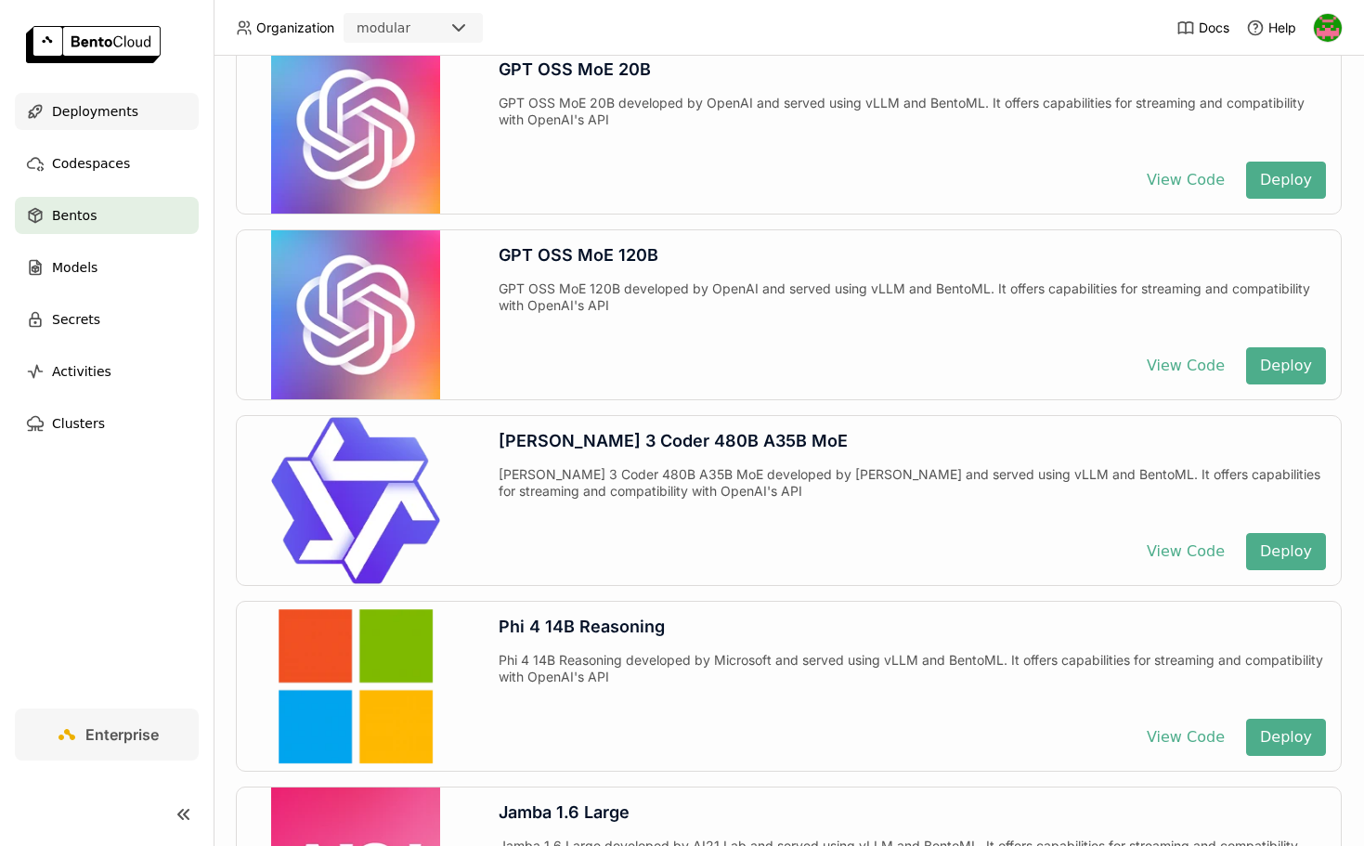
click at [102, 104] on span "Deployments" at bounding box center [95, 111] width 86 height 22
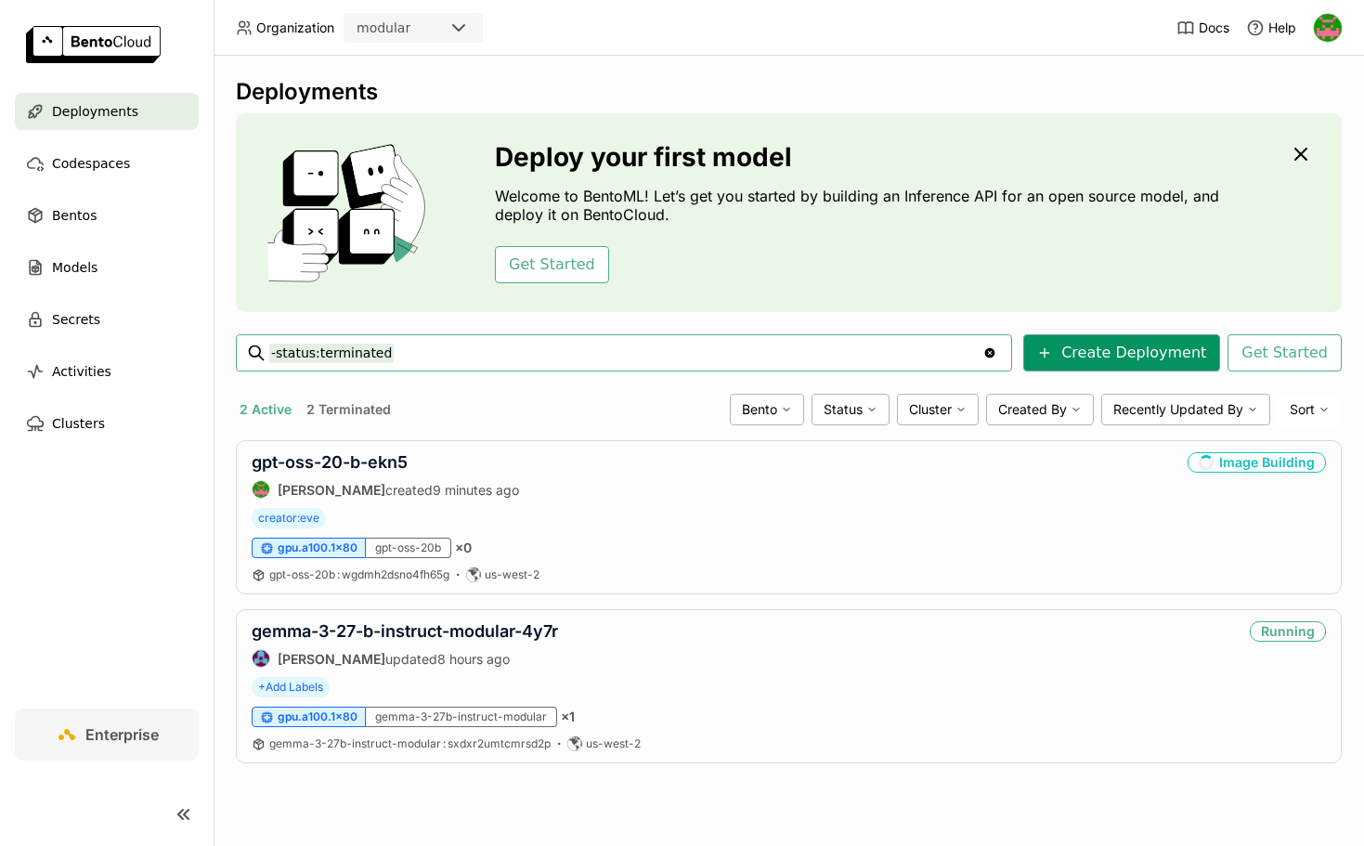
click at [1100, 353] on button "Create Deployment" at bounding box center [1121, 352] width 197 height 37
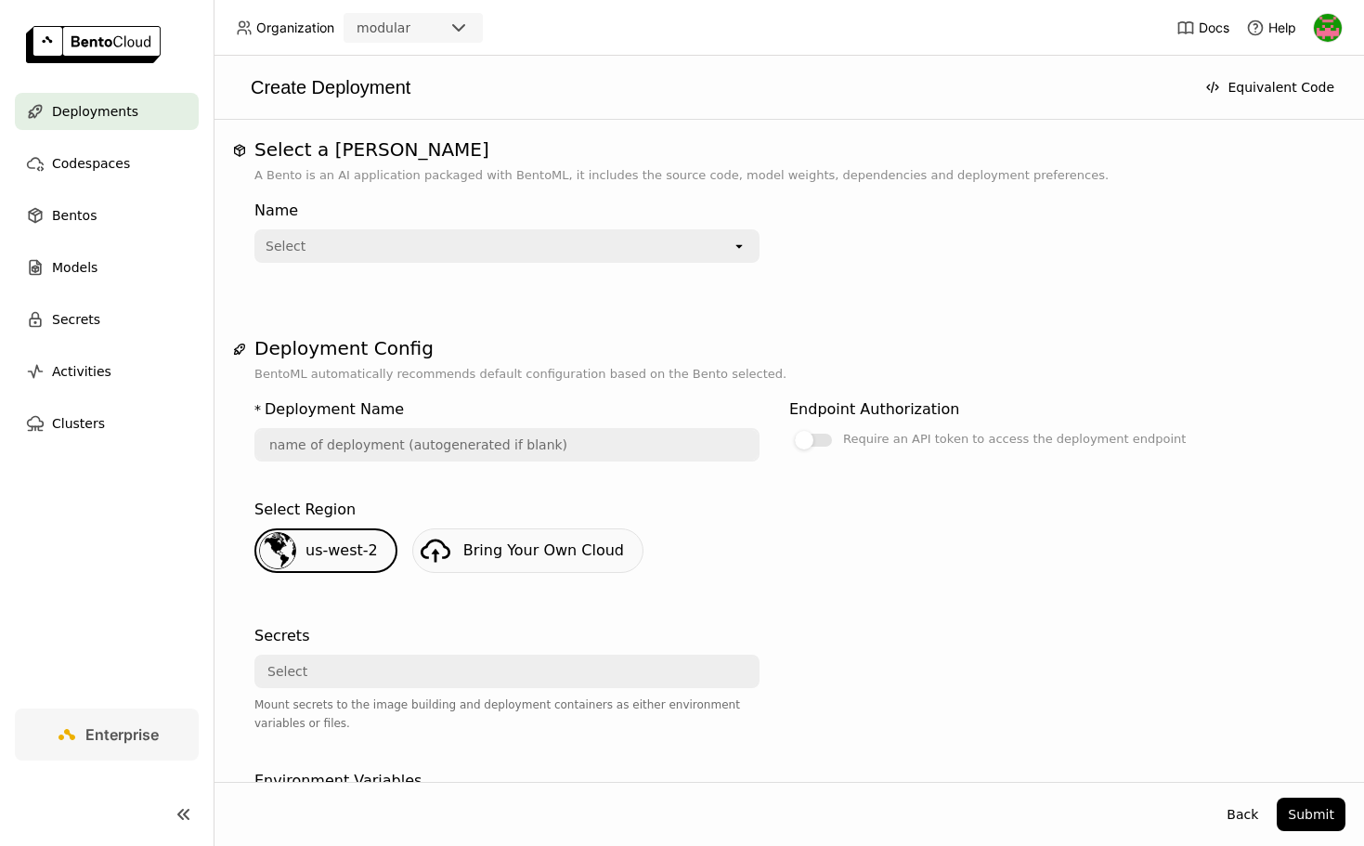
click at [427, 252] on div "Select" at bounding box center [493, 246] width 475 height 30
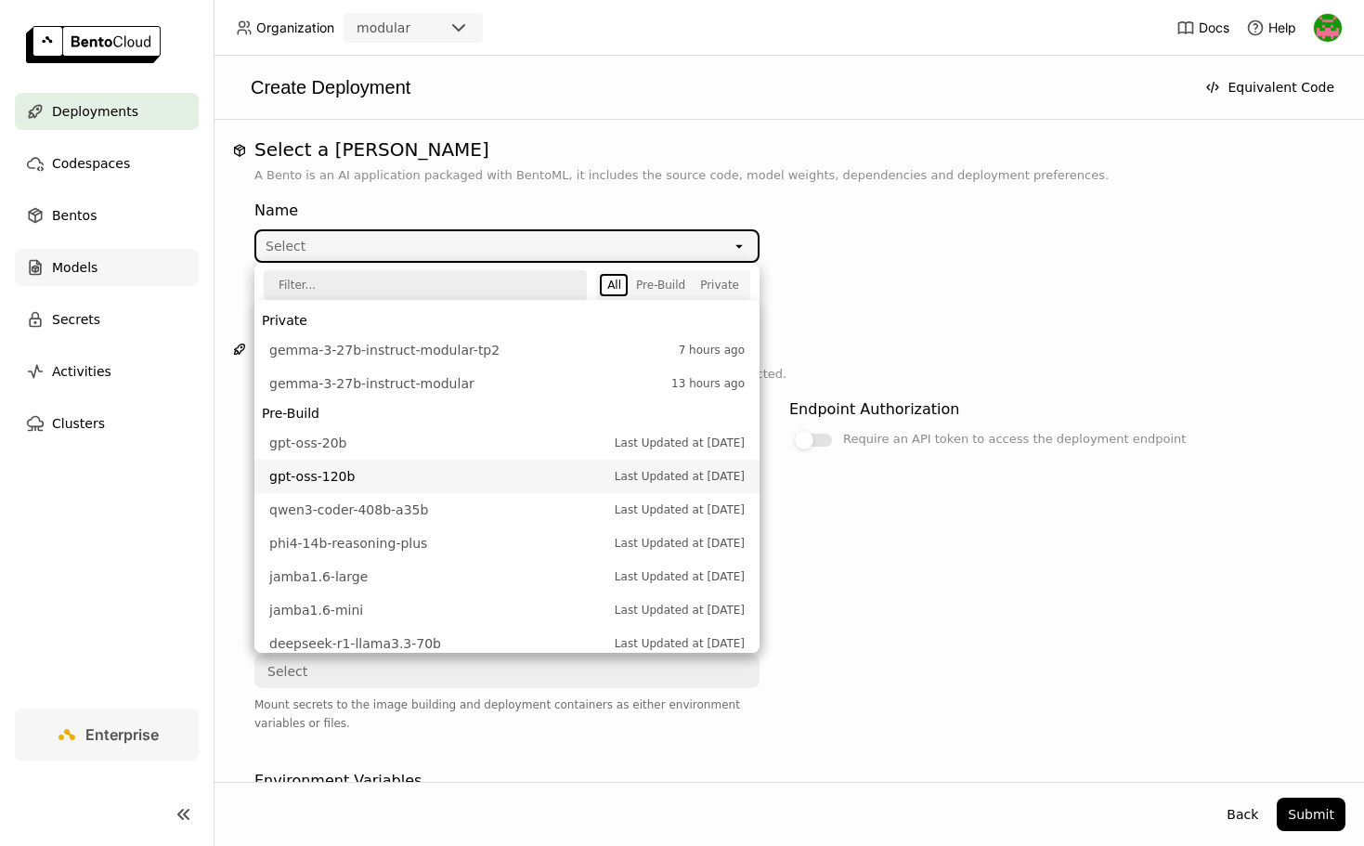
click at [40, 268] on icon at bounding box center [35, 268] width 11 height 14
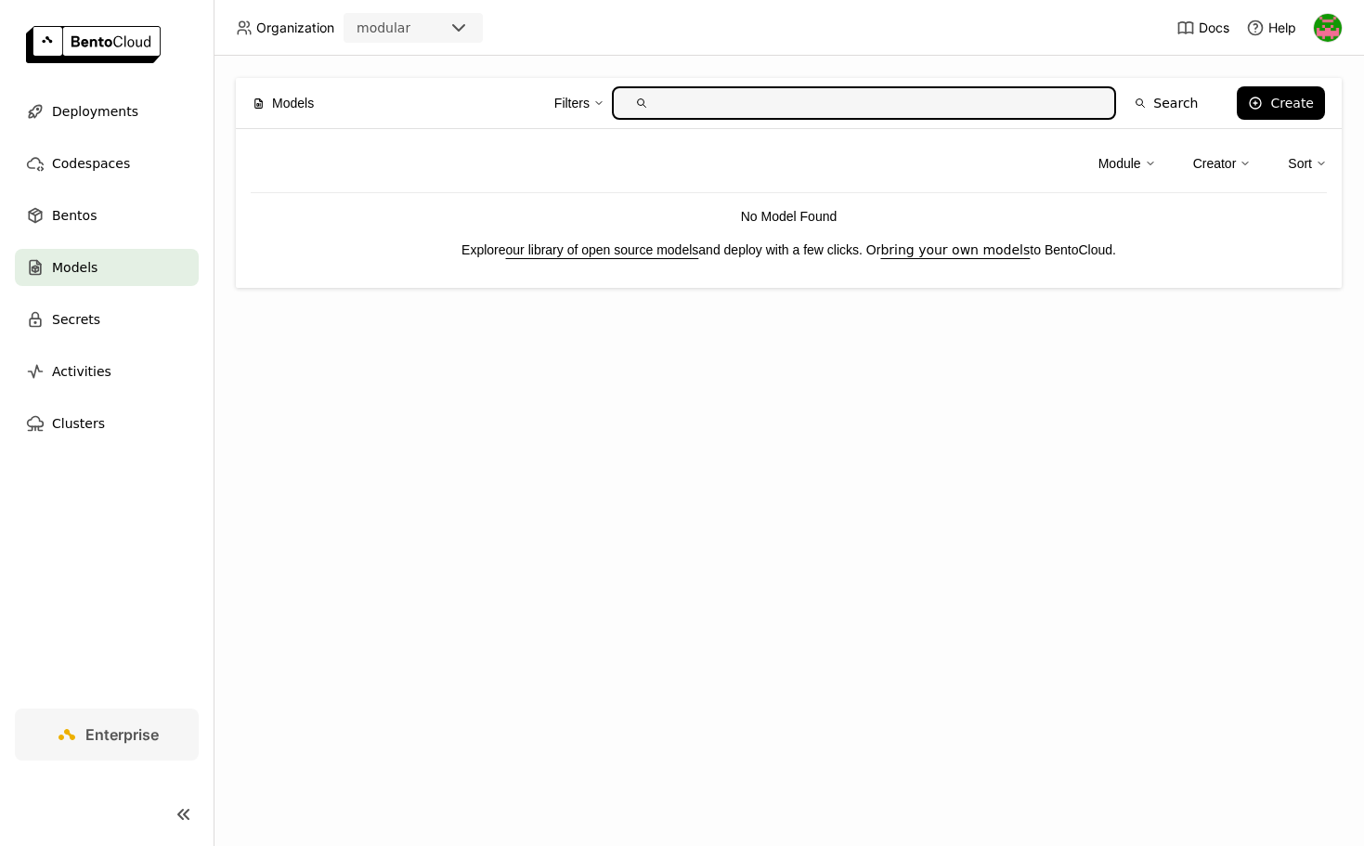
click at [82, 270] on span "Models" at bounding box center [75, 267] width 46 height 22
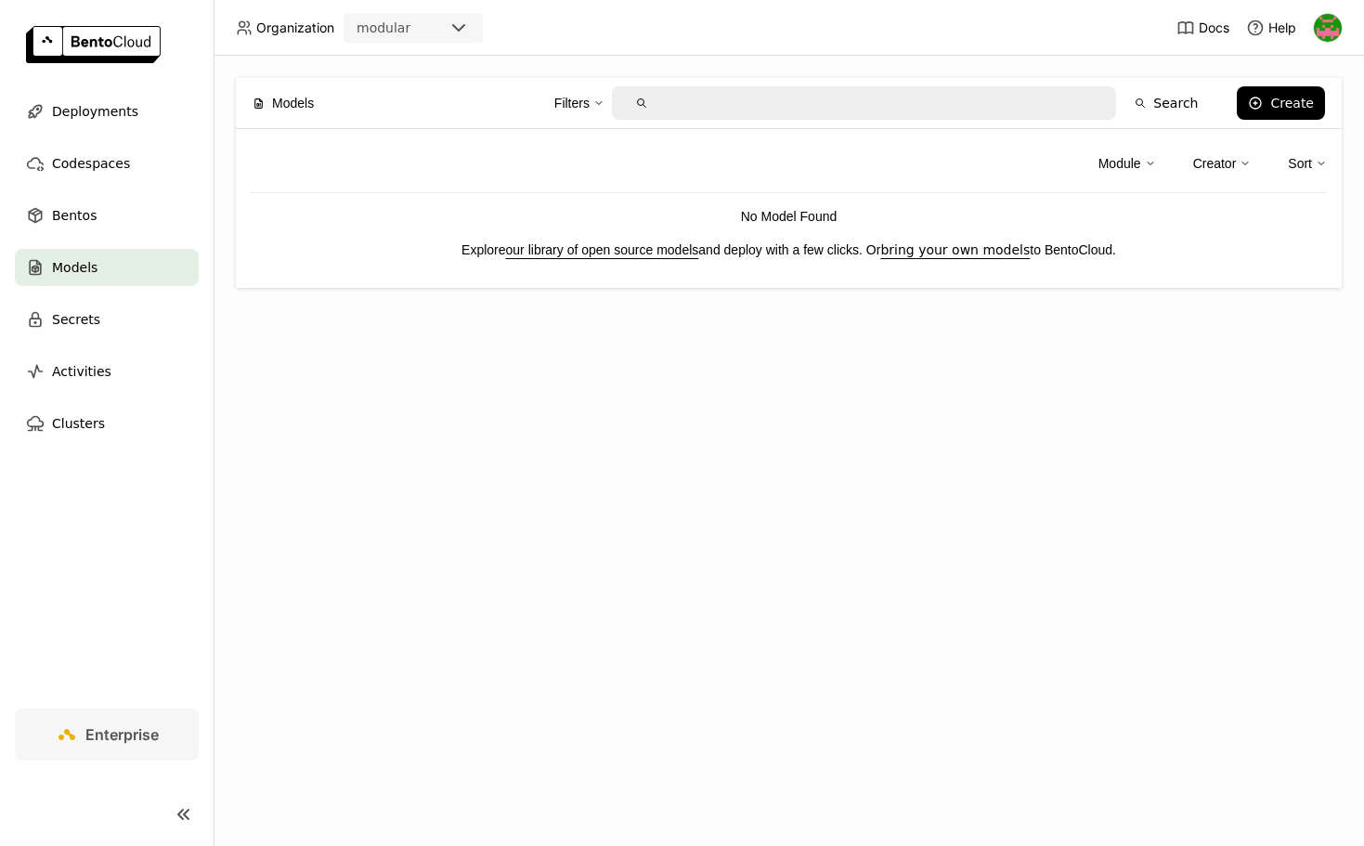
click at [581, 252] on link "our library of open source models" at bounding box center [602, 249] width 193 height 15
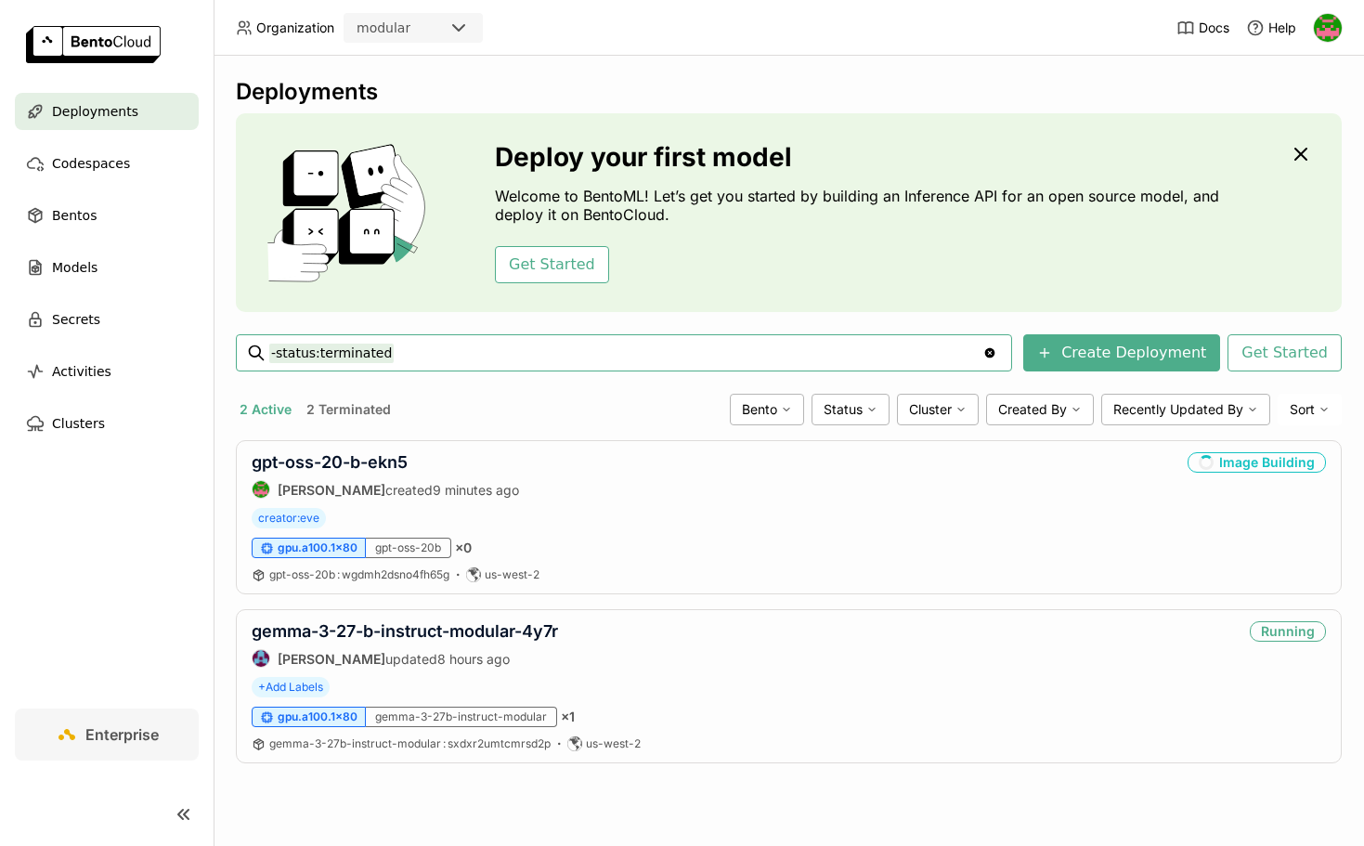
click at [319, 358] on input "-status:terminated" at bounding box center [625, 353] width 713 height 30
click at [997, 351] on icon "Clear value" at bounding box center [989, 352] width 15 height 15
click at [1296, 365] on button "Get Started" at bounding box center [1285, 352] width 114 height 37
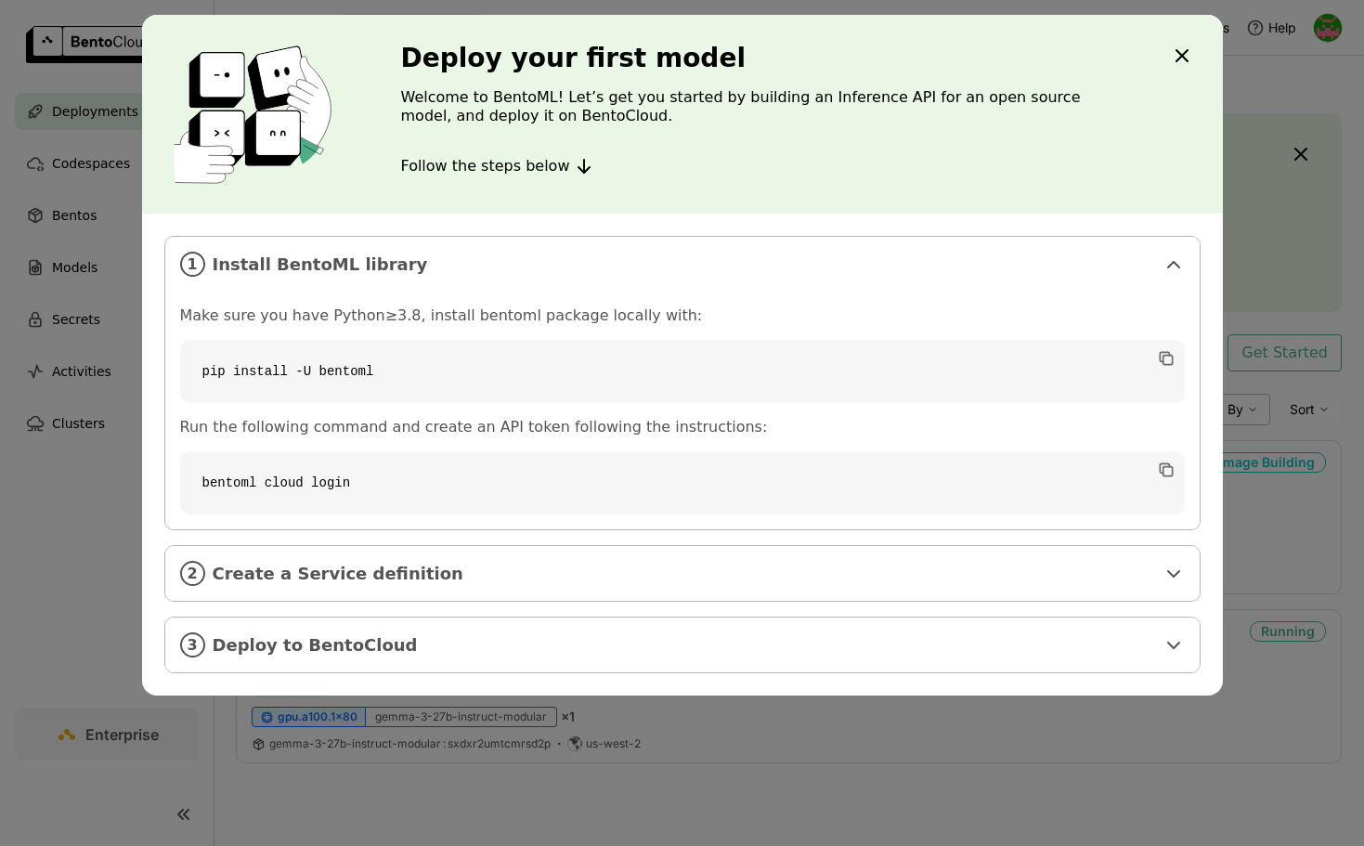
click at [1178, 57] on icon "Close" at bounding box center [1182, 55] width 11 height 11
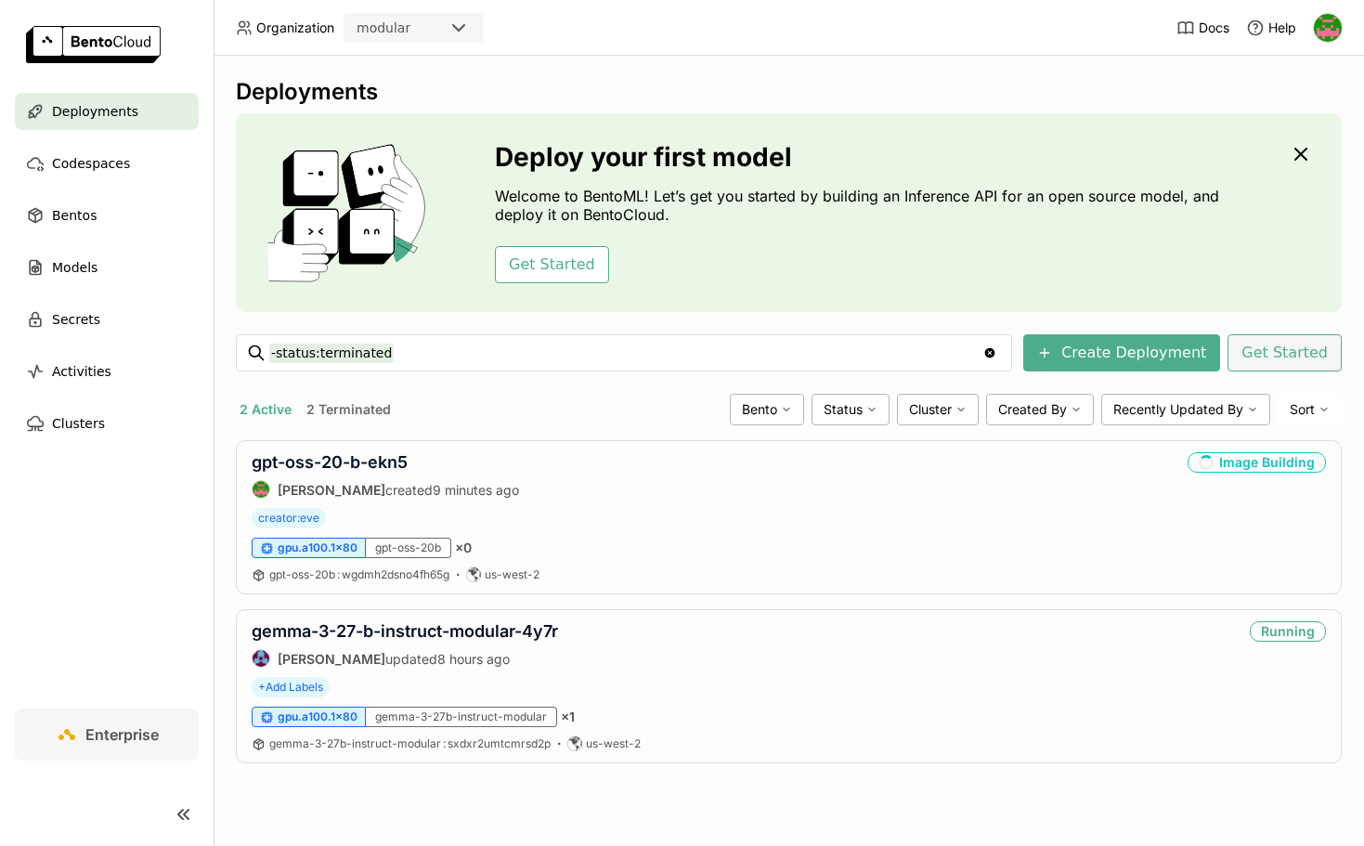
click at [1291, 346] on button "Get Started" at bounding box center [1285, 352] width 114 height 37
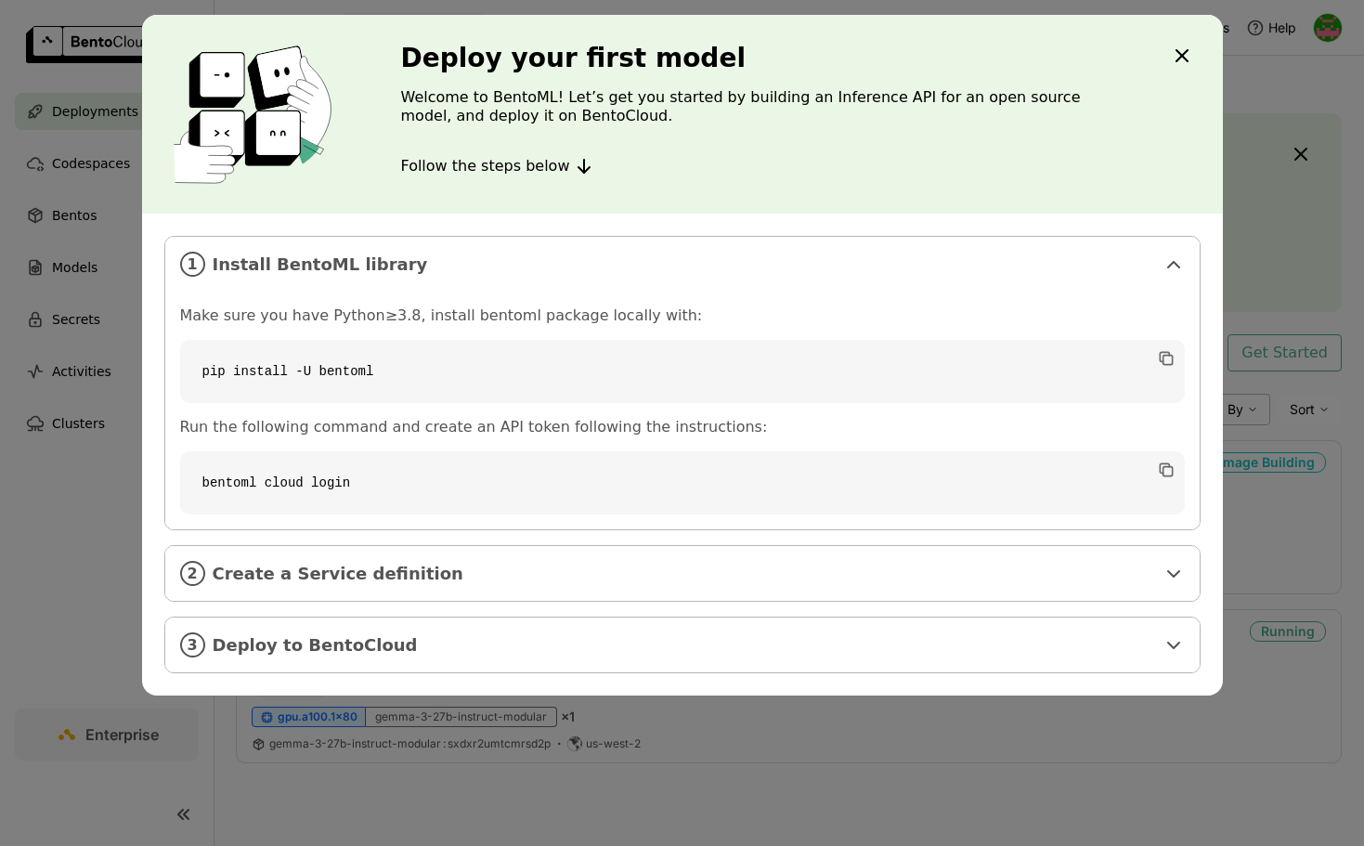
click at [1169, 54] on div "Deploy your first model Welcome to BentoML! Let’s get you started by building a…" at bounding box center [682, 114] width 1081 height 199
click at [1185, 51] on icon "Close" at bounding box center [1182, 55] width 11 height 11
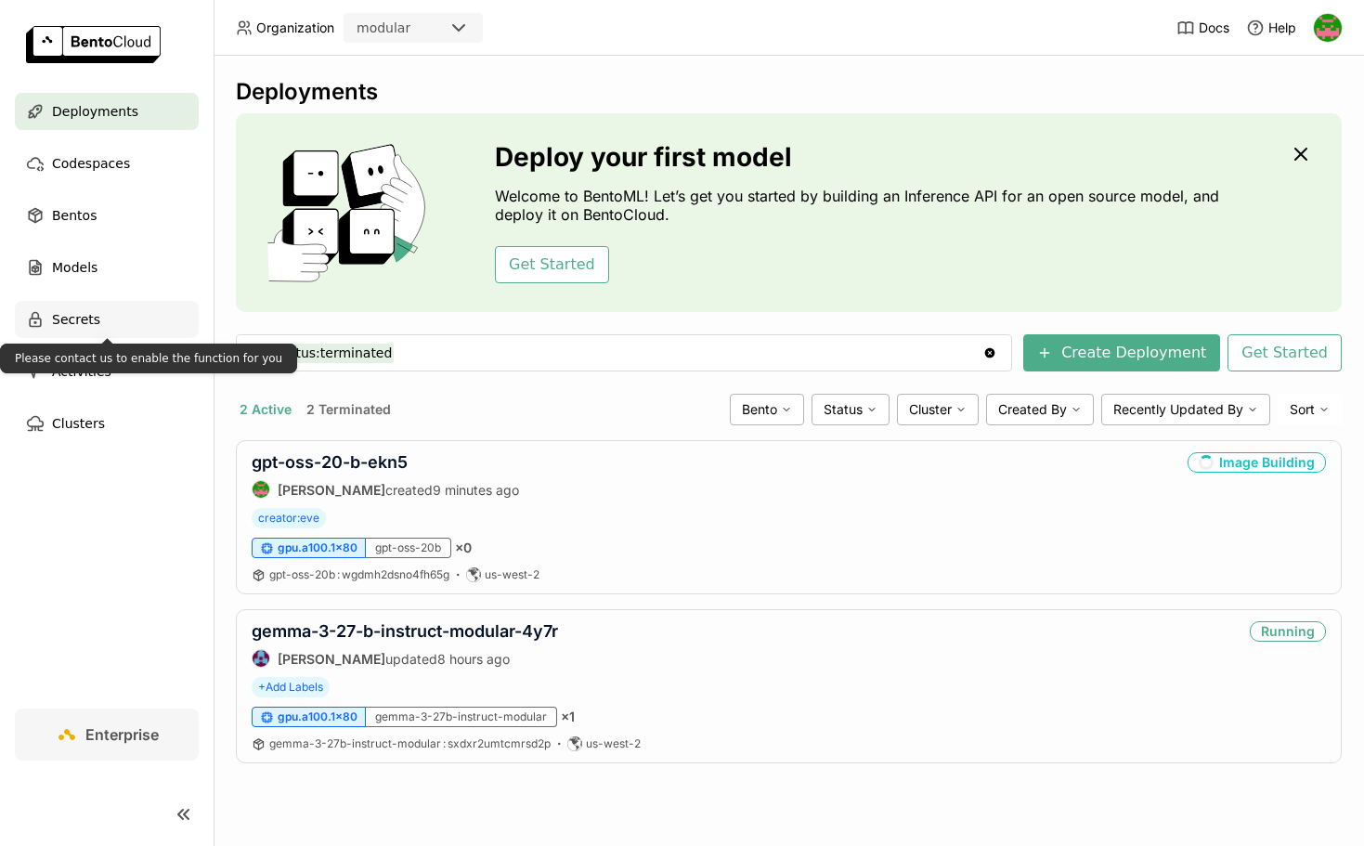
click at [82, 319] on span "Secrets" at bounding box center [76, 319] width 48 height 22
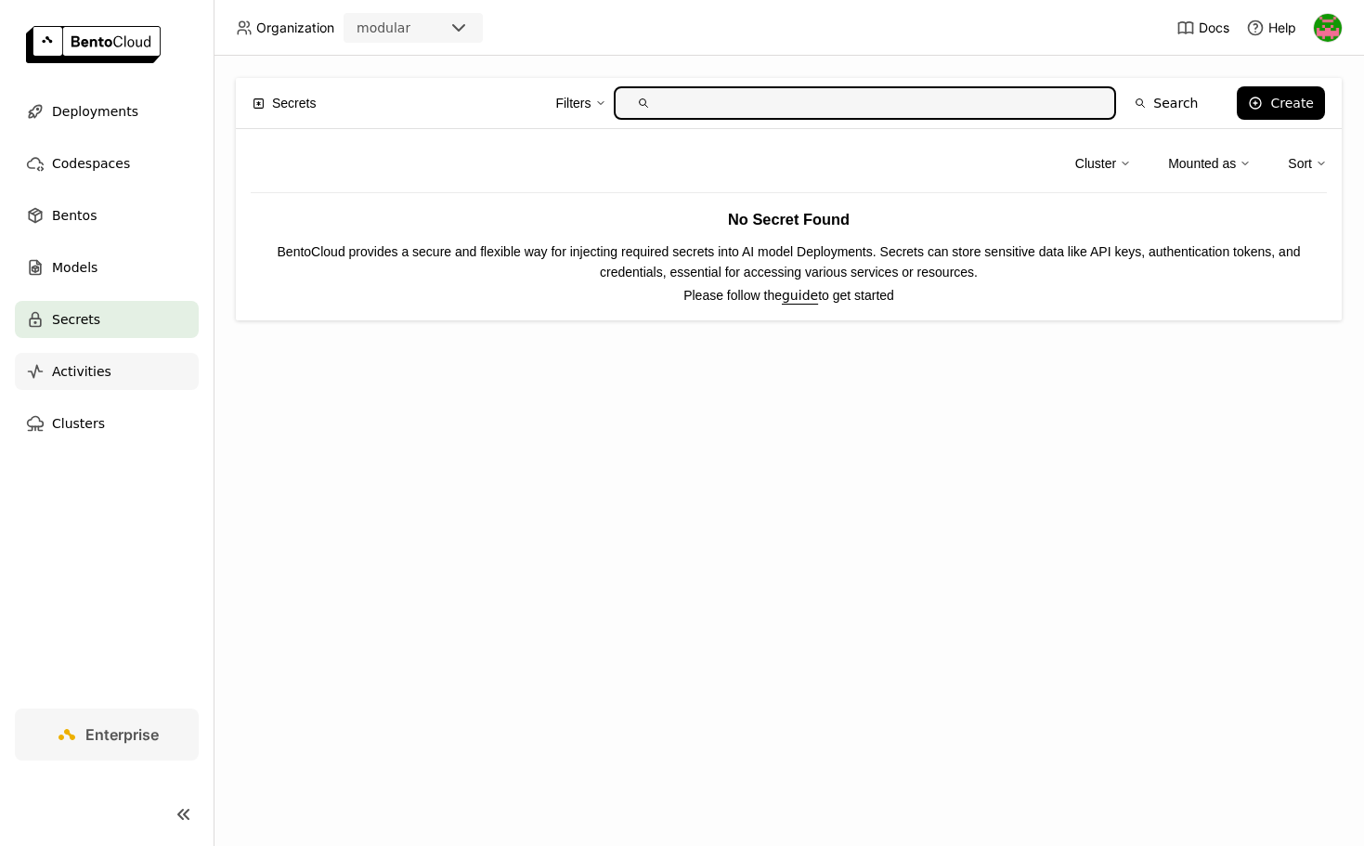
click at [73, 371] on span "Activities" at bounding box center [81, 371] width 59 height 22
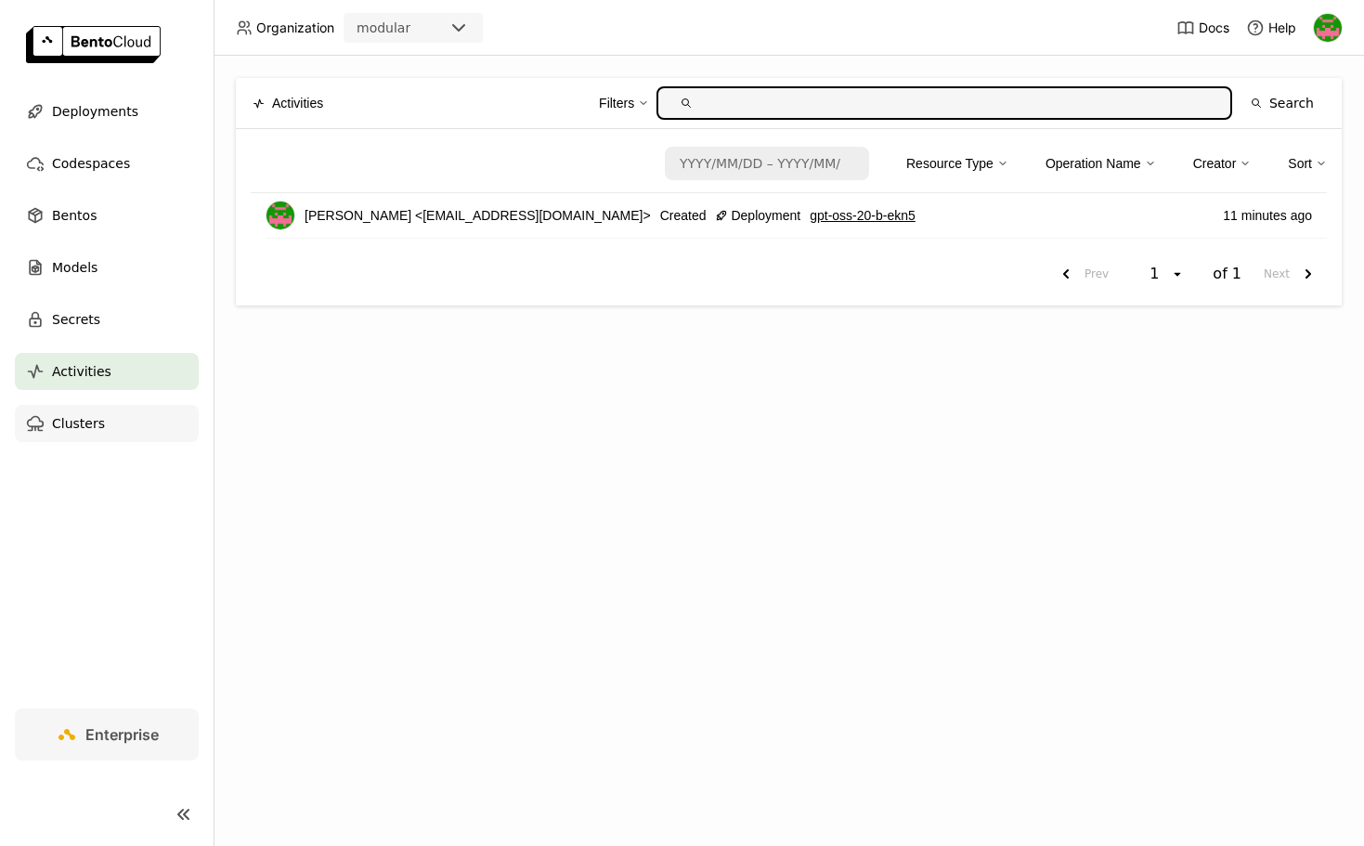
click at [70, 417] on span "Clusters" at bounding box center [78, 423] width 53 height 22
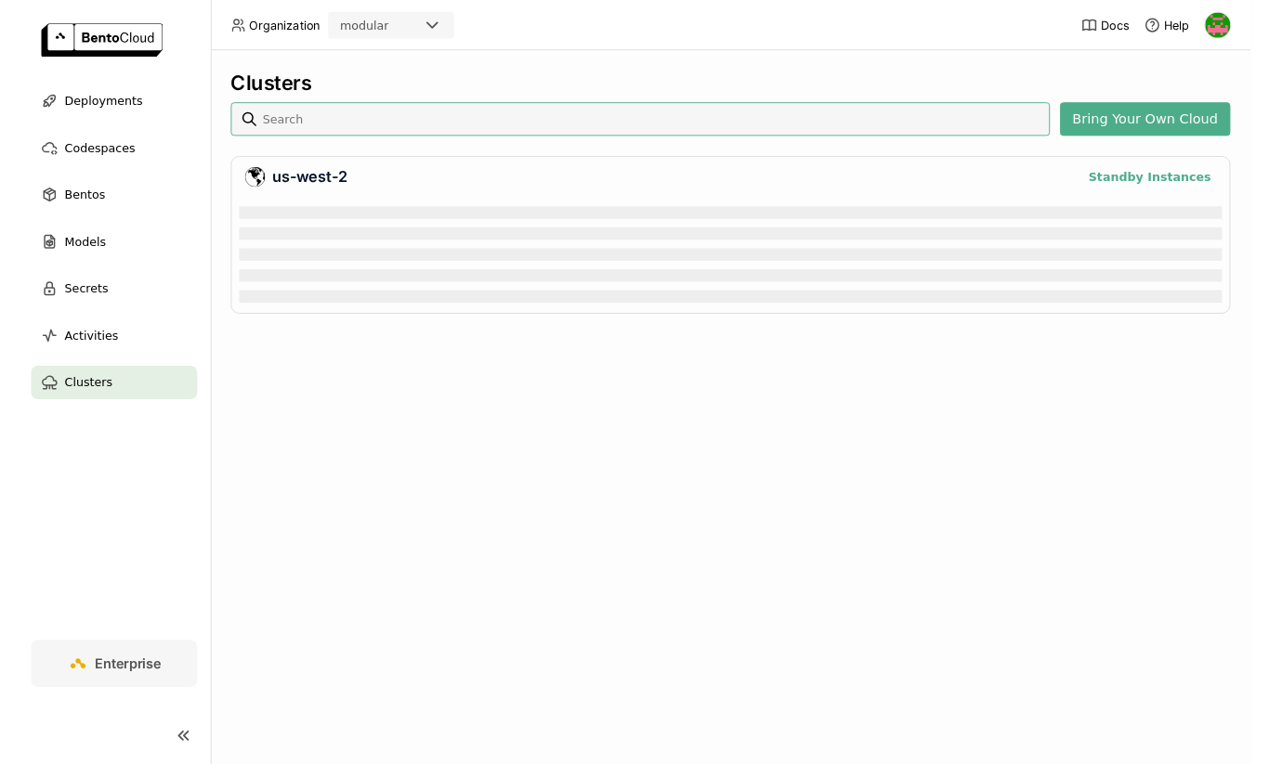
scroll to position [121, 1087]
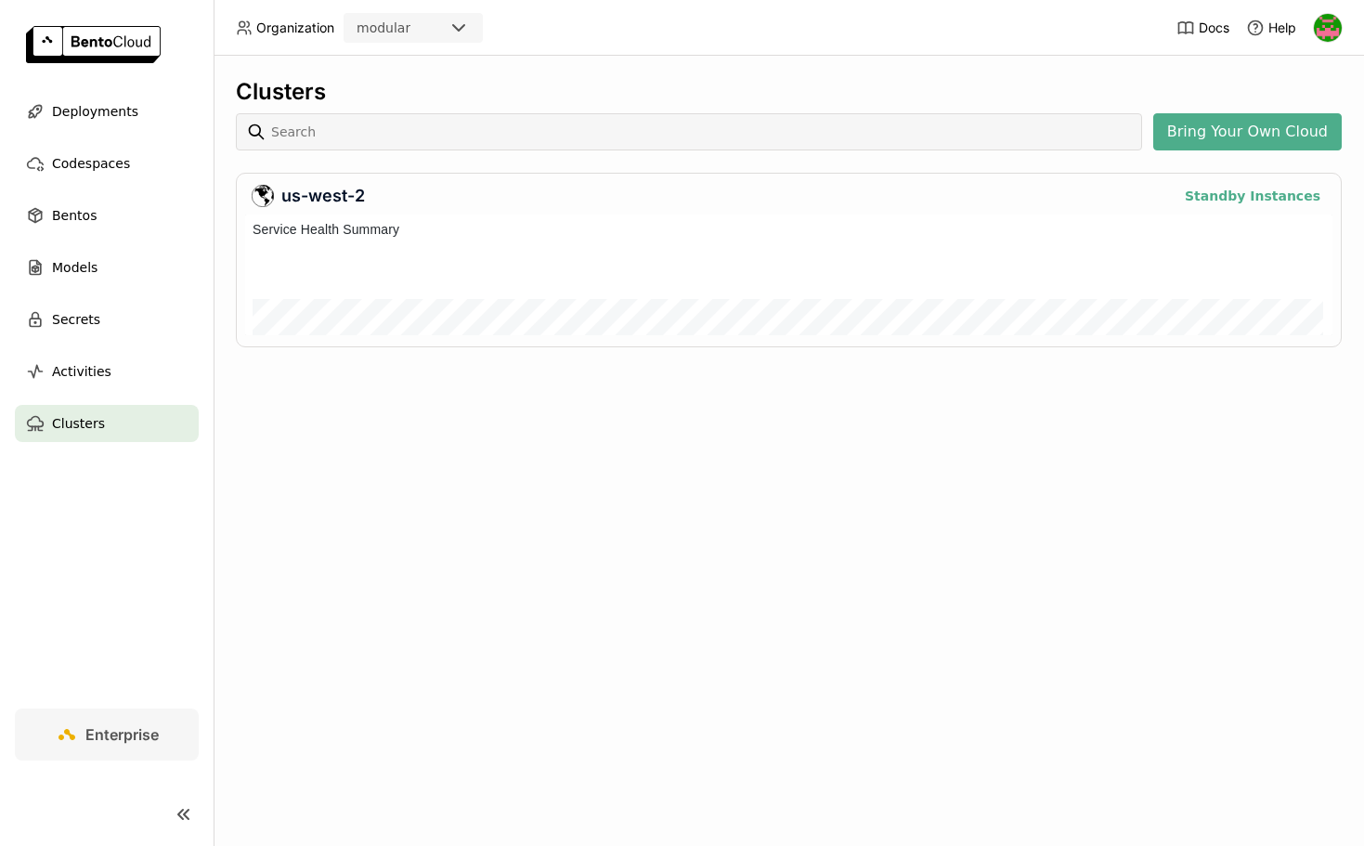
click at [1325, 28] on img at bounding box center [1328, 28] width 28 height 28
click at [1291, 93] on span "Billing" at bounding box center [1283, 97] width 34 height 17
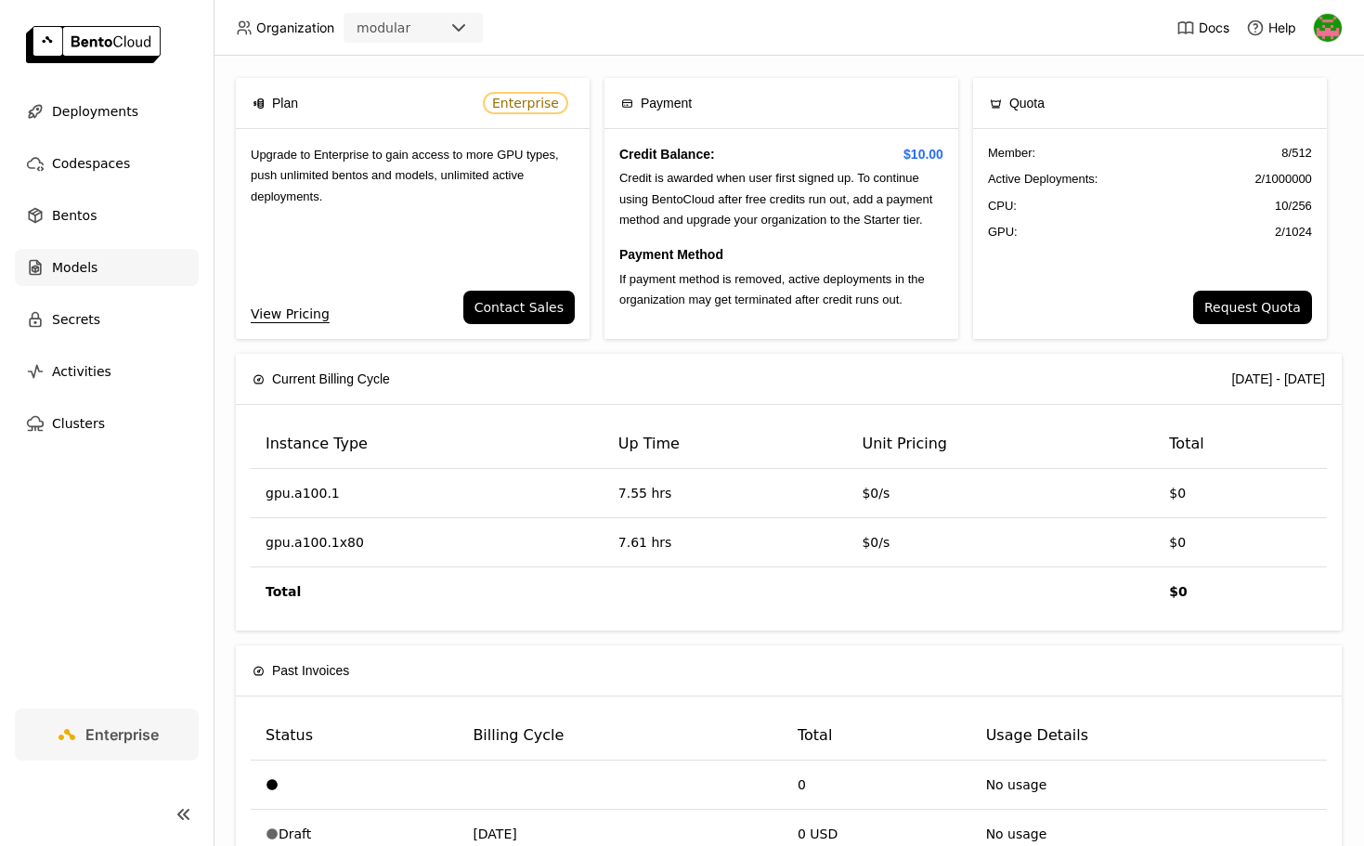
click at [73, 266] on span "Models" at bounding box center [75, 267] width 46 height 22
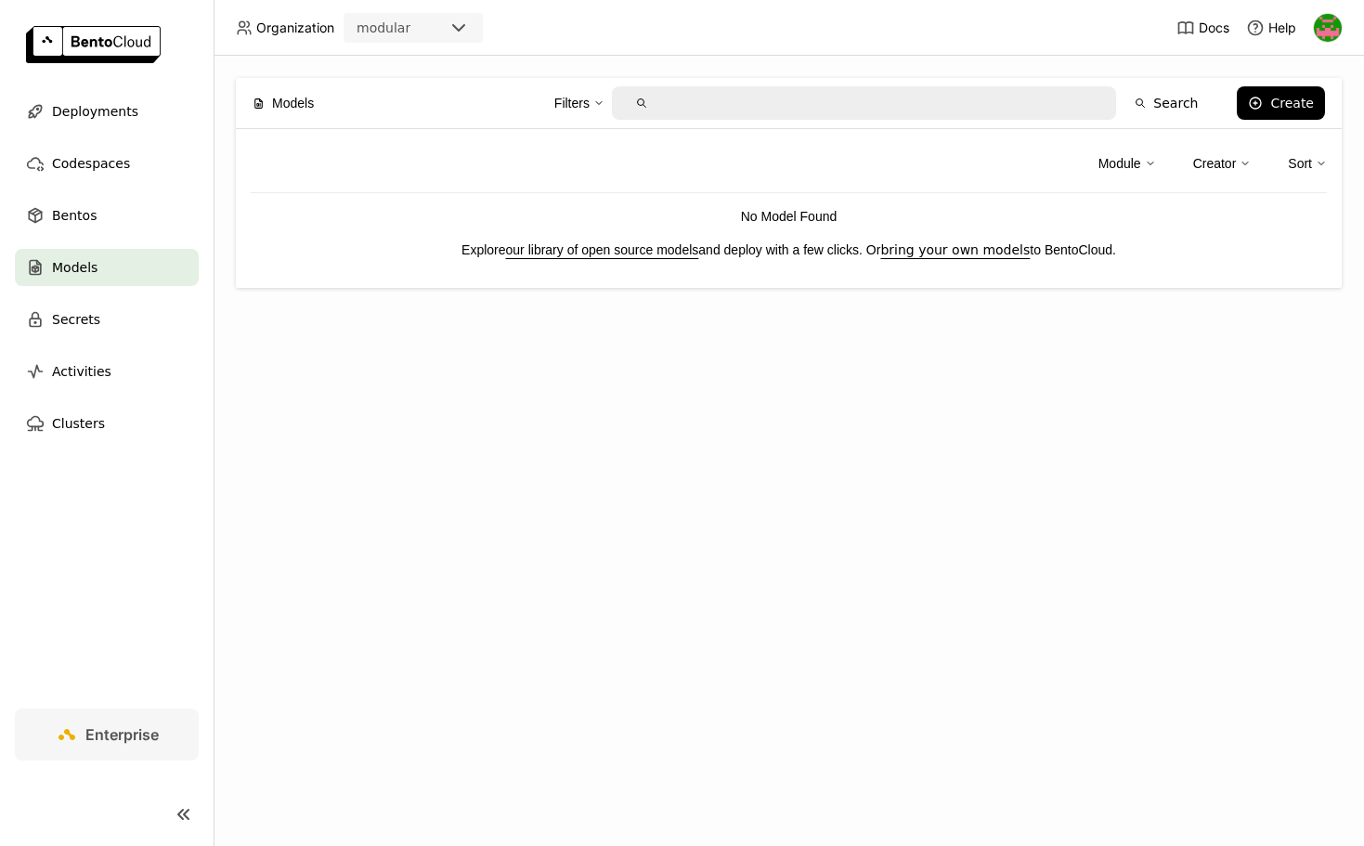
click at [646, 252] on link "our library of open source models" at bounding box center [602, 249] width 193 height 15
